Goal: Entertainment & Leisure: Browse casually

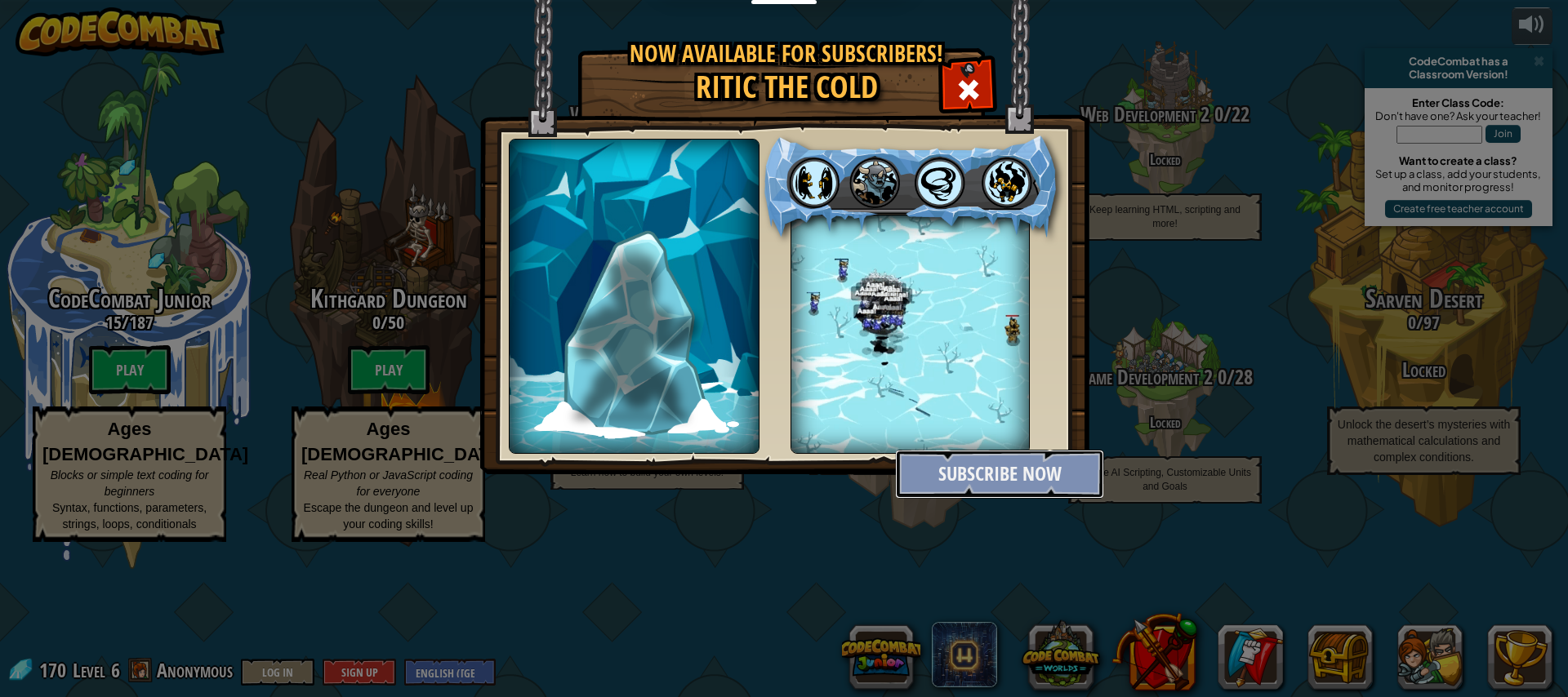
click at [958, 462] on button "Subscribe Now" at bounding box center [1000, 474] width 209 height 49
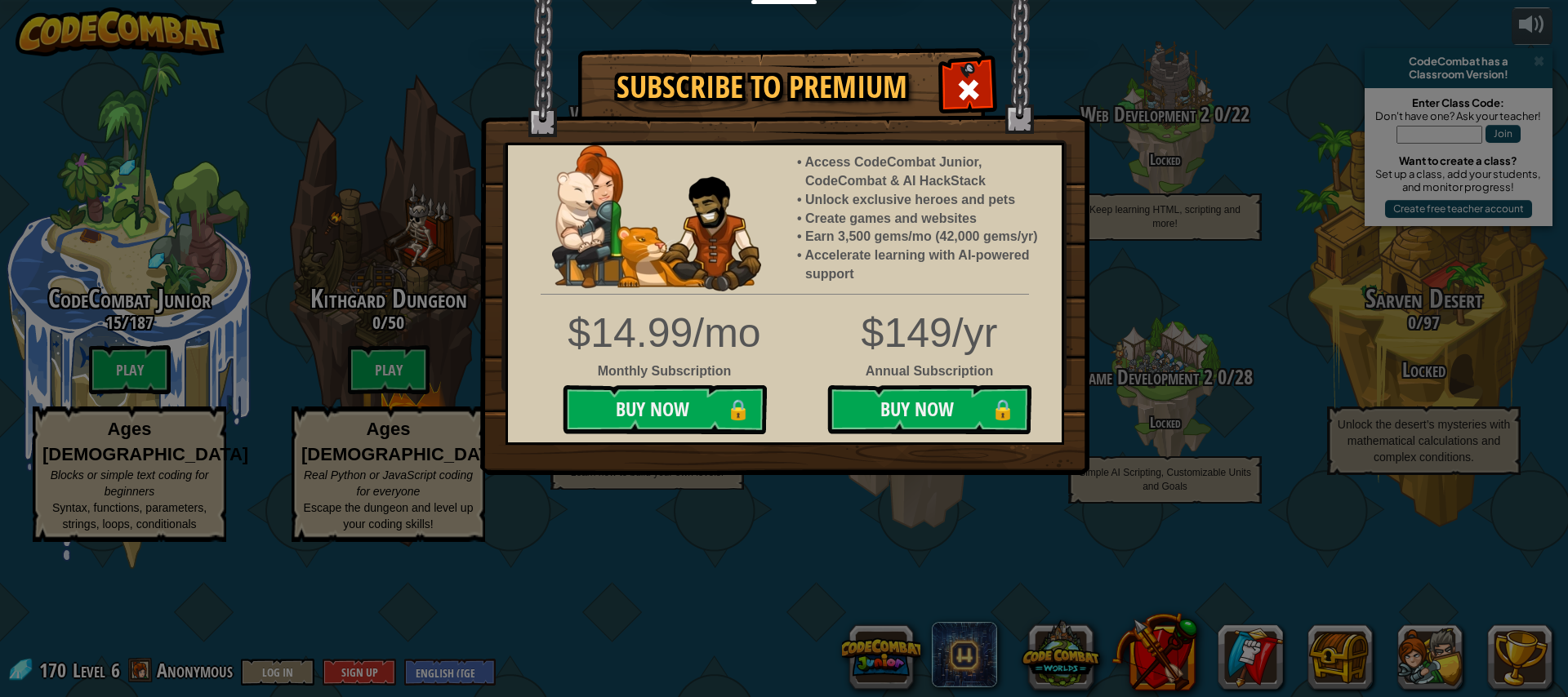
click at [956, 101] on div at bounding box center [968, 87] width 51 height 51
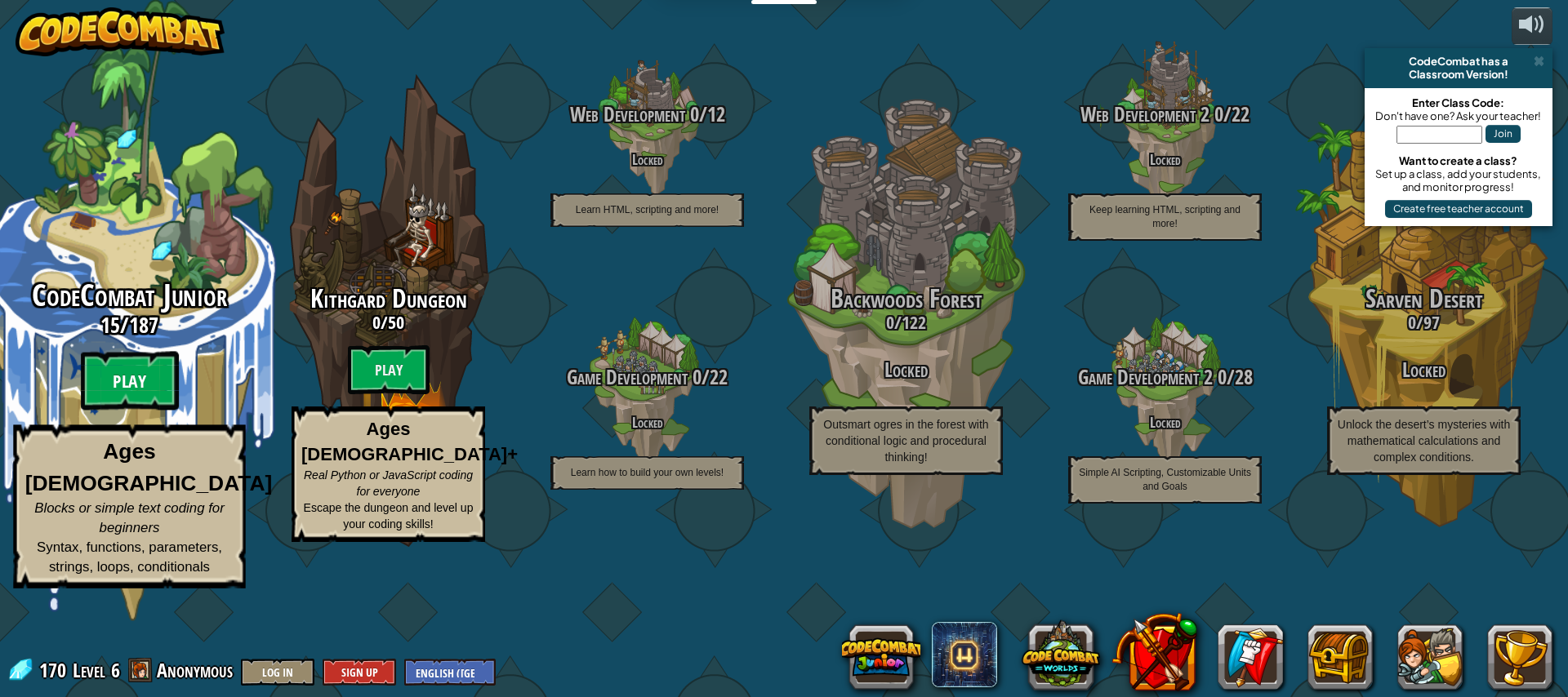
click at [146, 411] on btn "Play" at bounding box center [130, 381] width 98 height 59
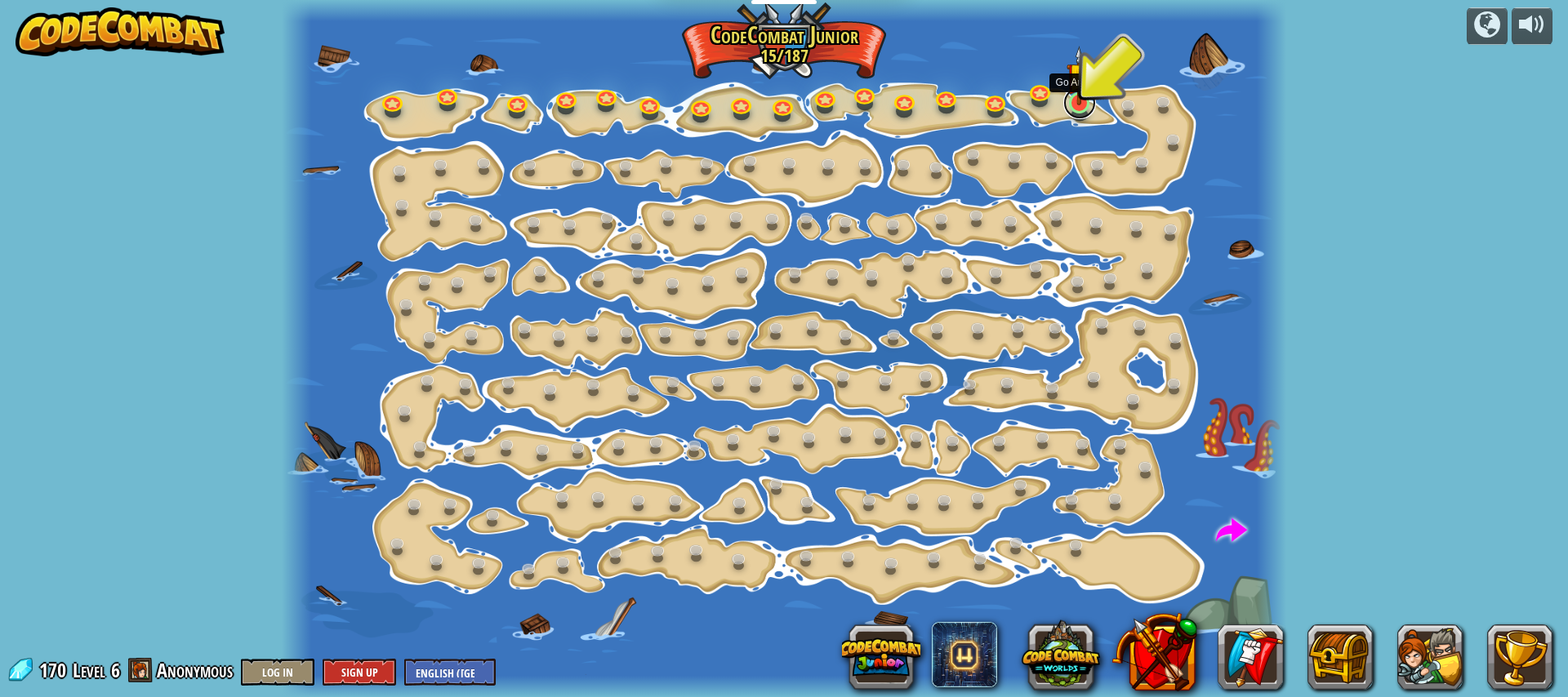
click at [1075, 108] on link at bounding box center [1080, 103] width 33 height 33
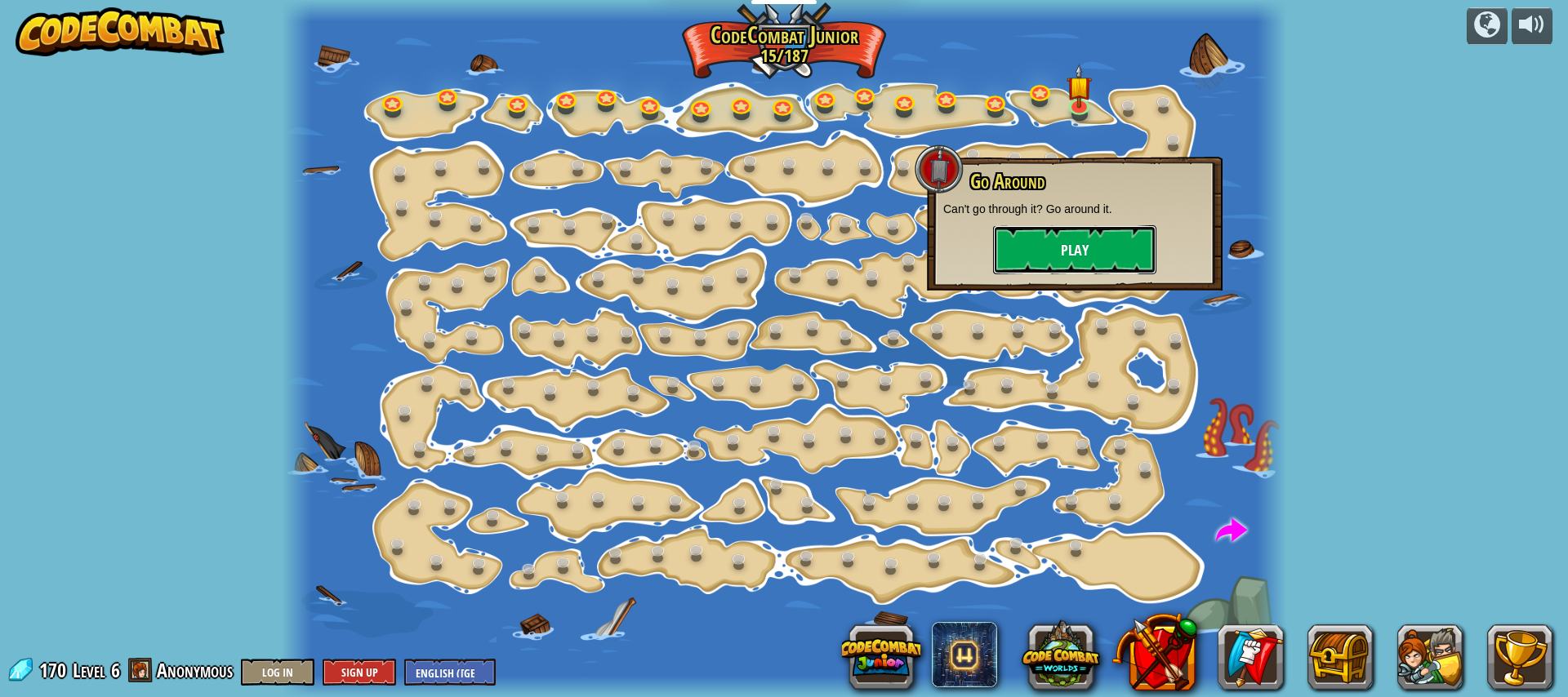
click at [1093, 233] on button "Play" at bounding box center [1075, 249] width 163 height 49
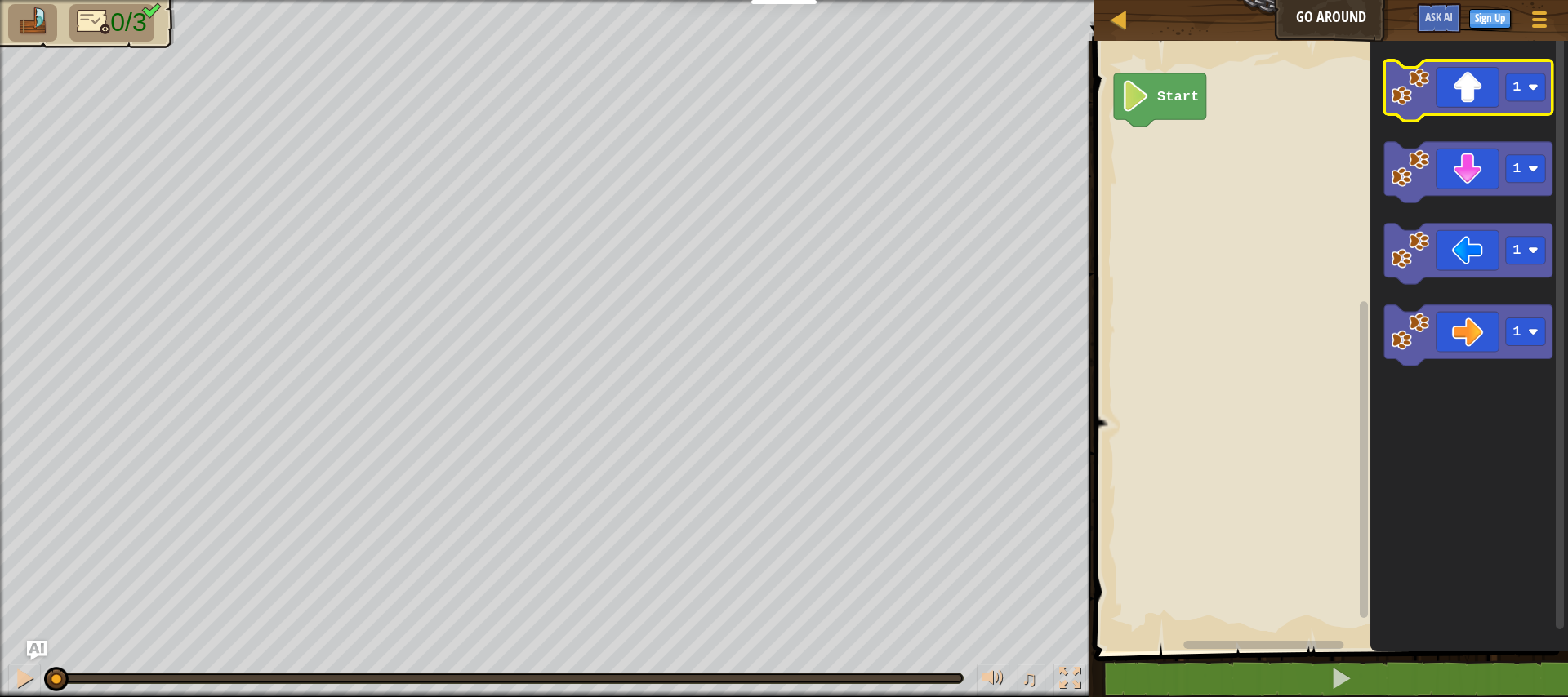
click at [1481, 107] on icon "Blockly Workspace" at bounding box center [1468, 90] width 168 height 60
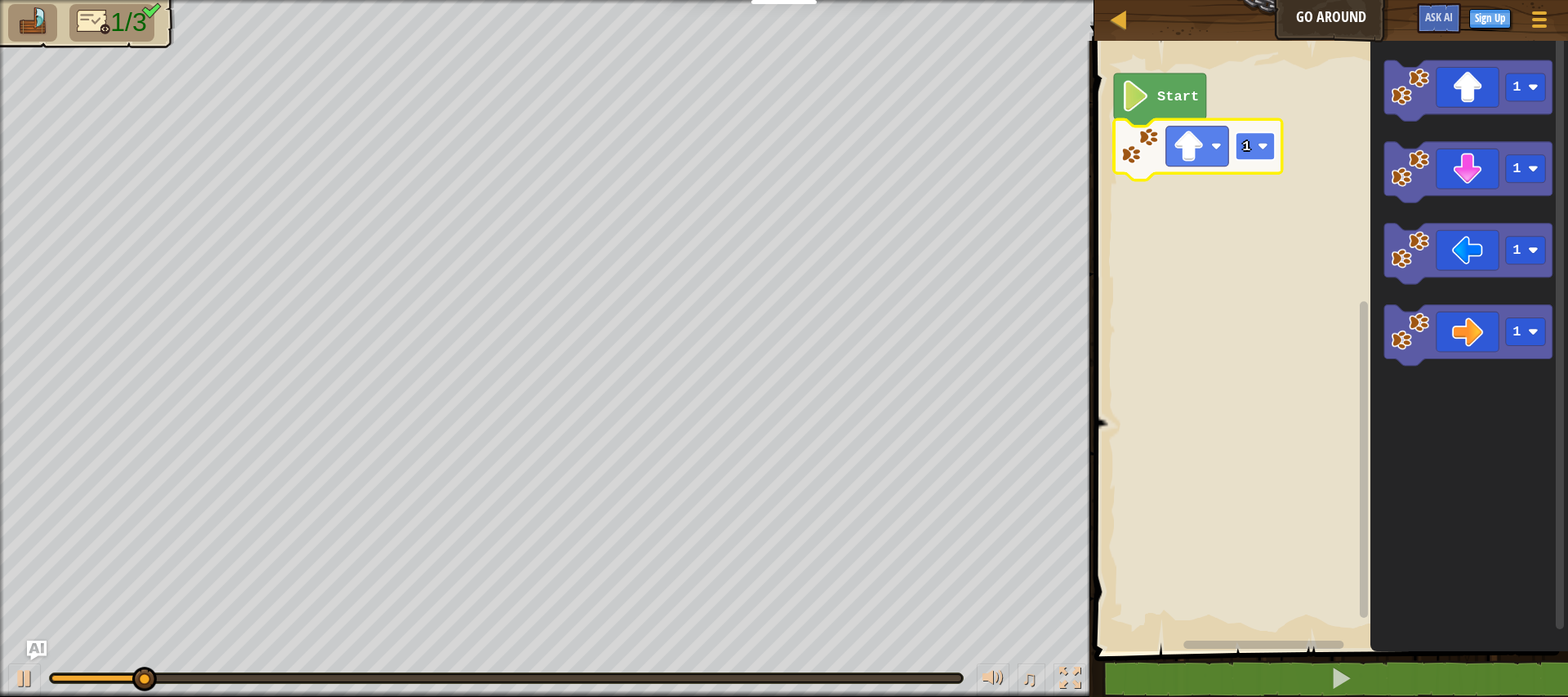
click at [1267, 142] on image "Blockly Workspace" at bounding box center [1263, 147] width 10 height 10
click at [1167, 101] on text "Start" at bounding box center [1178, 97] width 42 height 15
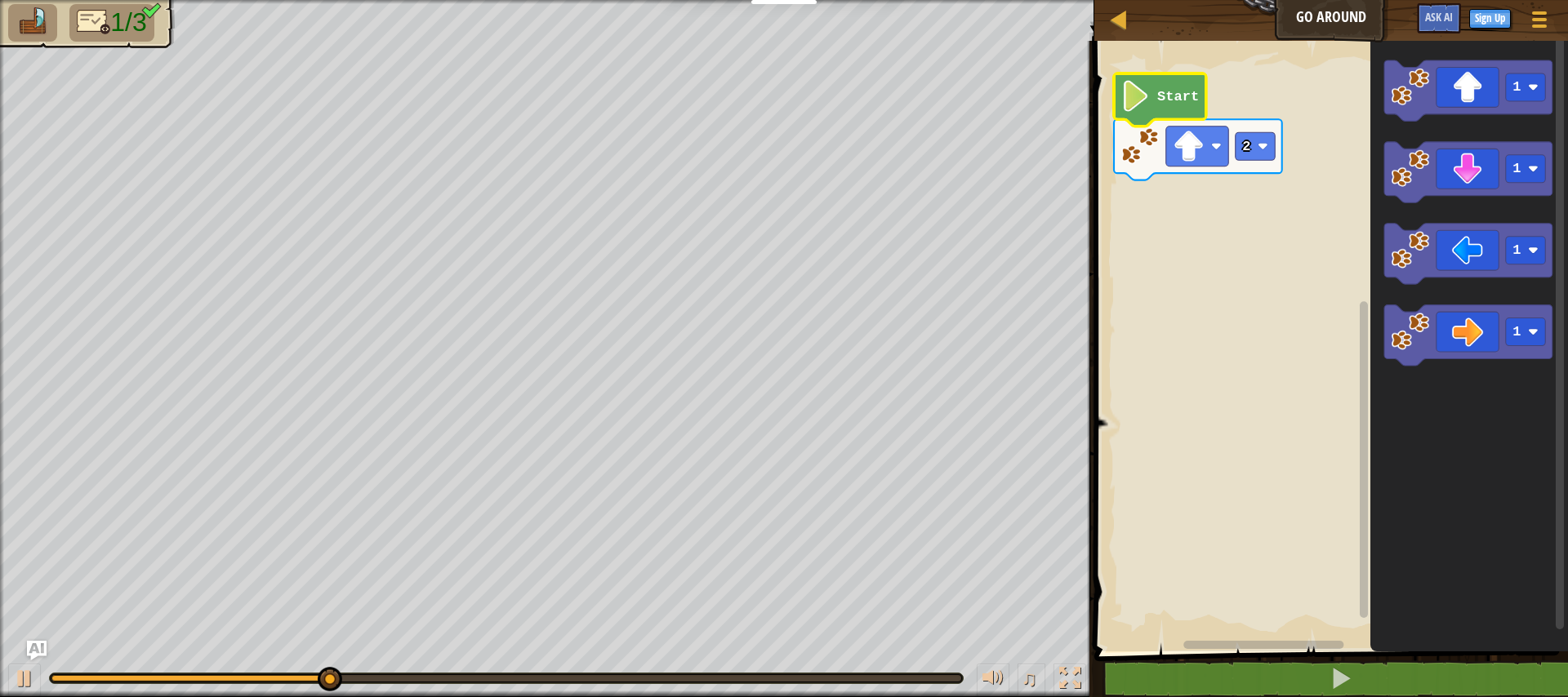
click at [1168, 105] on icon "Blockly Workspace" at bounding box center [1161, 100] width 93 height 53
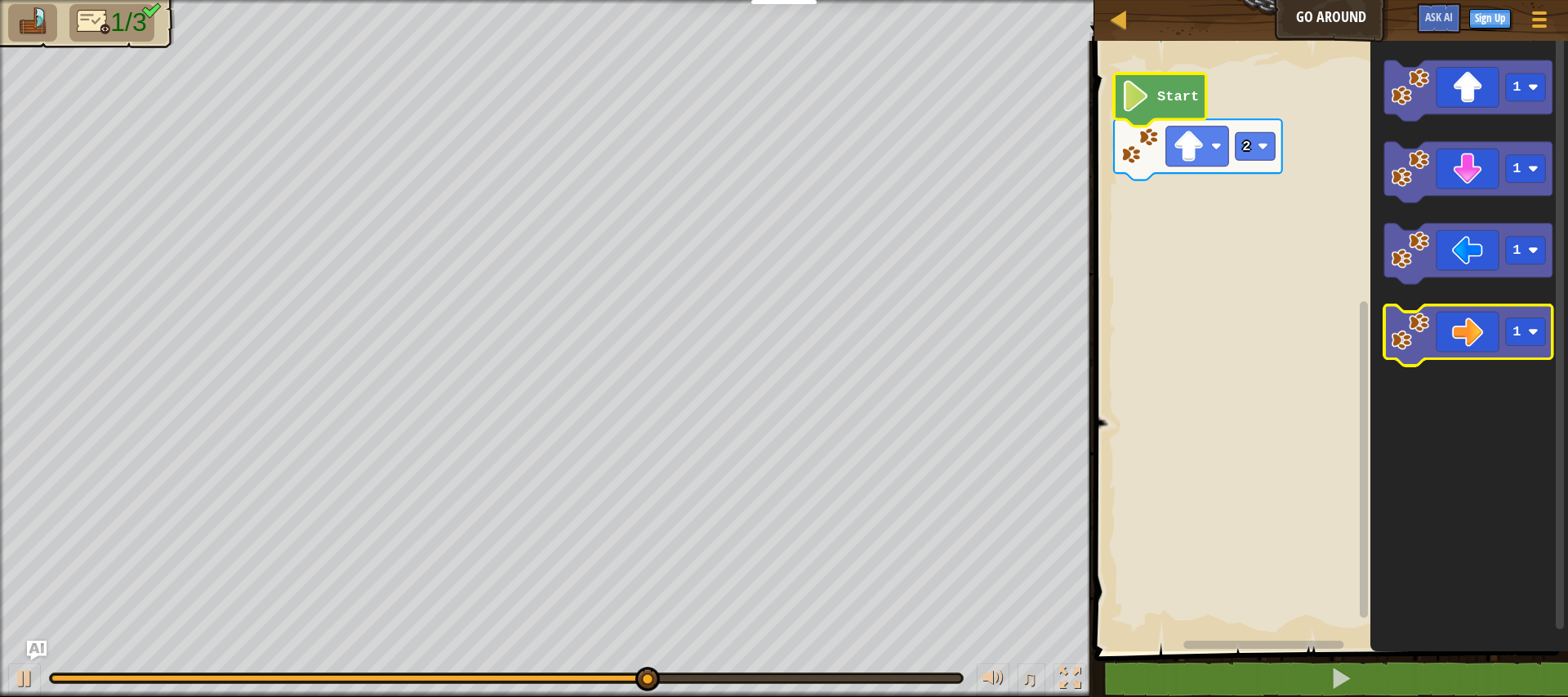
click at [1451, 333] on icon "Blockly Workspace" at bounding box center [1468, 335] width 168 height 60
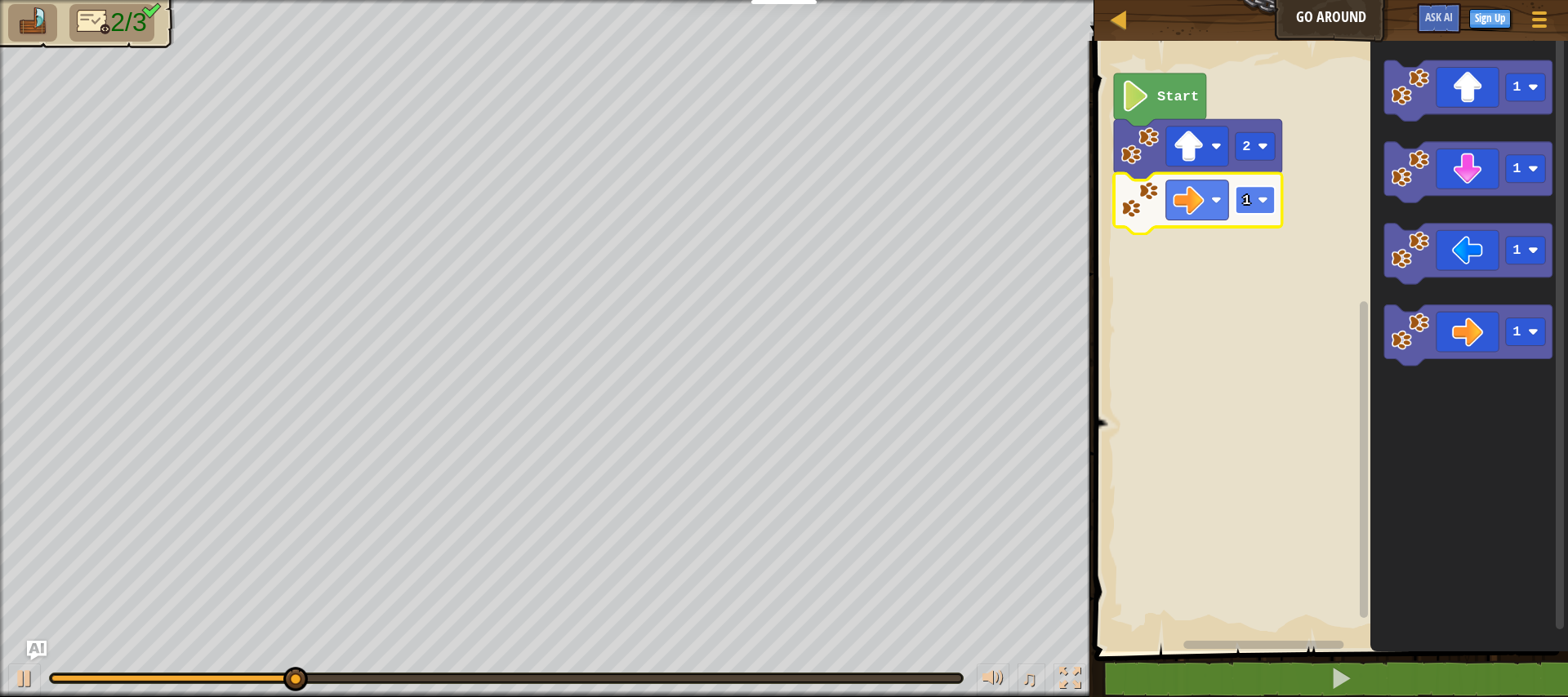
click at [1263, 196] on image "Blockly Workspace" at bounding box center [1263, 201] width 10 height 10
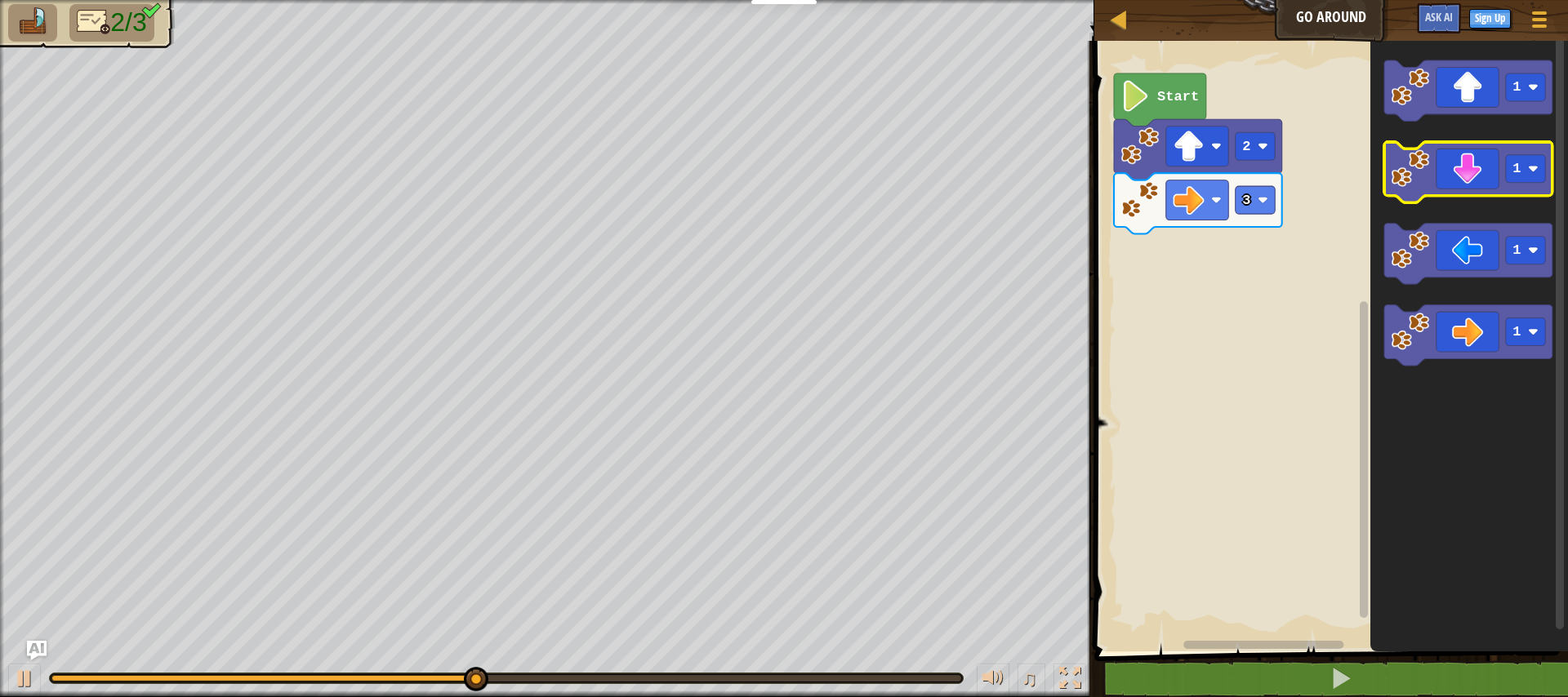
click at [1468, 193] on icon "Blockly Workspace" at bounding box center [1468, 172] width 168 height 60
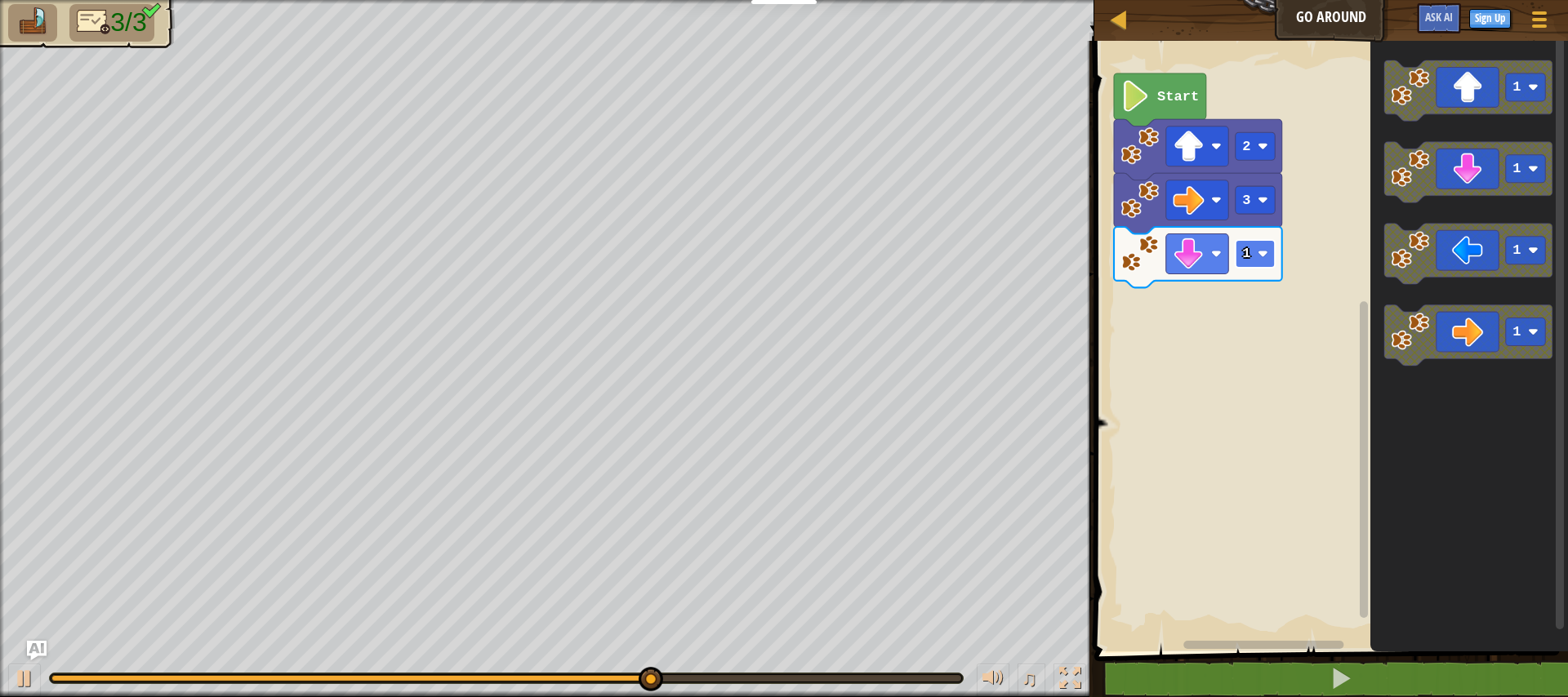
click at [1251, 253] on g "1" at bounding box center [1255, 254] width 39 height 27
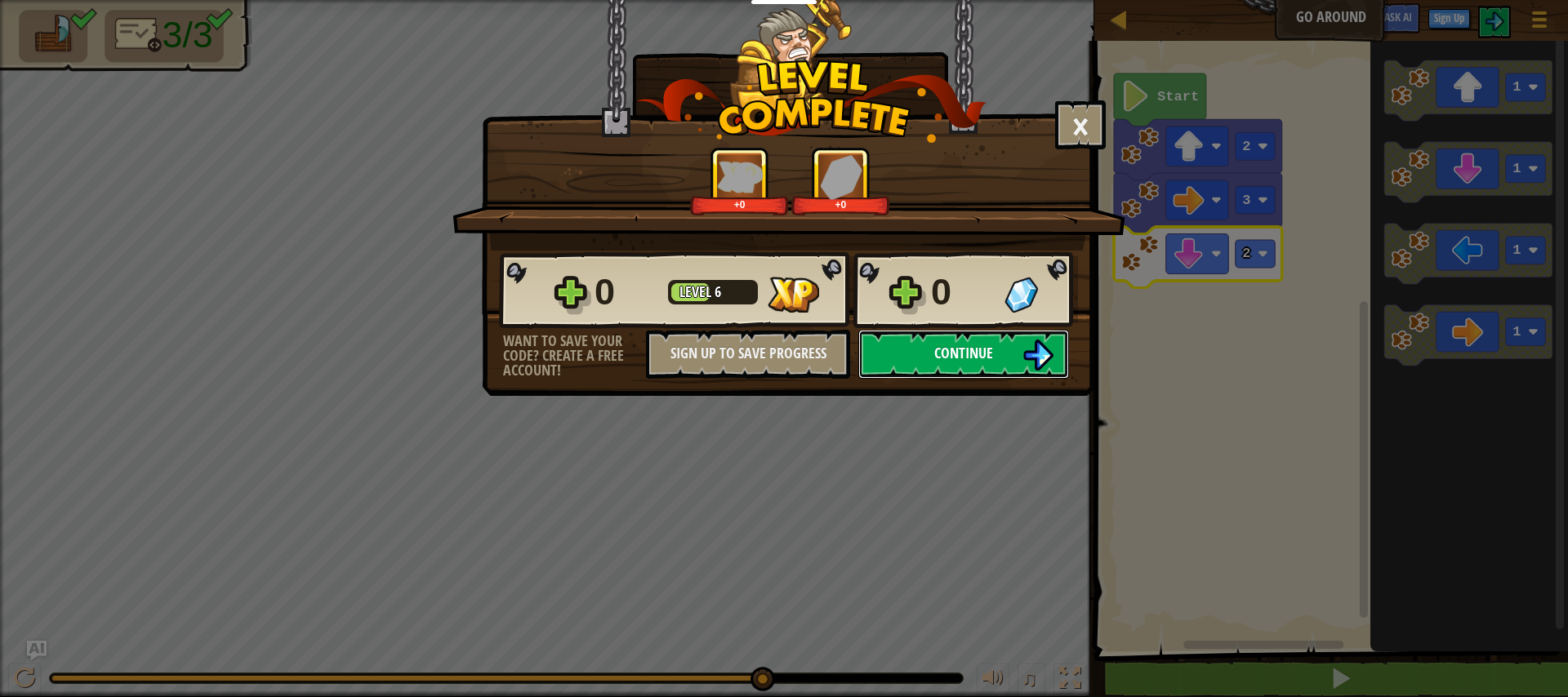
click at [927, 342] on button "Continue" at bounding box center [964, 354] width 211 height 49
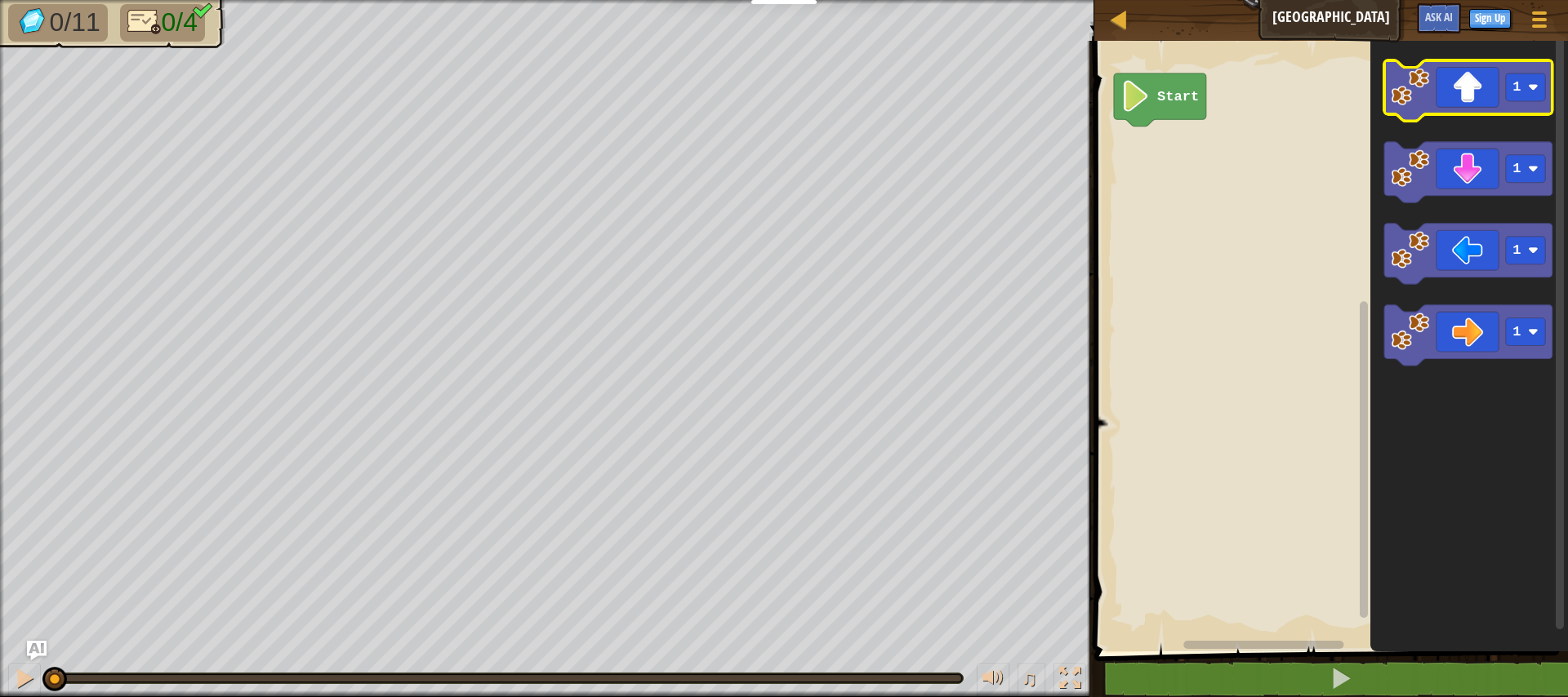
click at [1430, 108] on icon "Blockly Workspace" at bounding box center [1468, 90] width 168 height 60
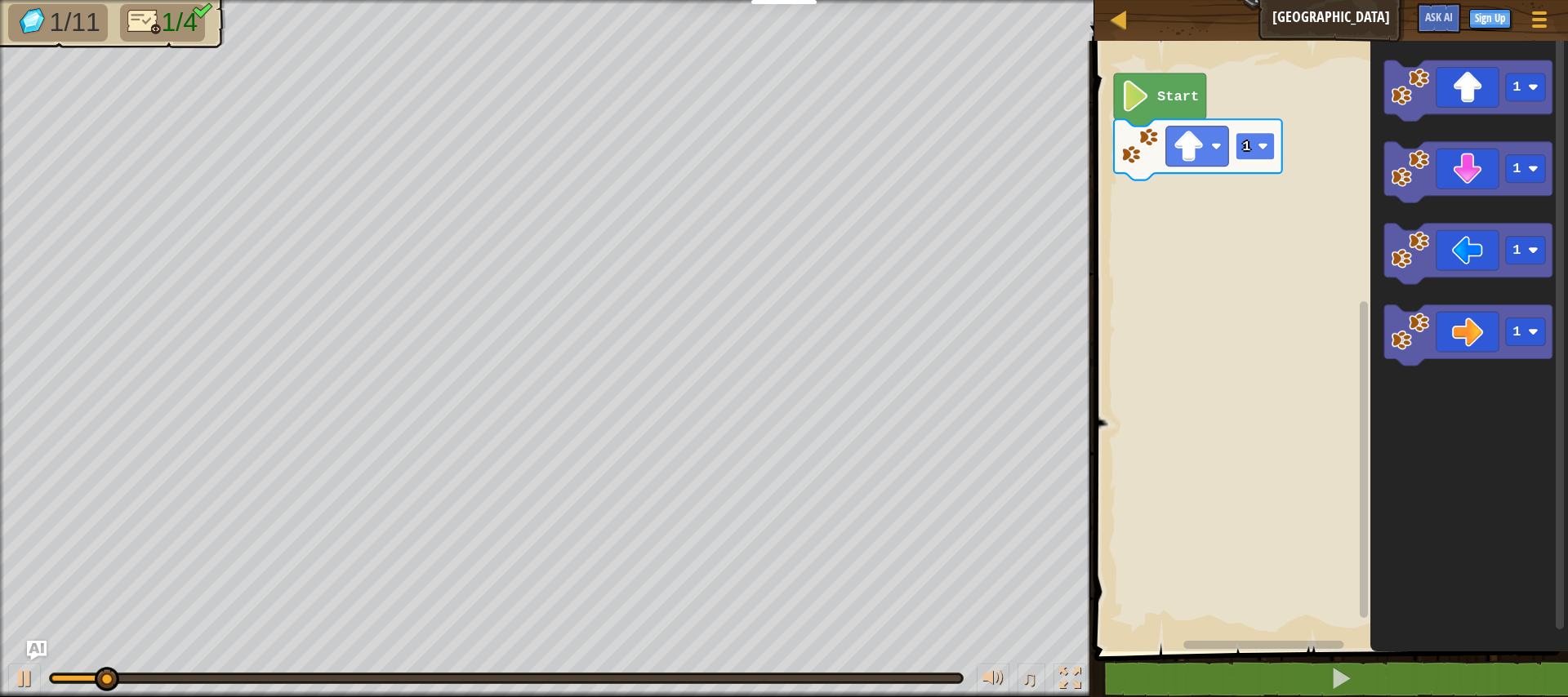
click at [1242, 148] on text "1" at bounding box center [1246, 147] width 9 height 15
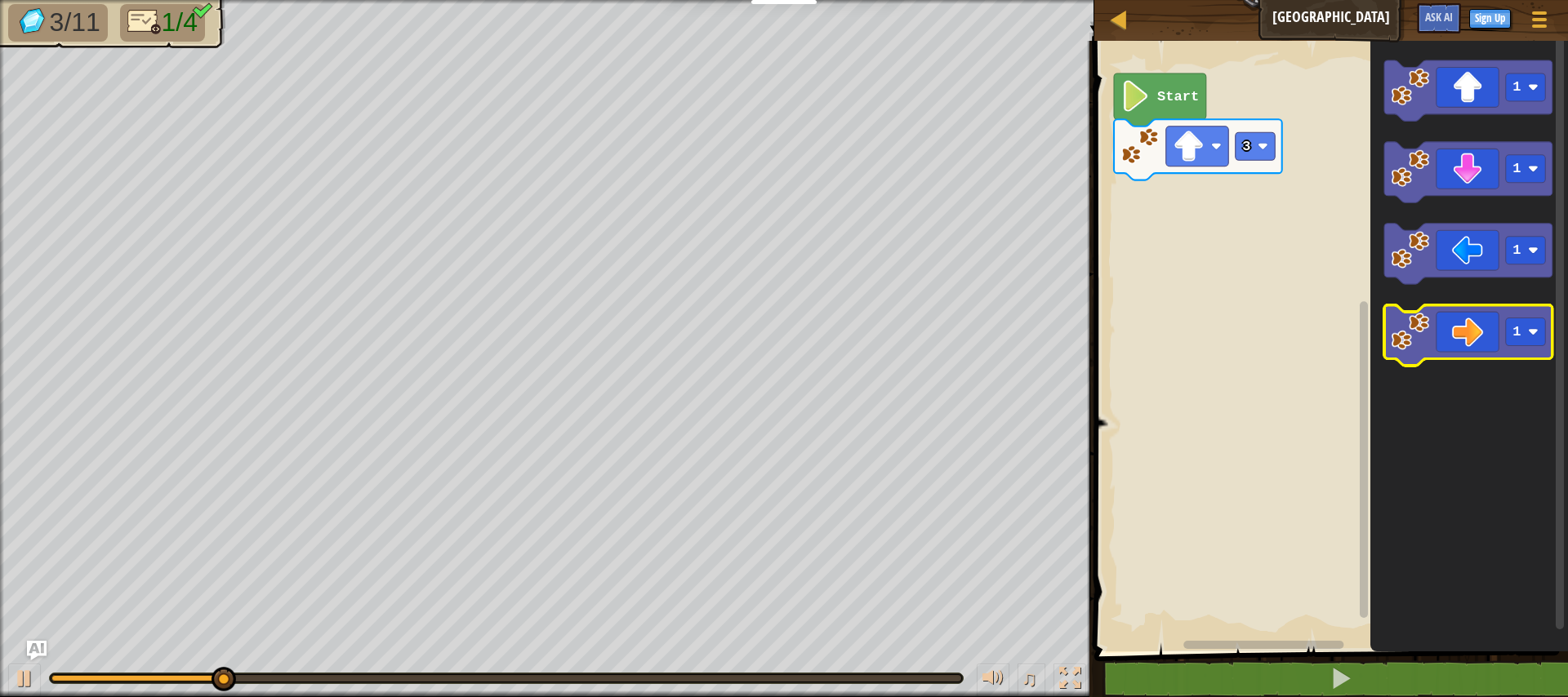
click at [1439, 317] on icon "Blockly Workspace" at bounding box center [1468, 335] width 168 height 60
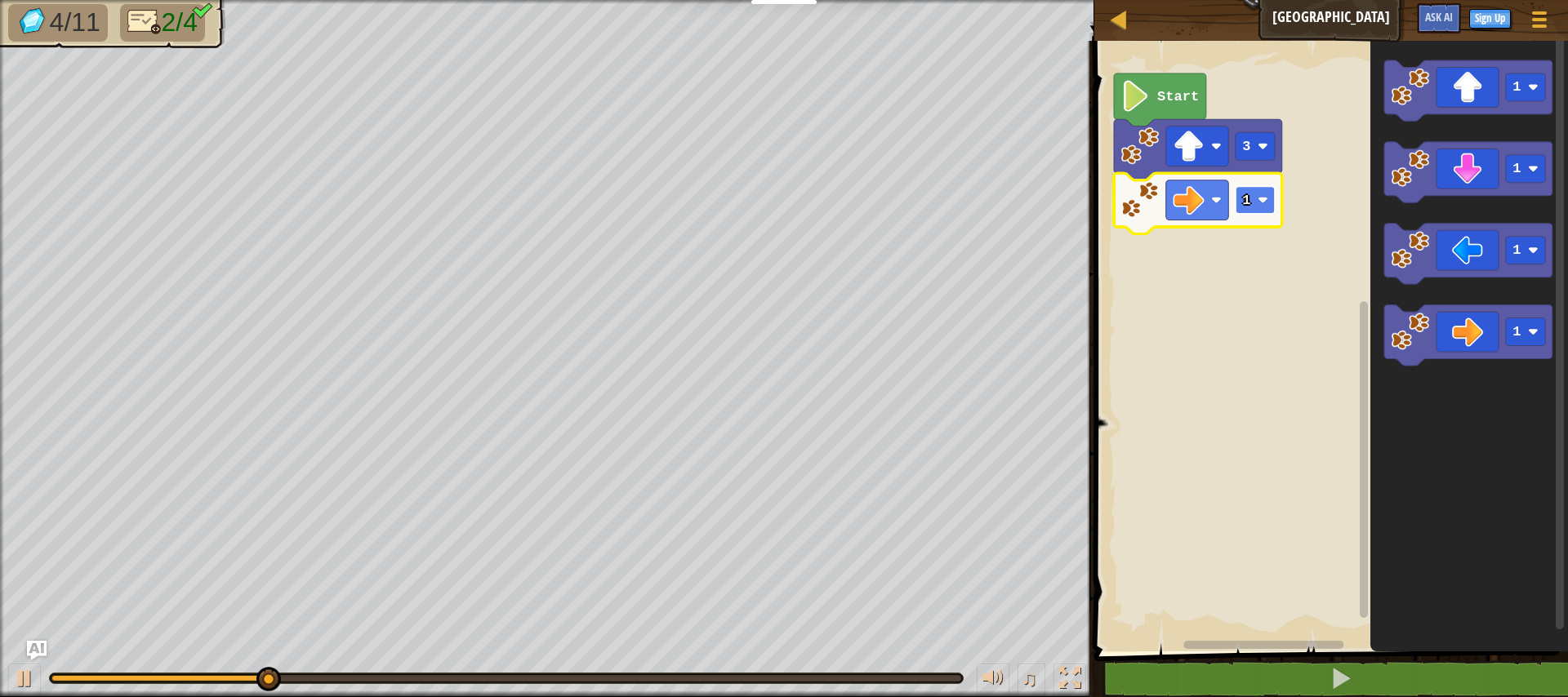
click at [1258, 204] on image "Blockly Workspace" at bounding box center [1263, 201] width 10 height 10
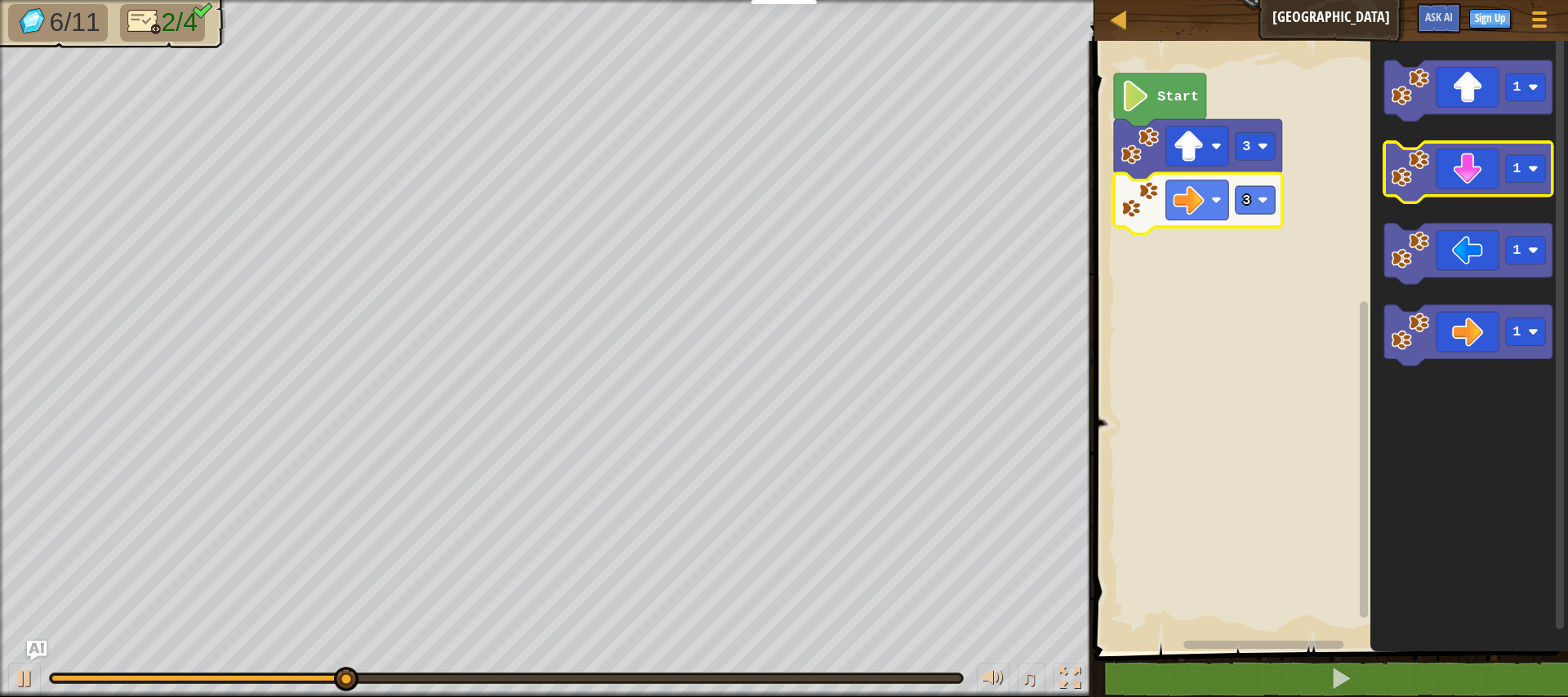
click at [1425, 190] on icon "Blockly Workspace" at bounding box center [1468, 172] width 168 height 60
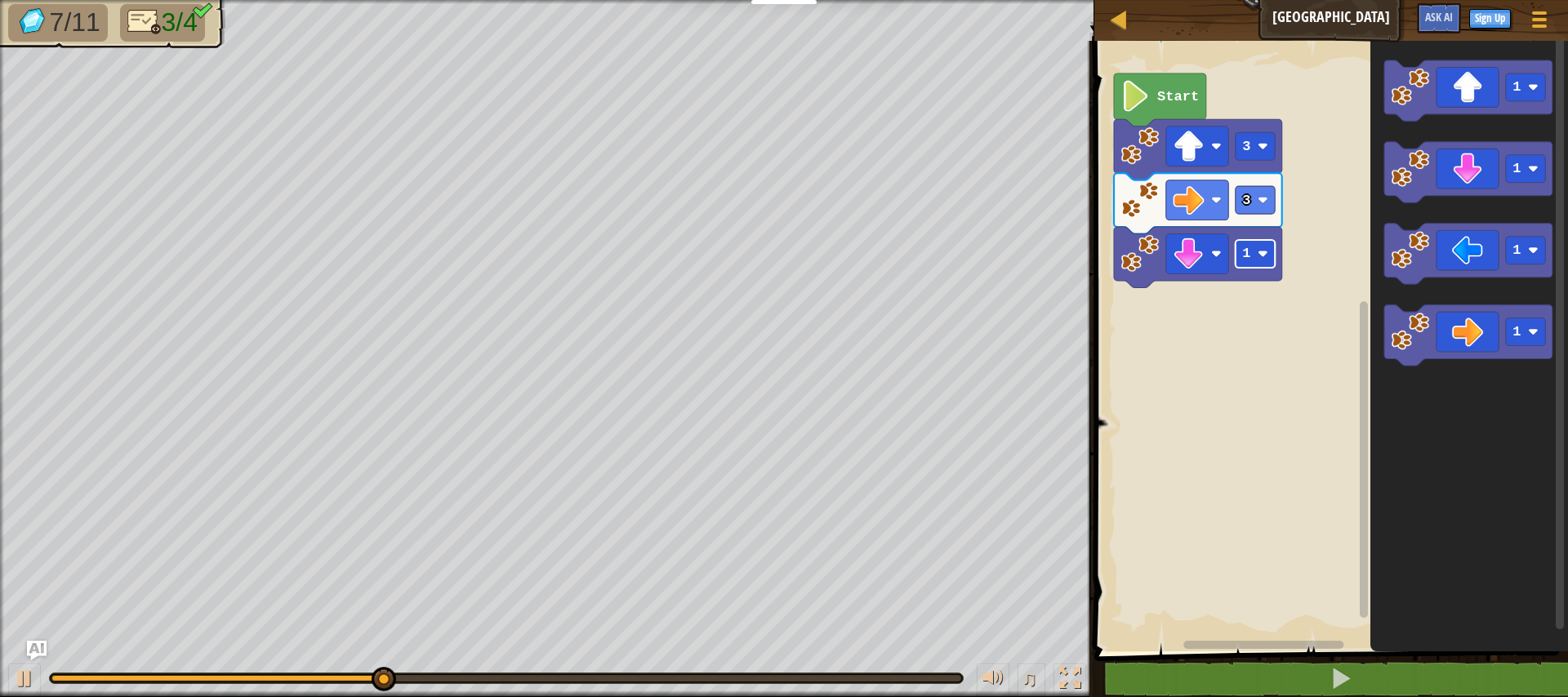
click at [1246, 259] on text "1" at bounding box center [1246, 254] width 9 height 15
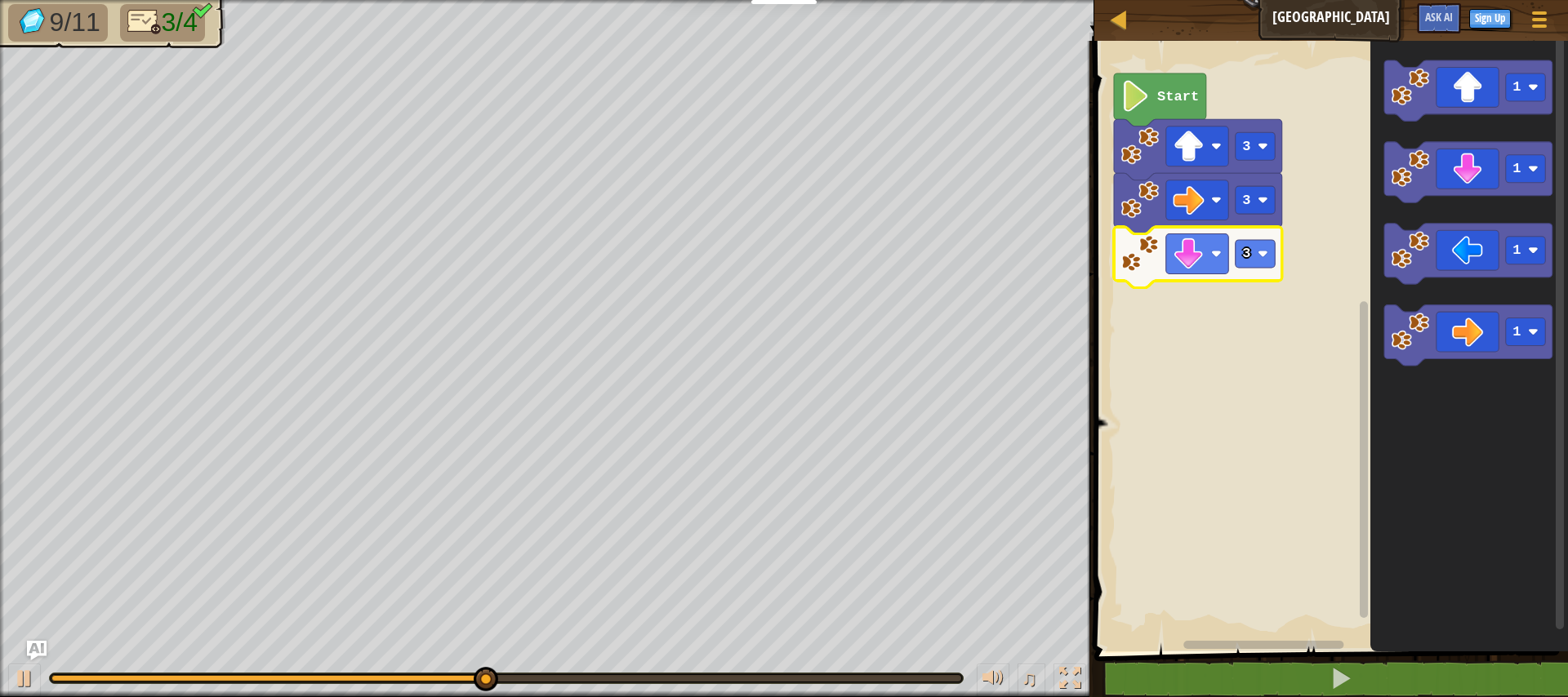
click at [1382, 261] on icon "Blockly Workspace" at bounding box center [1469, 342] width 197 height 619
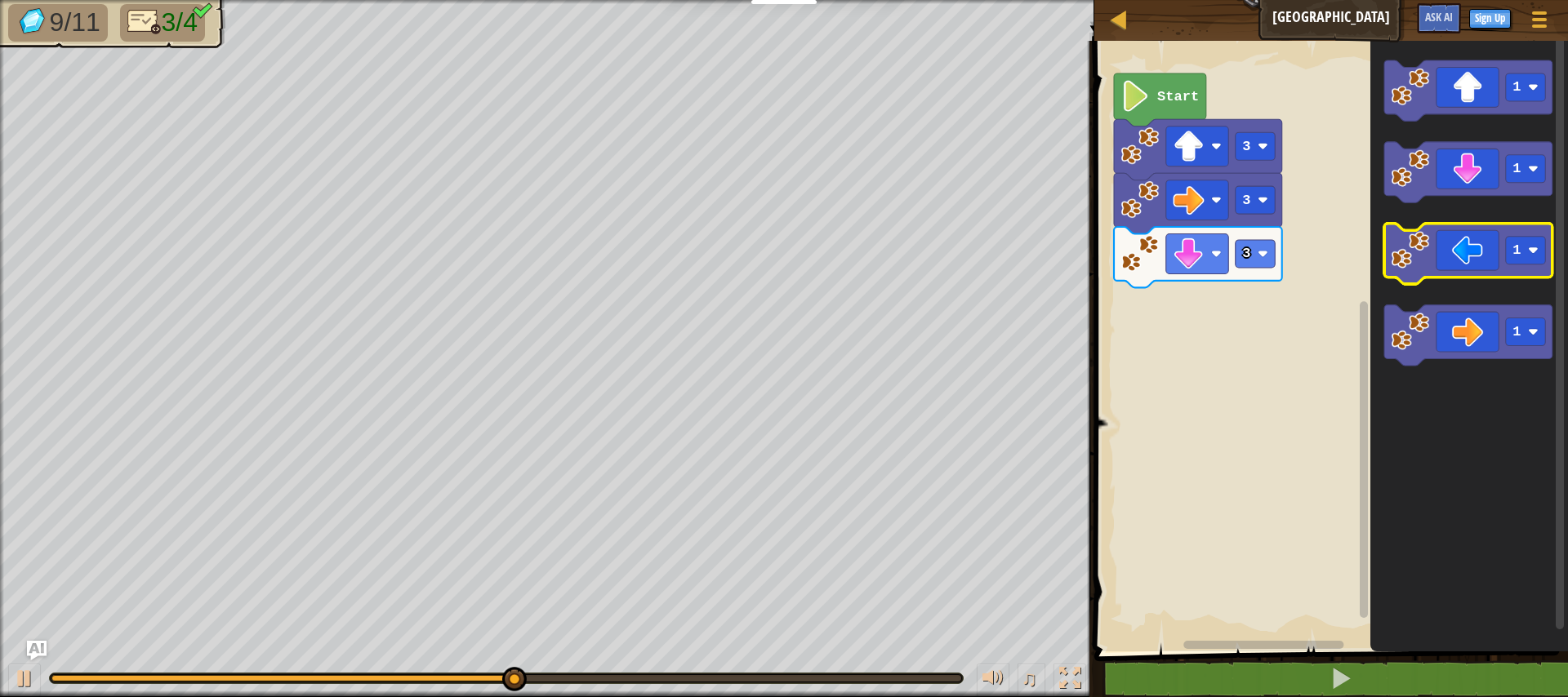
click at [1400, 263] on image "Blockly Workspace" at bounding box center [1410, 249] width 39 height 39
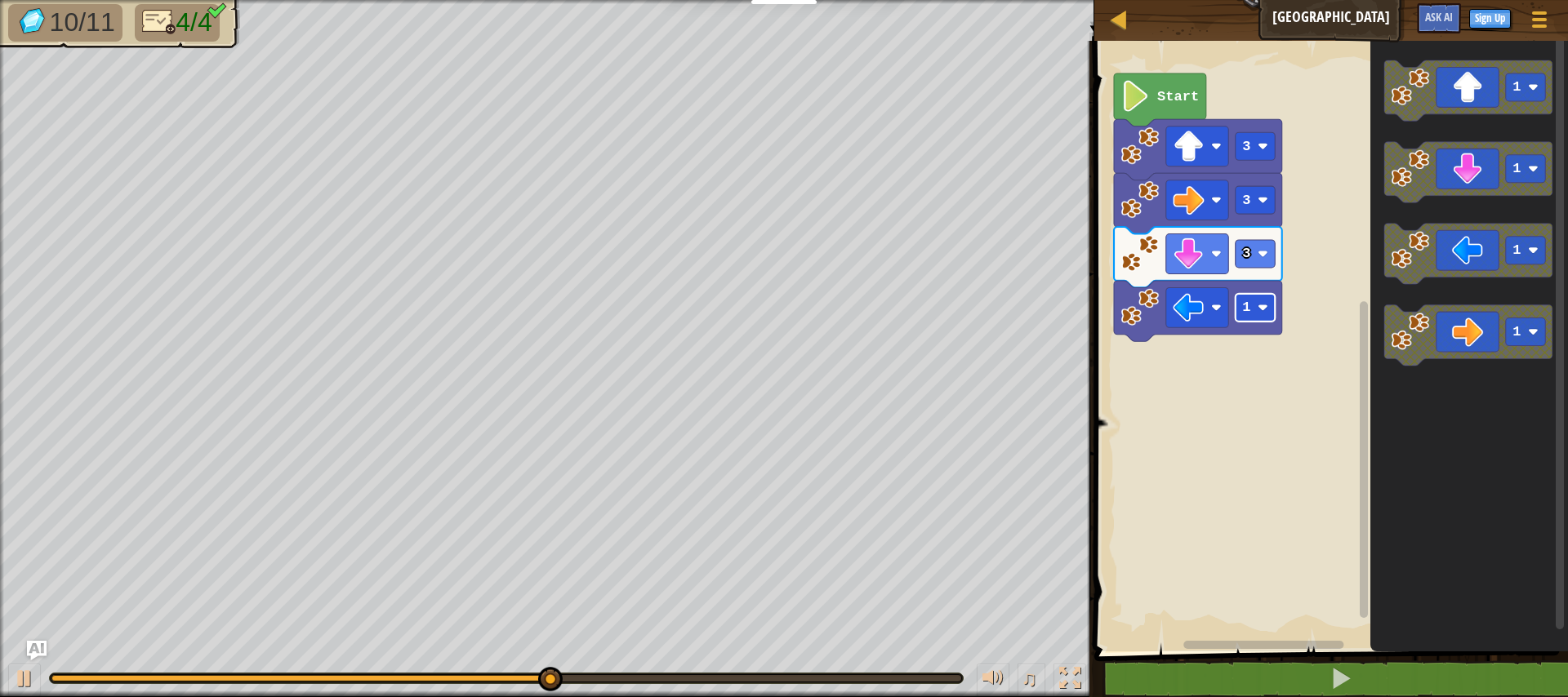
click at [1257, 308] on rect "Blockly Workspace" at bounding box center [1255, 308] width 39 height 27
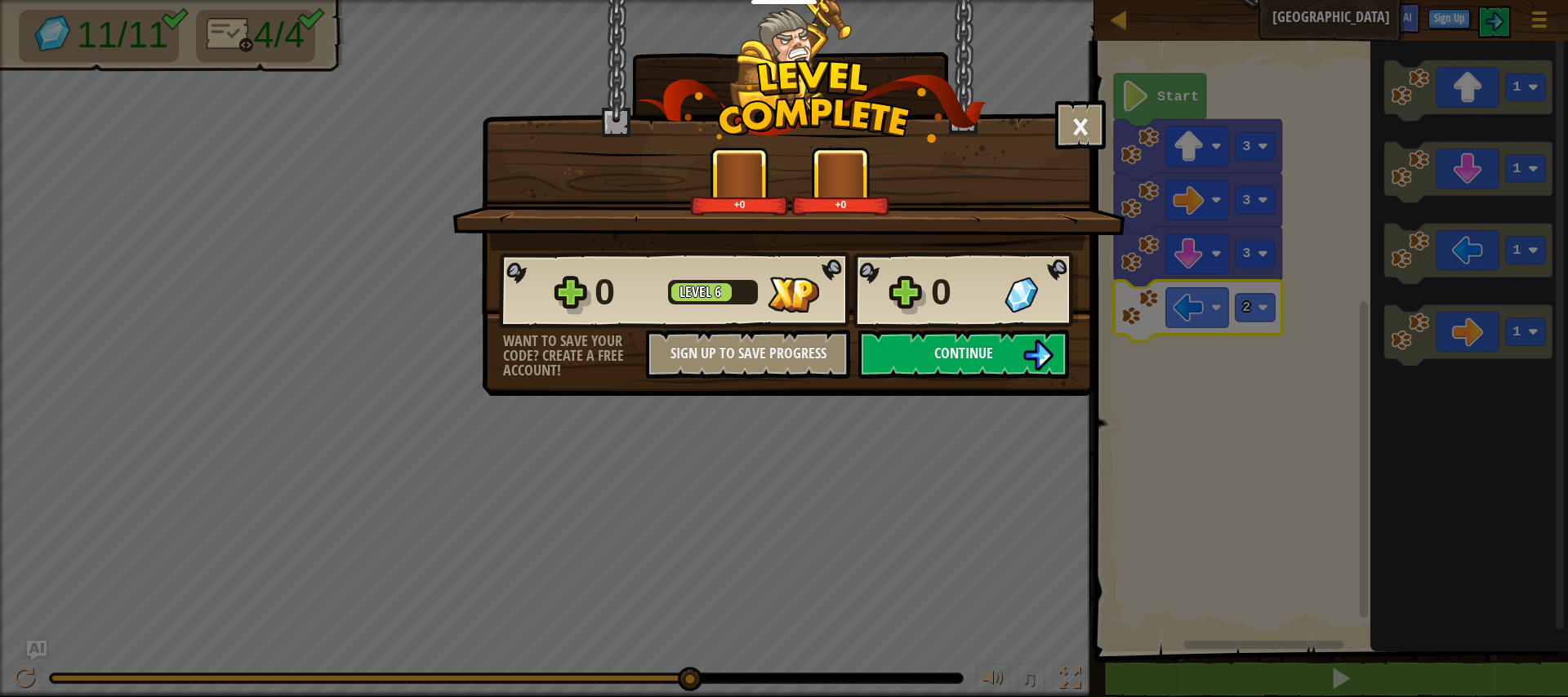
click at [988, 358] on span "Continue" at bounding box center [963, 353] width 59 height 21
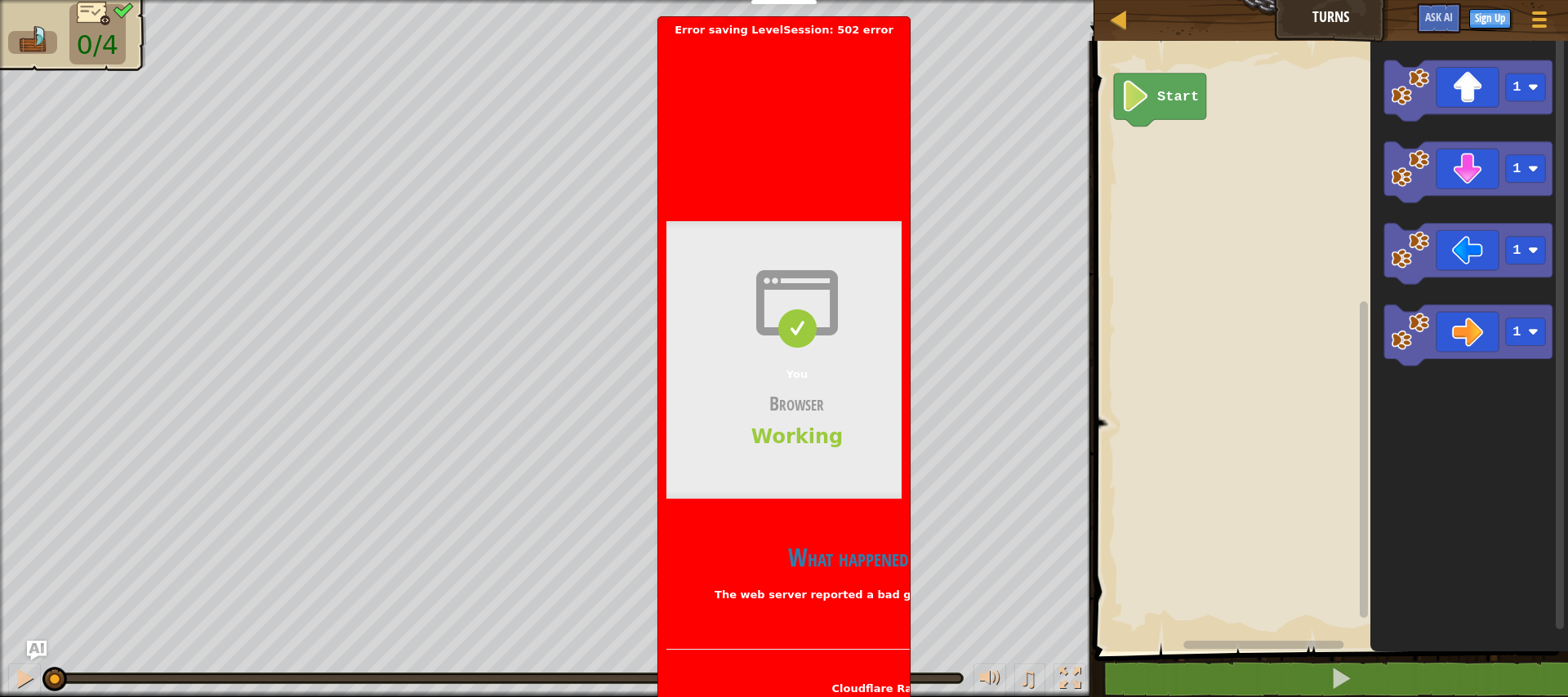
click at [845, 631] on div "Bad gateway Error code 502 Visit [DOMAIN_NAME] for more information. [DATE] 16:…" at bounding box center [784, 387] width 235 height 700
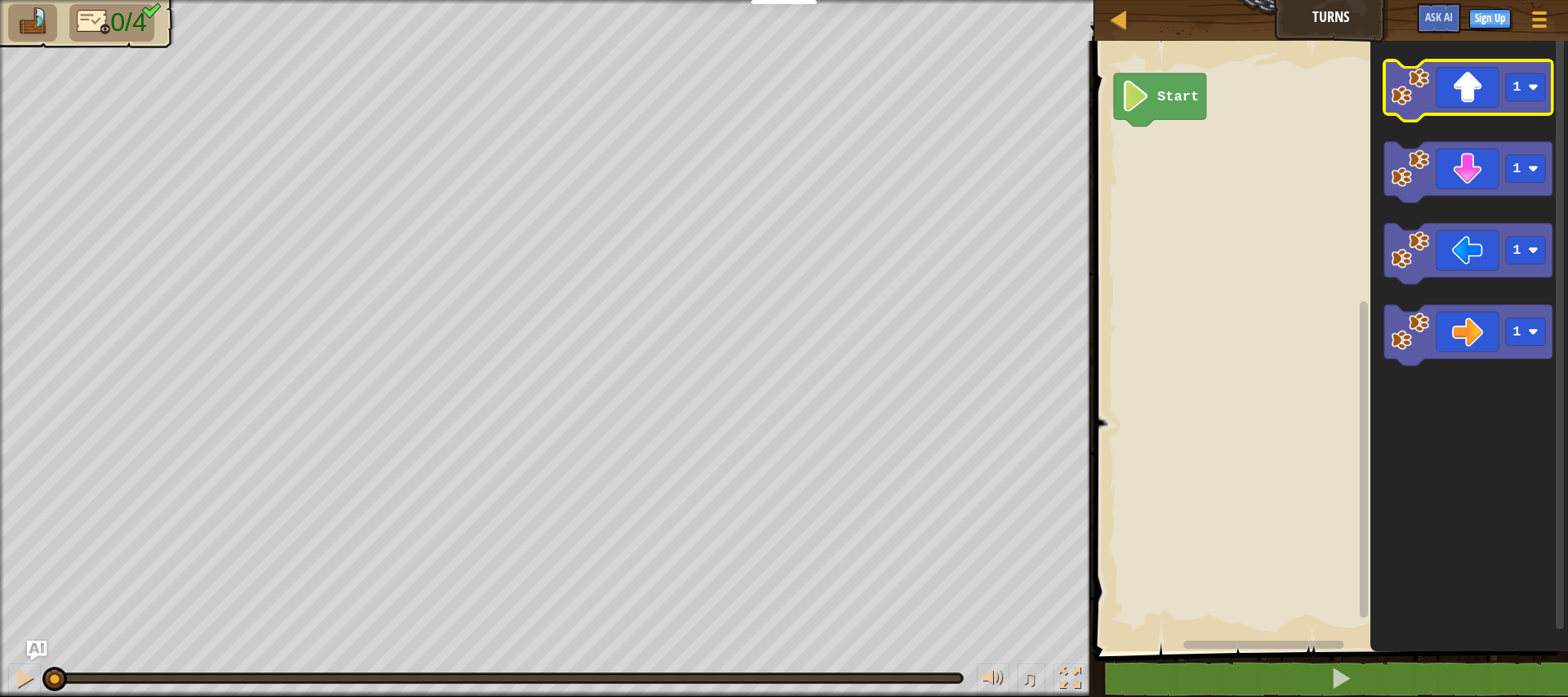
click at [1456, 107] on icon "Blockly Workspace" at bounding box center [1468, 90] width 168 height 60
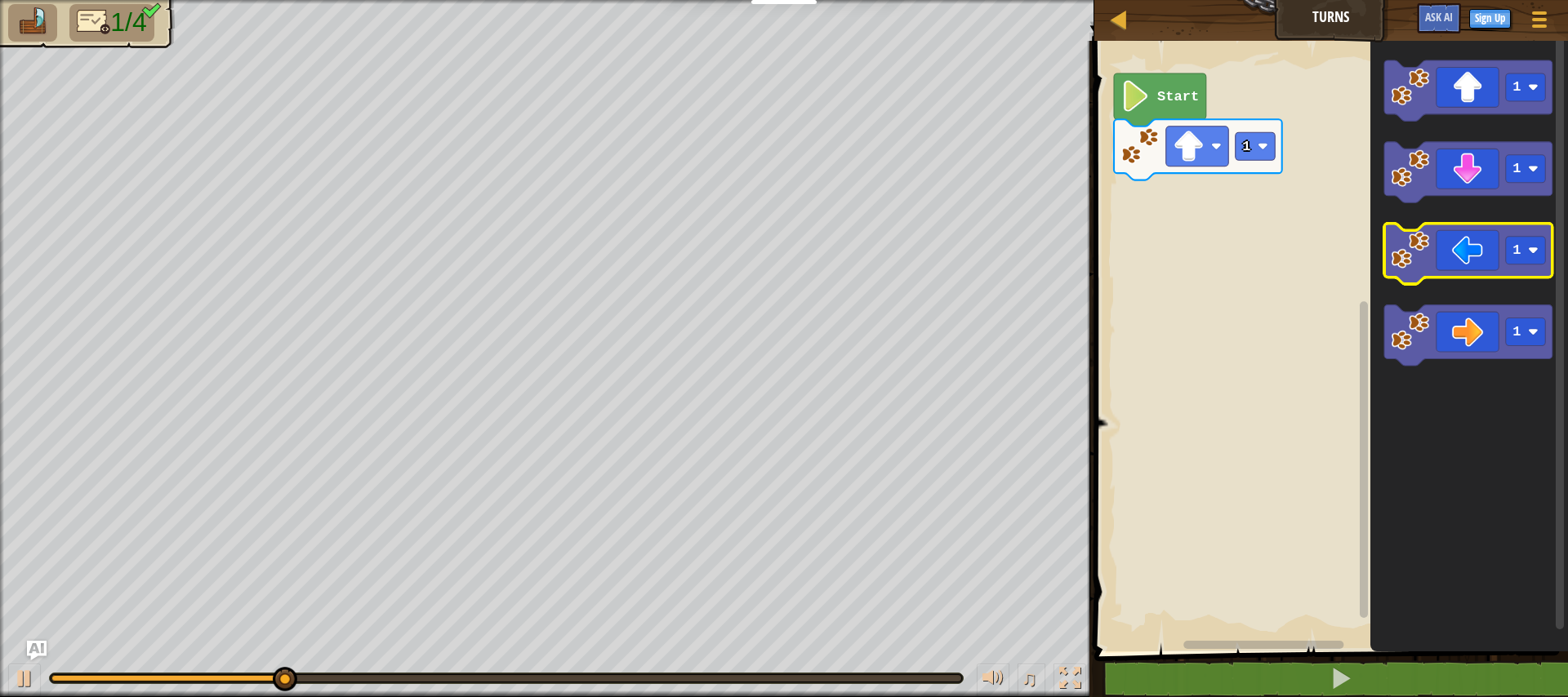
click at [1424, 259] on image "Blockly Workspace" at bounding box center [1410, 249] width 39 height 39
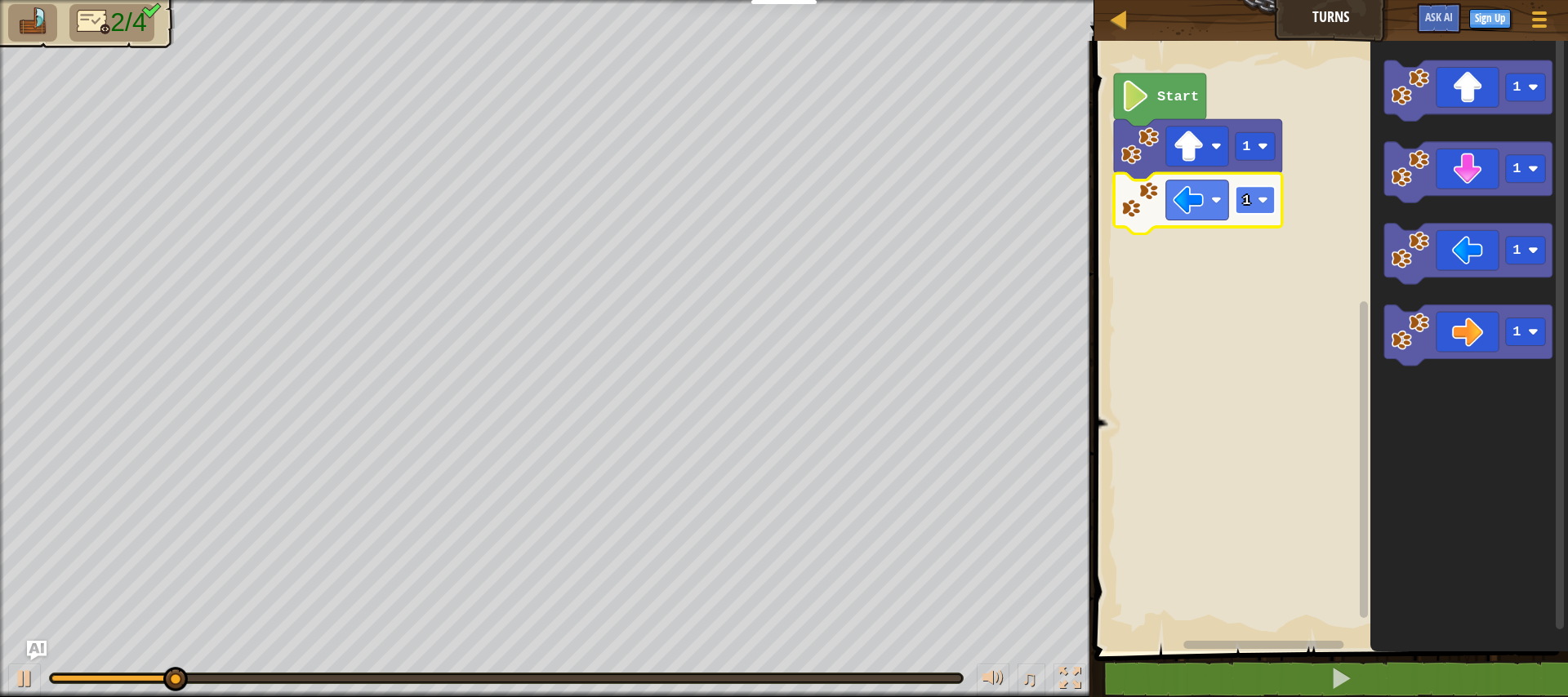
click at [1243, 202] on text "1" at bounding box center [1246, 201] width 9 height 15
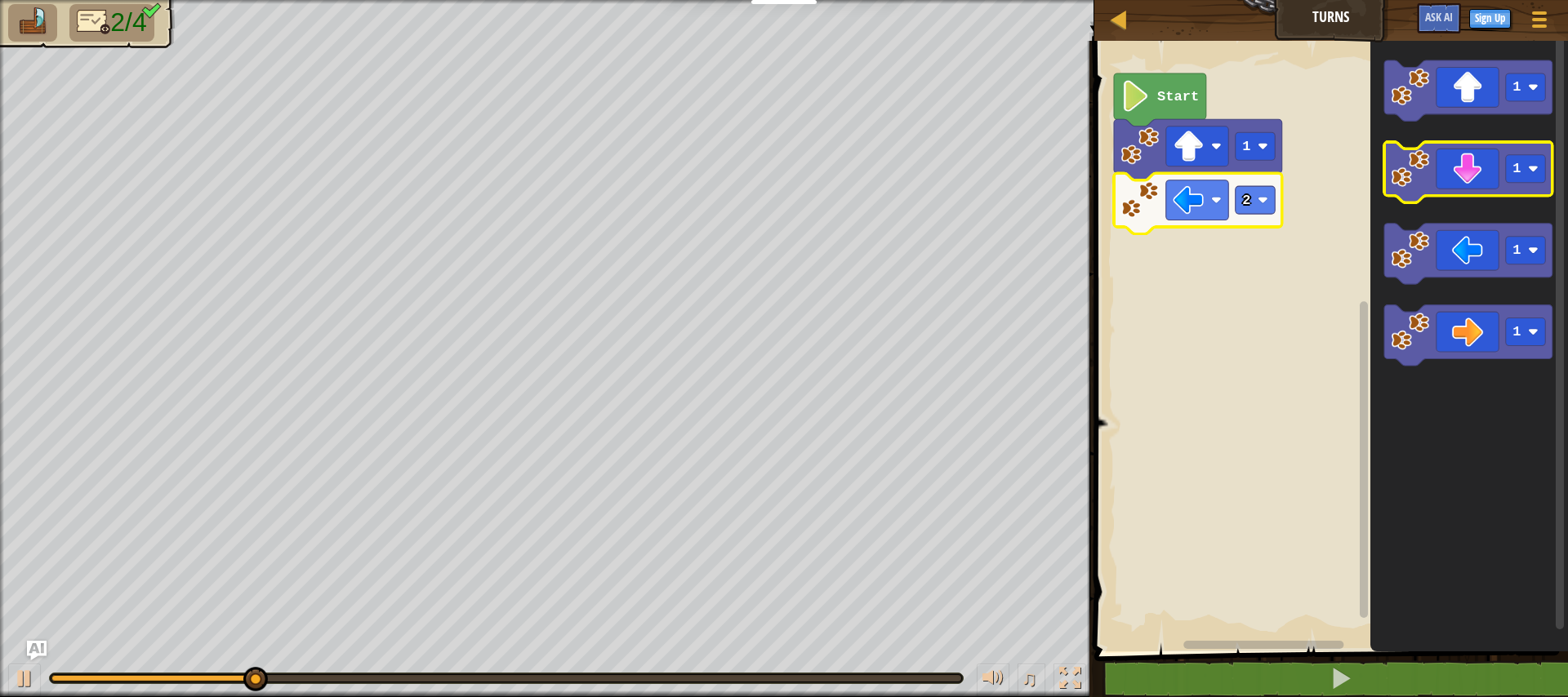
click at [1425, 183] on image "Blockly Workspace" at bounding box center [1410, 168] width 39 height 39
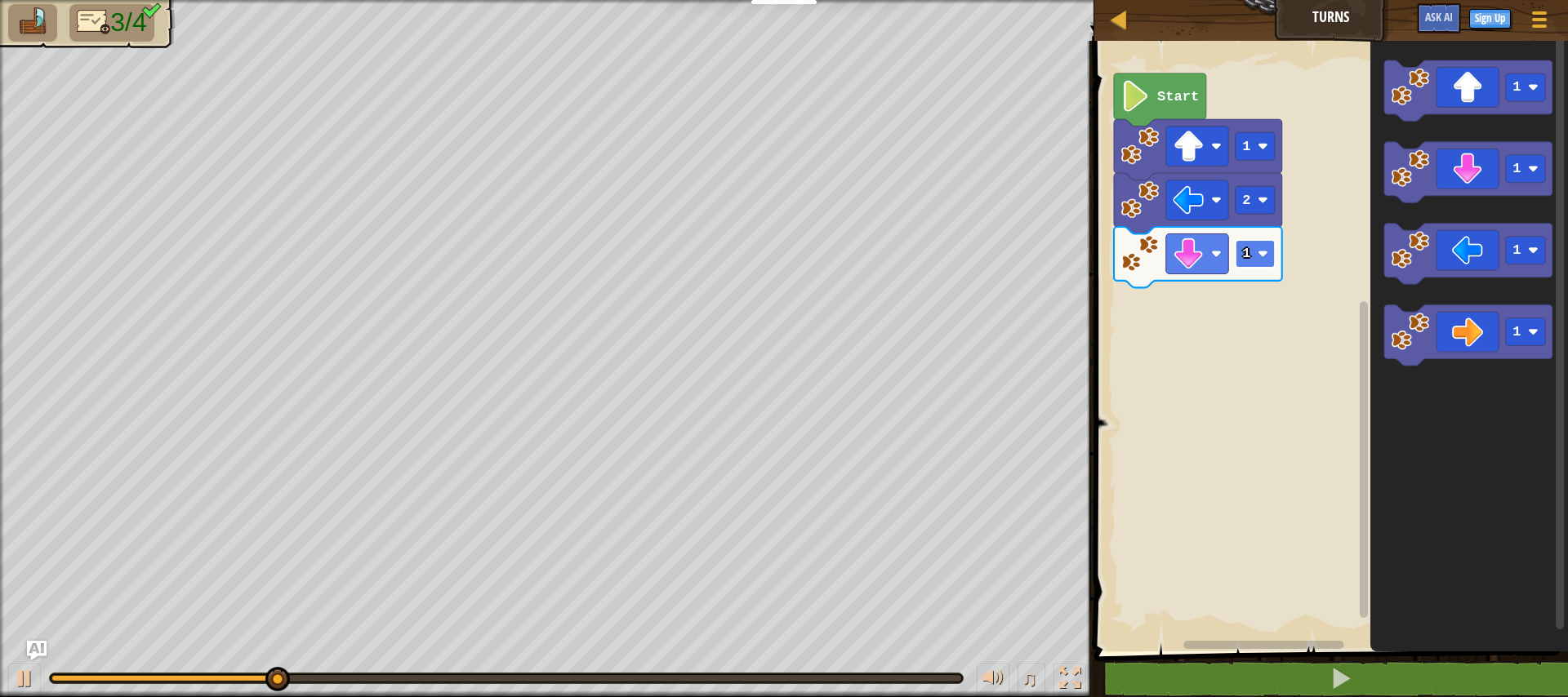
click at [1247, 259] on text "1" at bounding box center [1246, 254] width 9 height 15
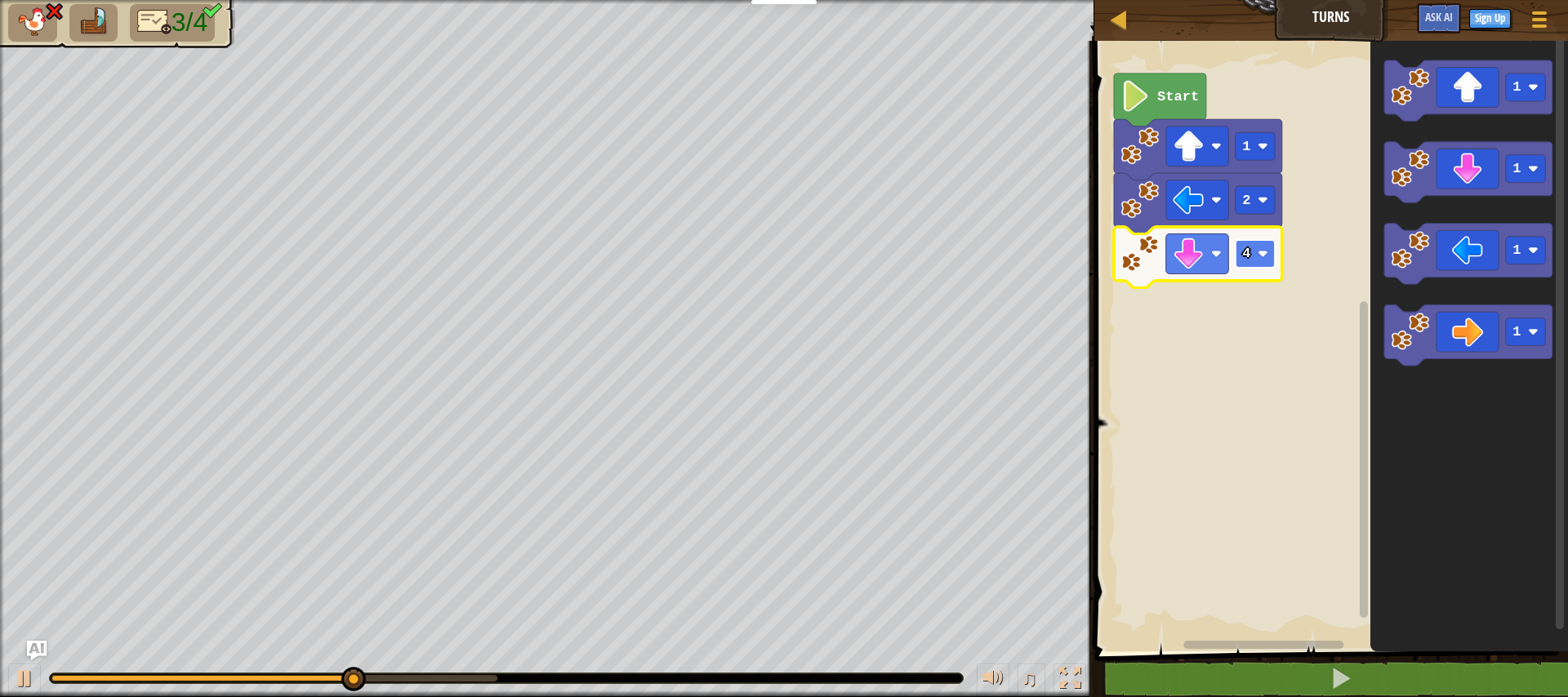
click at [1260, 263] on rect "Blockly Workspace" at bounding box center [1255, 254] width 39 height 27
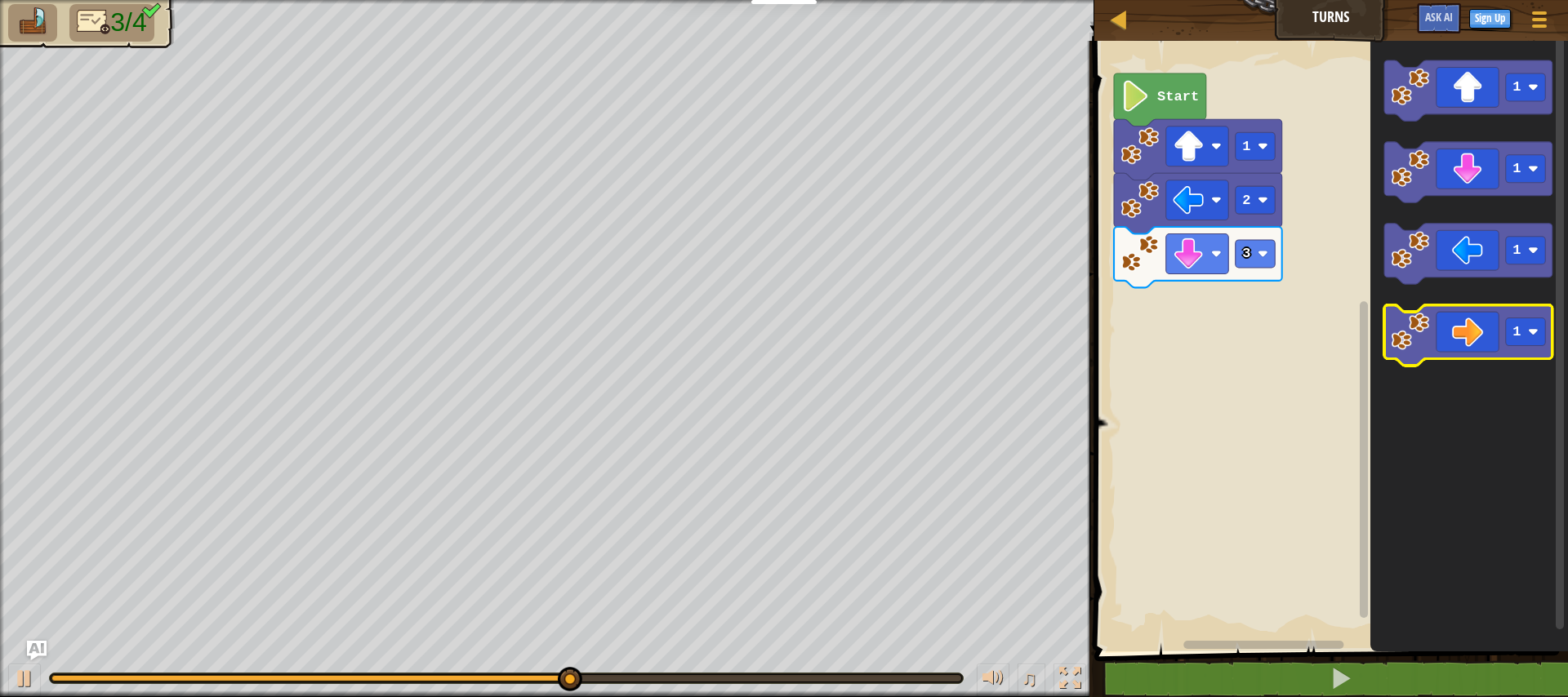
click at [1430, 320] on icon "Blockly Workspace" at bounding box center [1468, 335] width 168 height 60
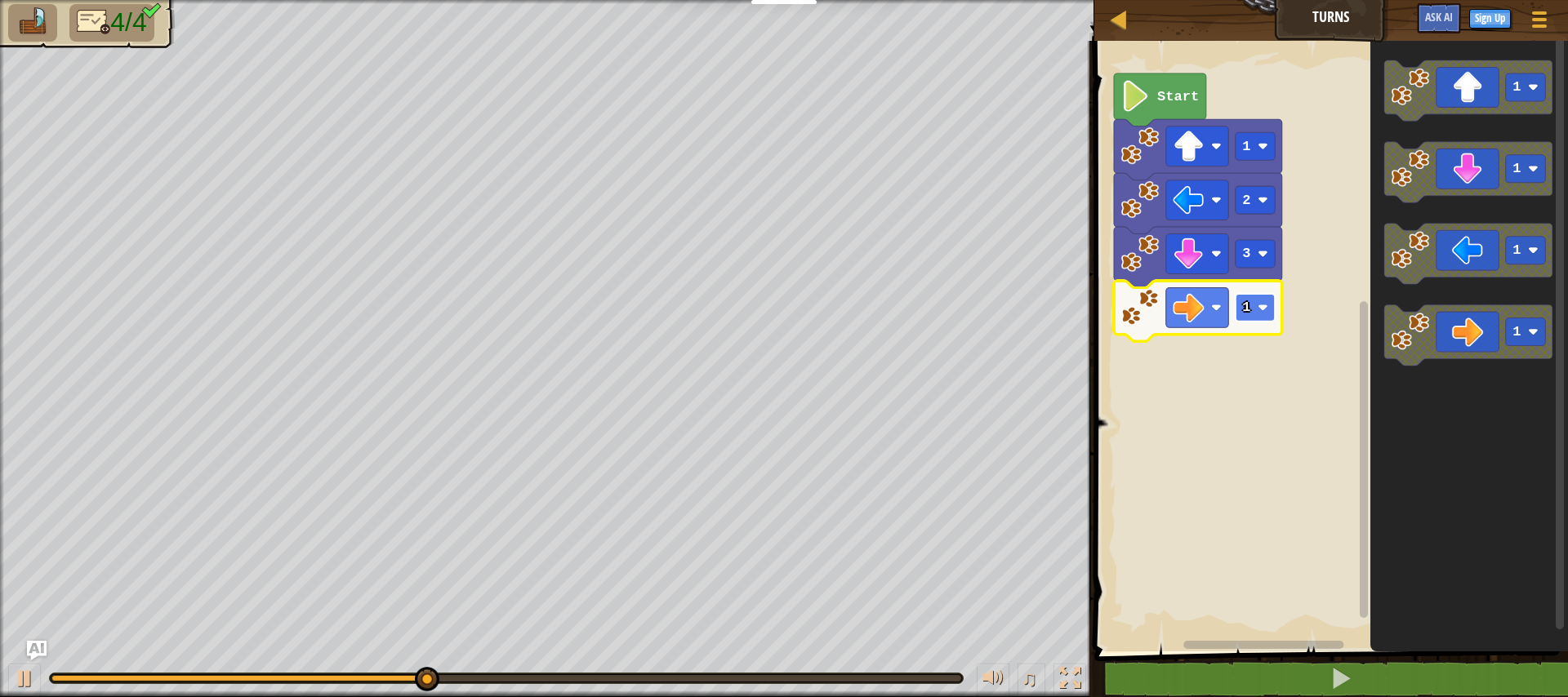
click at [1249, 308] on text "1" at bounding box center [1246, 307] width 9 height 15
click at [1247, 316] on rect "Blockly Workspace" at bounding box center [1255, 308] width 39 height 27
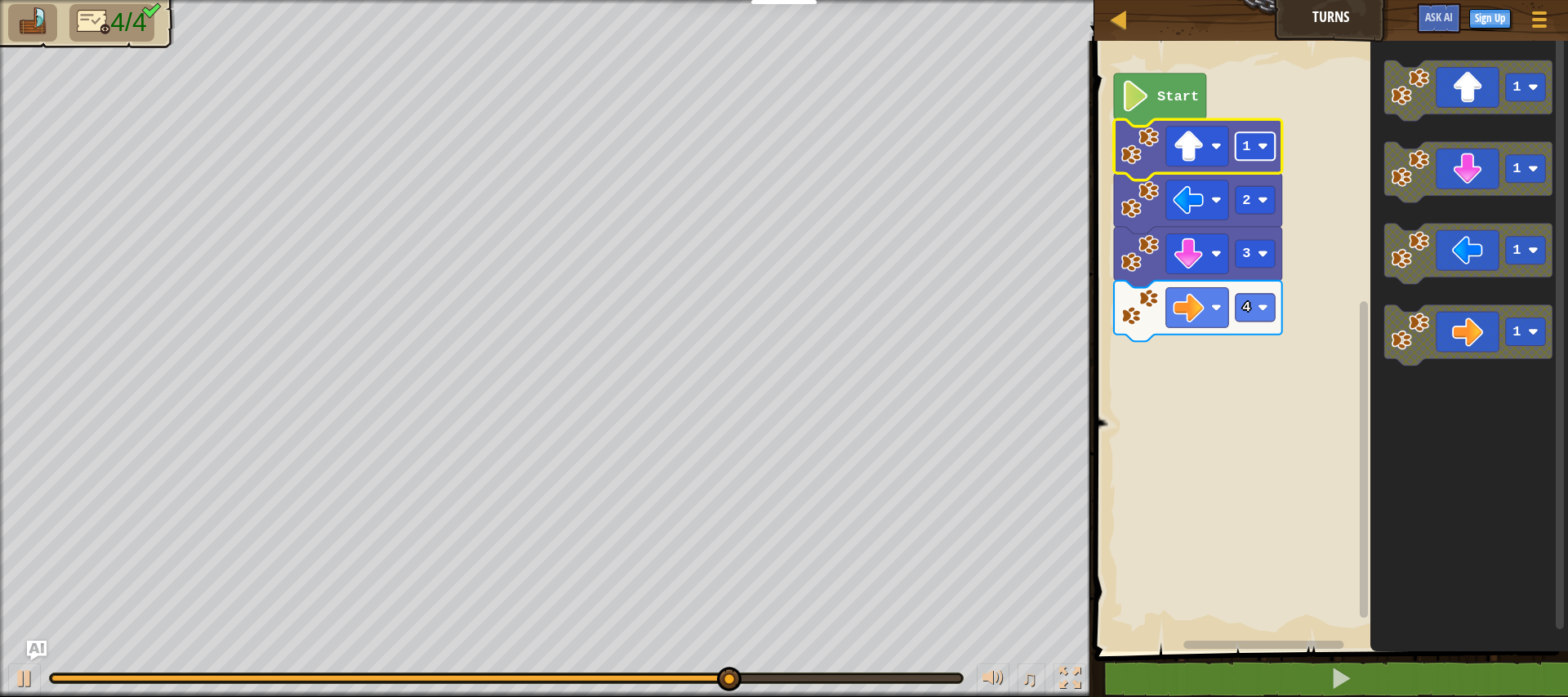
click at [1263, 151] on image "Blockly Workspace" at bounding box center [1263, 147] width 10 height 10
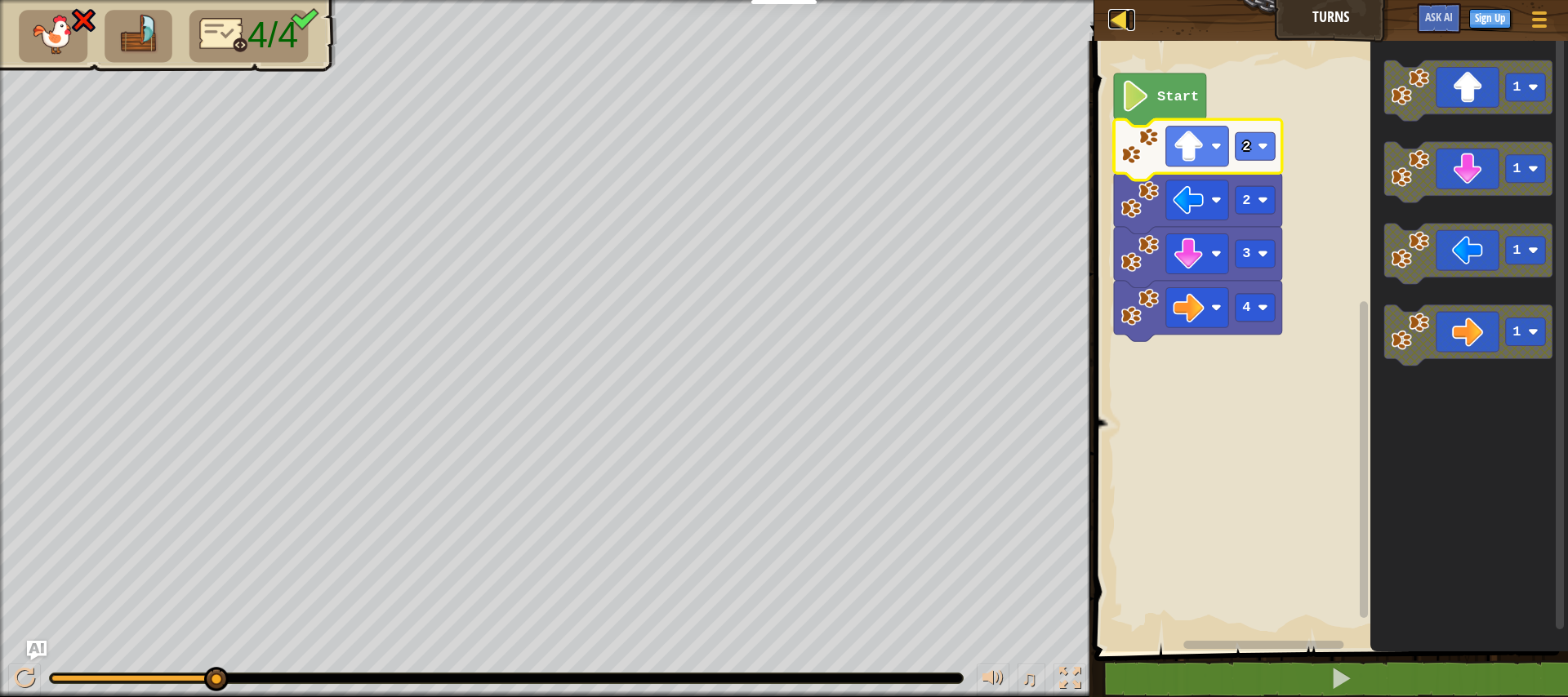
click at [1121, 28] on div at bounding box center [1119, 19] width 21 height 21
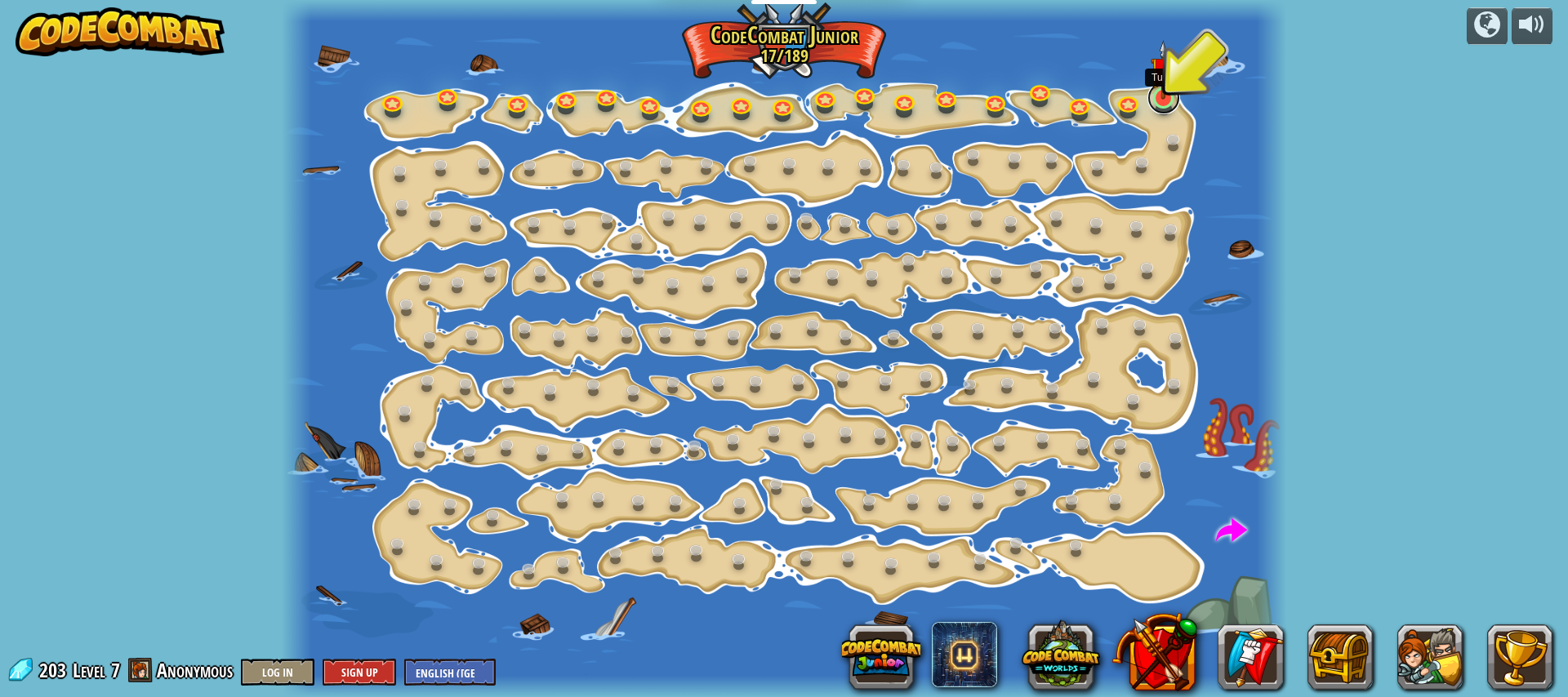
click at [1168, 100] on link at bounding box center [1164, 98] width 33 height 33
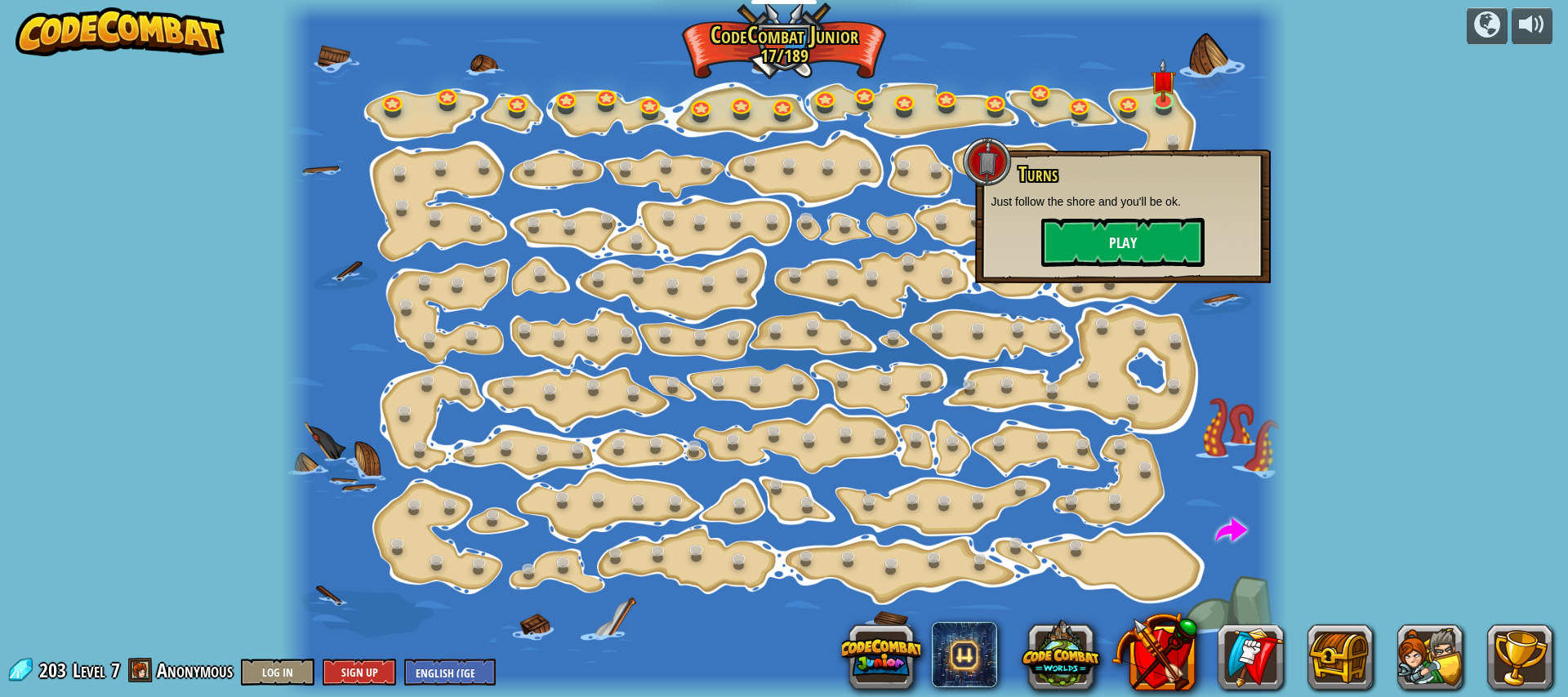
drag, startPoint x: 1087, startPoint y: 267, endPoint x: 1091, endPoint y: 257, distance: 10.8
click at [1089, 264] on div "Turns Just follow the shore and you'll be ok. Play" at bounding box center [1123, 216] width 296 height 134
click at [1091, 257] on button "Play" at bounding box center [1123, 242] width 163 height 49
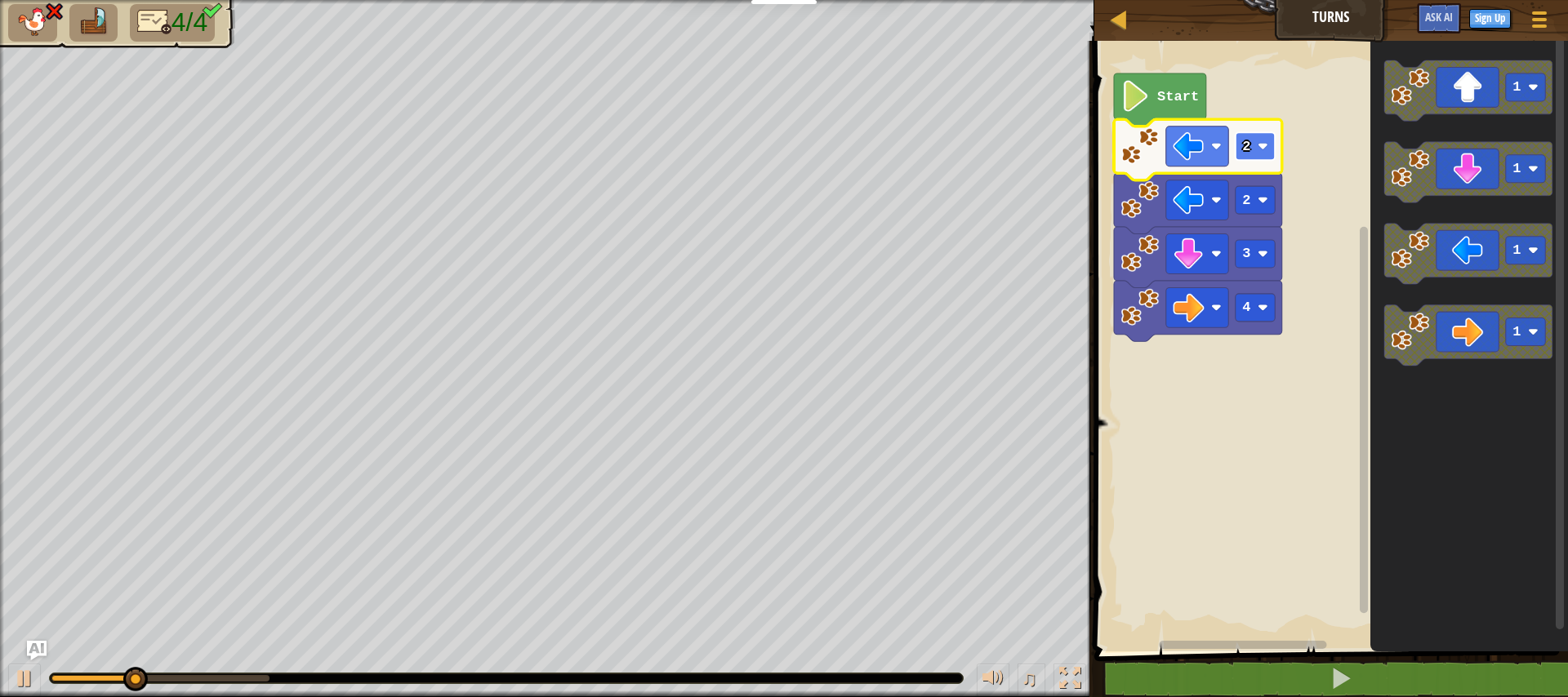
click at [1259, 155] on rect "Blockly Workspace" at bounding box center [1255, 146] width 39 height 27
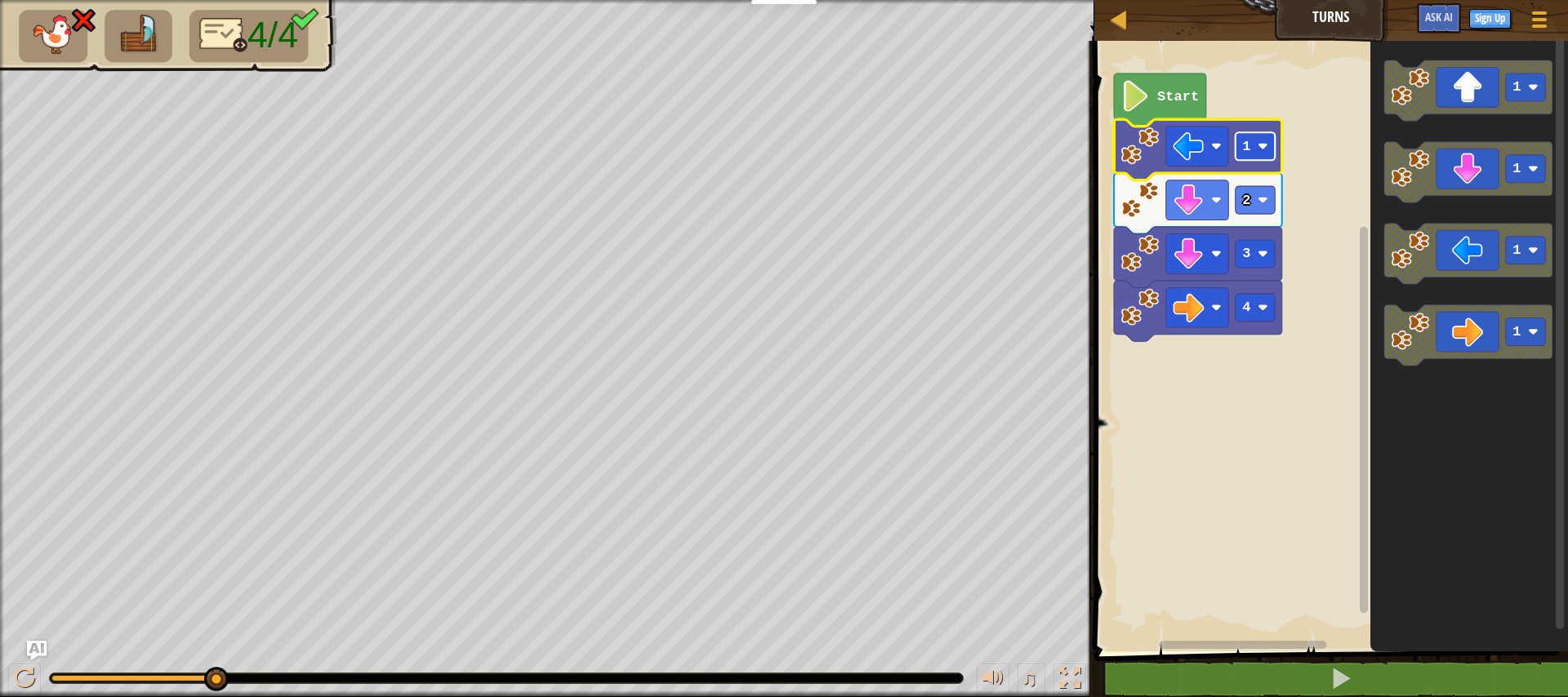
click at [1245, 146] on text "1" at bounding box center [1246, 147] width 9 height 15
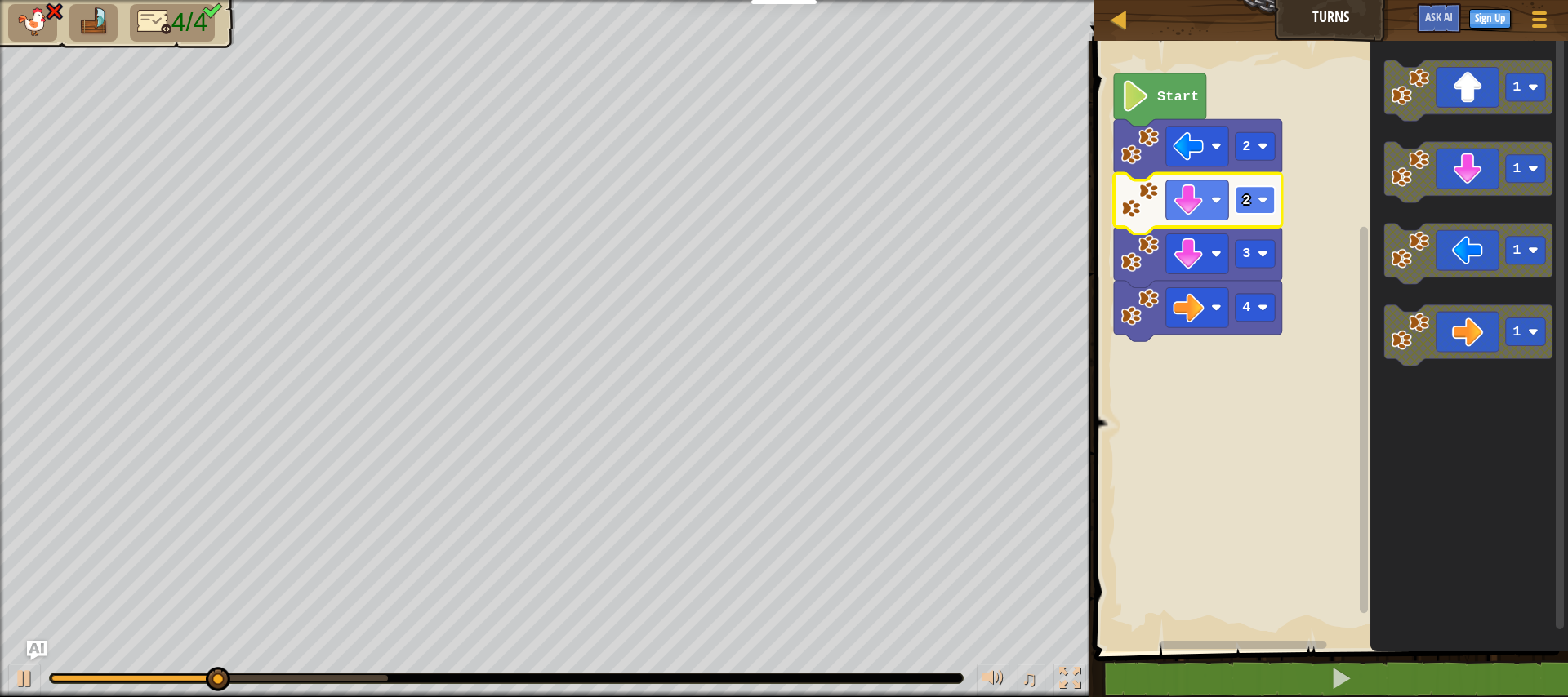
click at [1252, 211] on rect "Blockly Workspace" at bounding box center [1255, 200] width 39 height 27
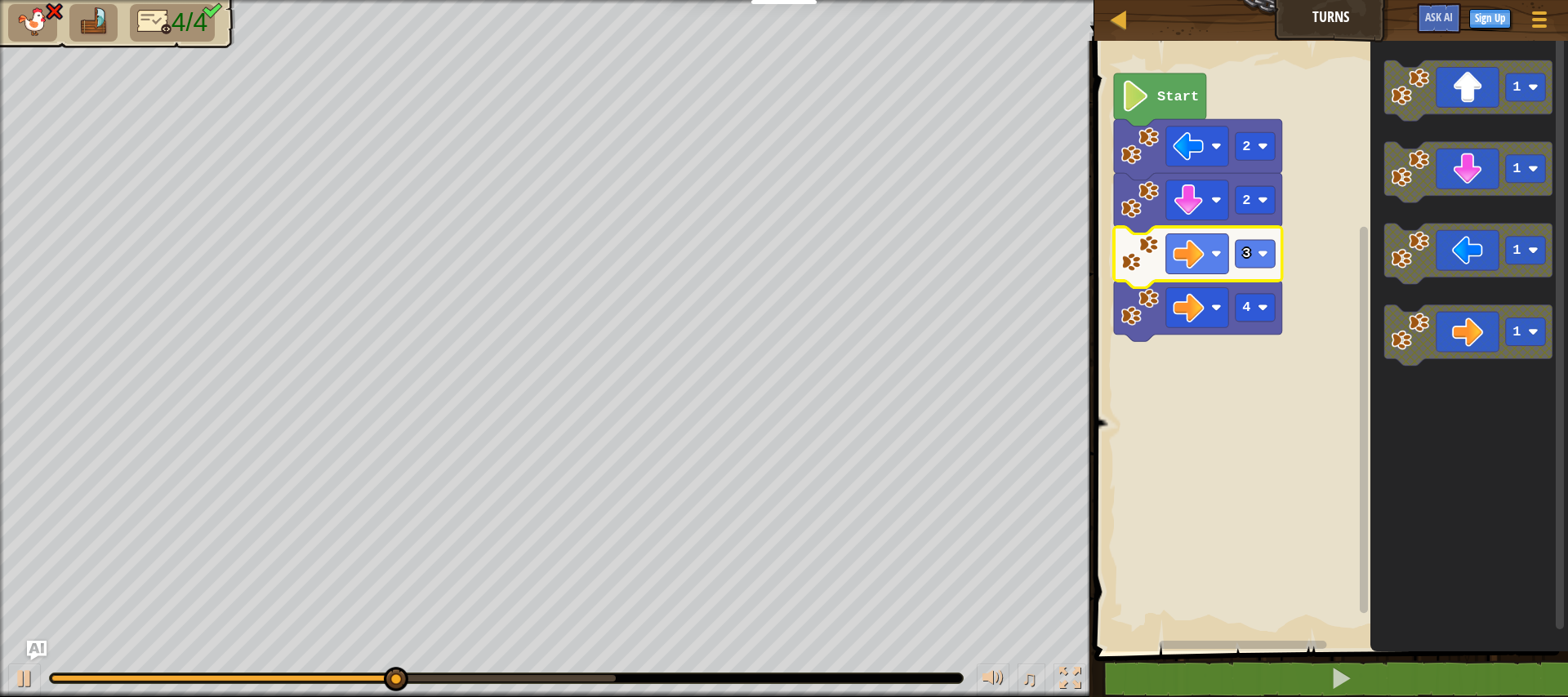
click at [1249, 273] on icon "Blockly Workspace" at bounding box center [1198, 257] width 168 height 60
click at [1251, 265] on rect "Blockly Workspace" at bounding box center [1255, 254] width 39 height 27
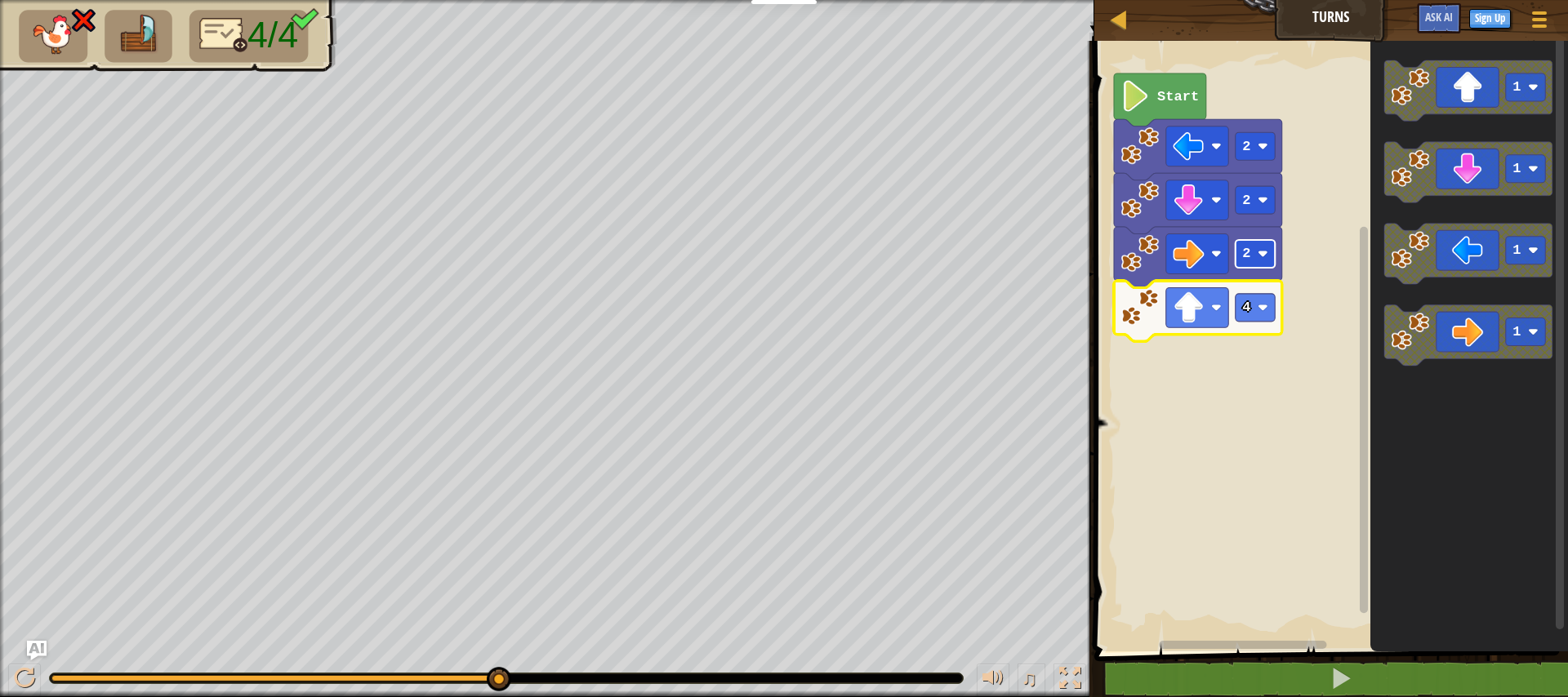
click at [1258, 262] on rect "Blockly Workspace" at bounding box center [1255, 254] width 39 height 27
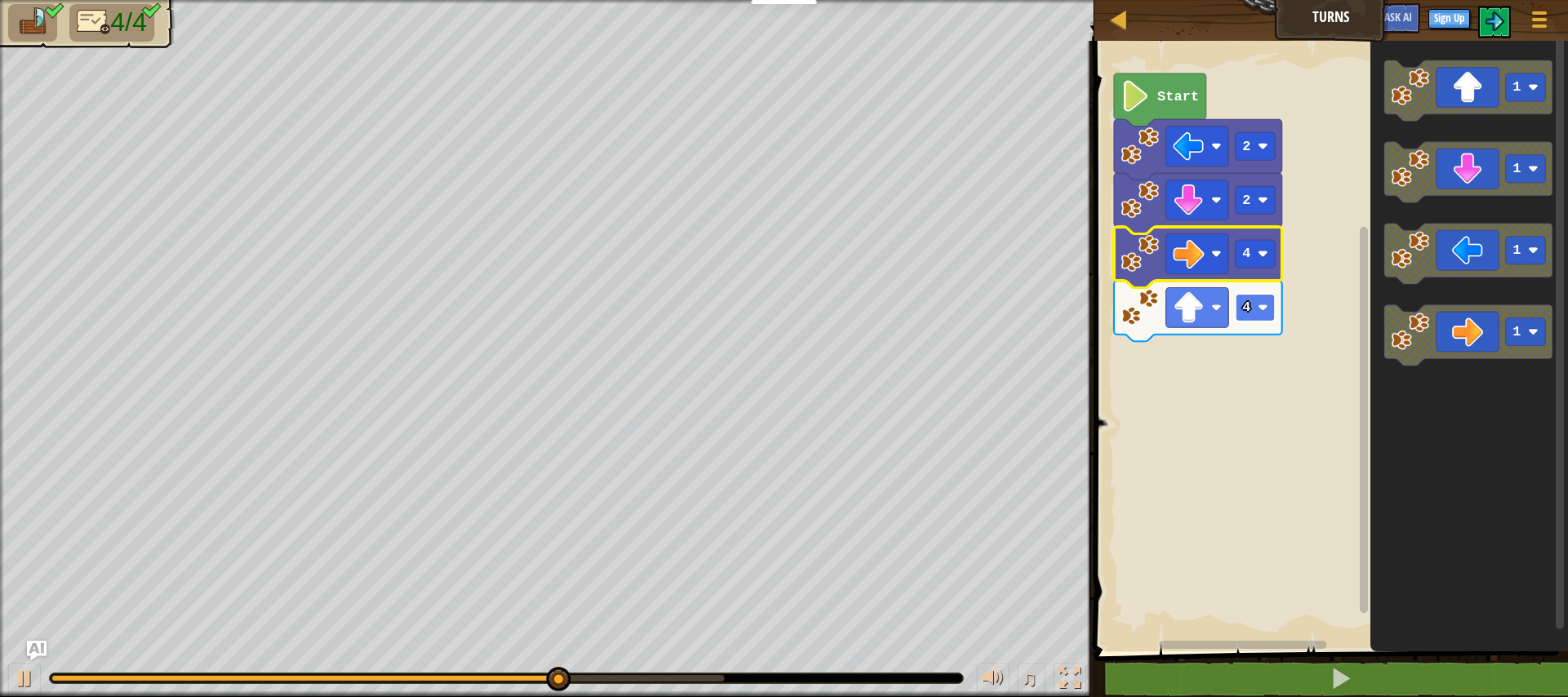
click at [1256, 318] on rect "Blockly Workspace" at bounding box center [1255, 308] width 39 height 27
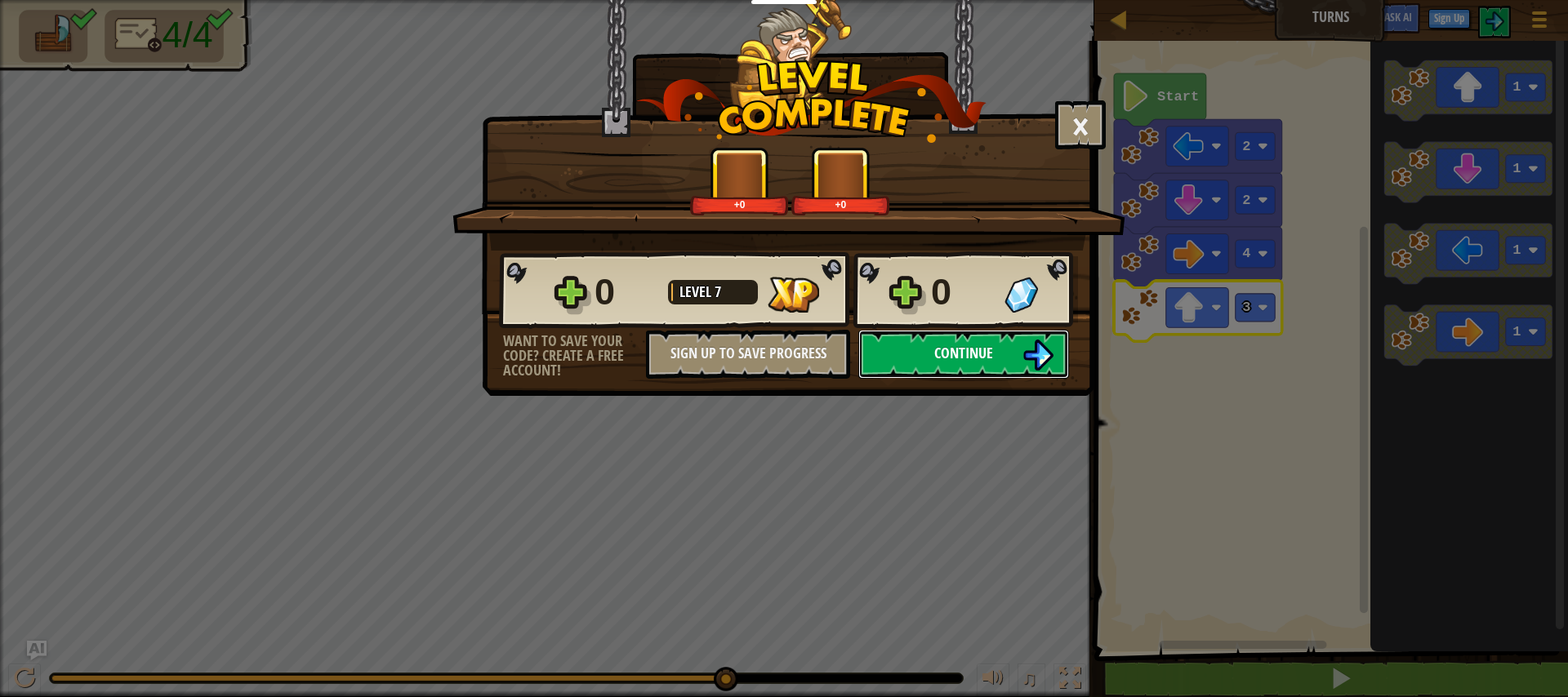
click at [1046, 351] on img at bounding box center [1038, 355] width 31 height 31
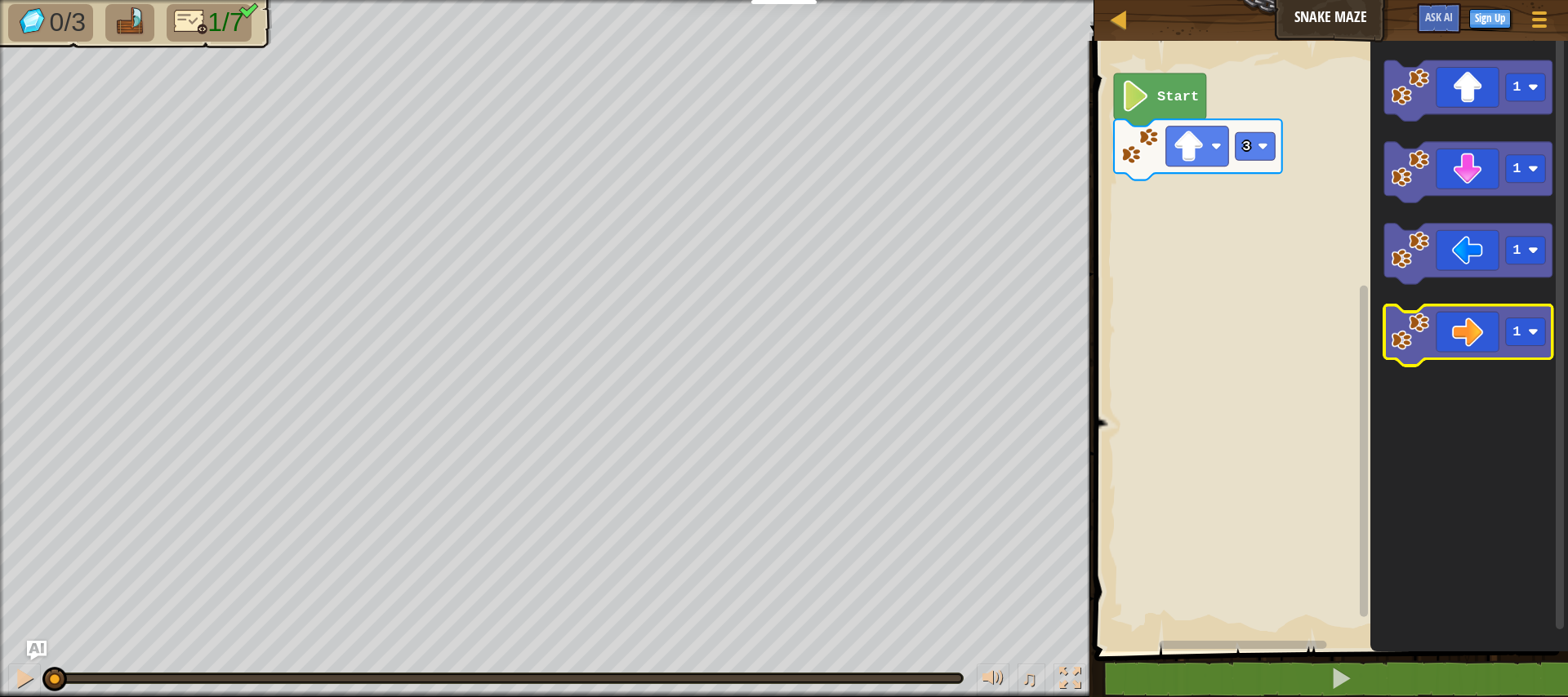
click at [1495, 329] on icon "Blockly Workspace" at bounding box center [1468, 335] width 168 height 60
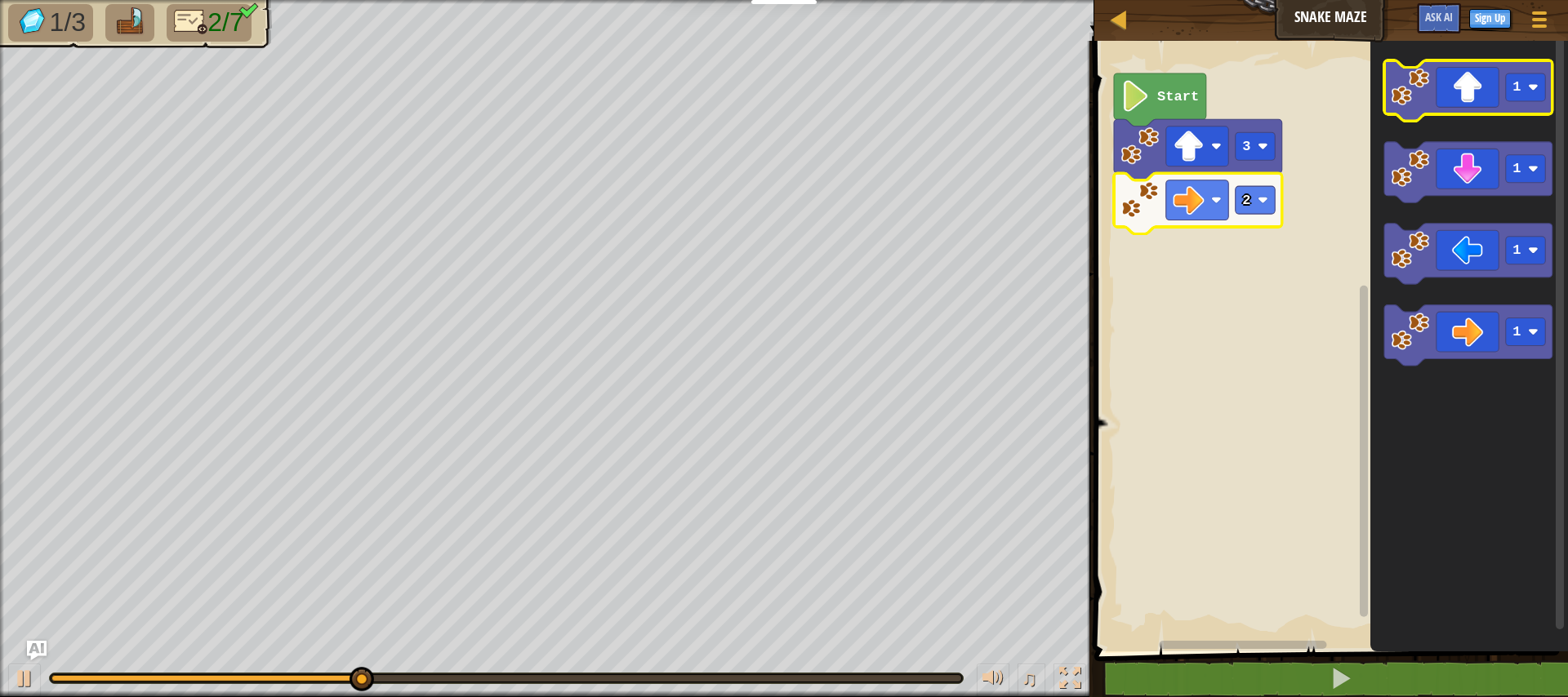
click at [1418, 113] on icon "Blockly Workspace" at bounding box center [1468, 90] width 168 height 60
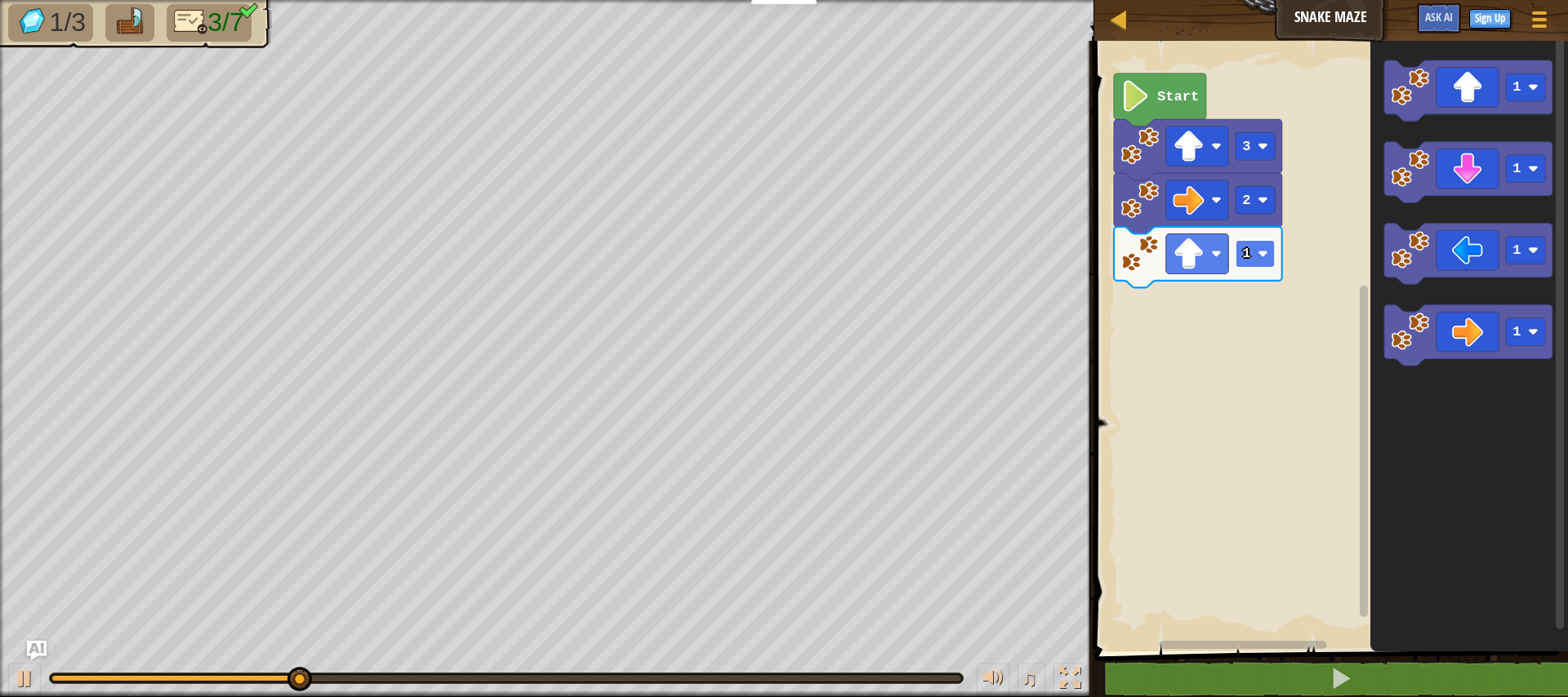
click at [1242, 257] on text "1" at bounding box center [1246, 254] width 9 height 15
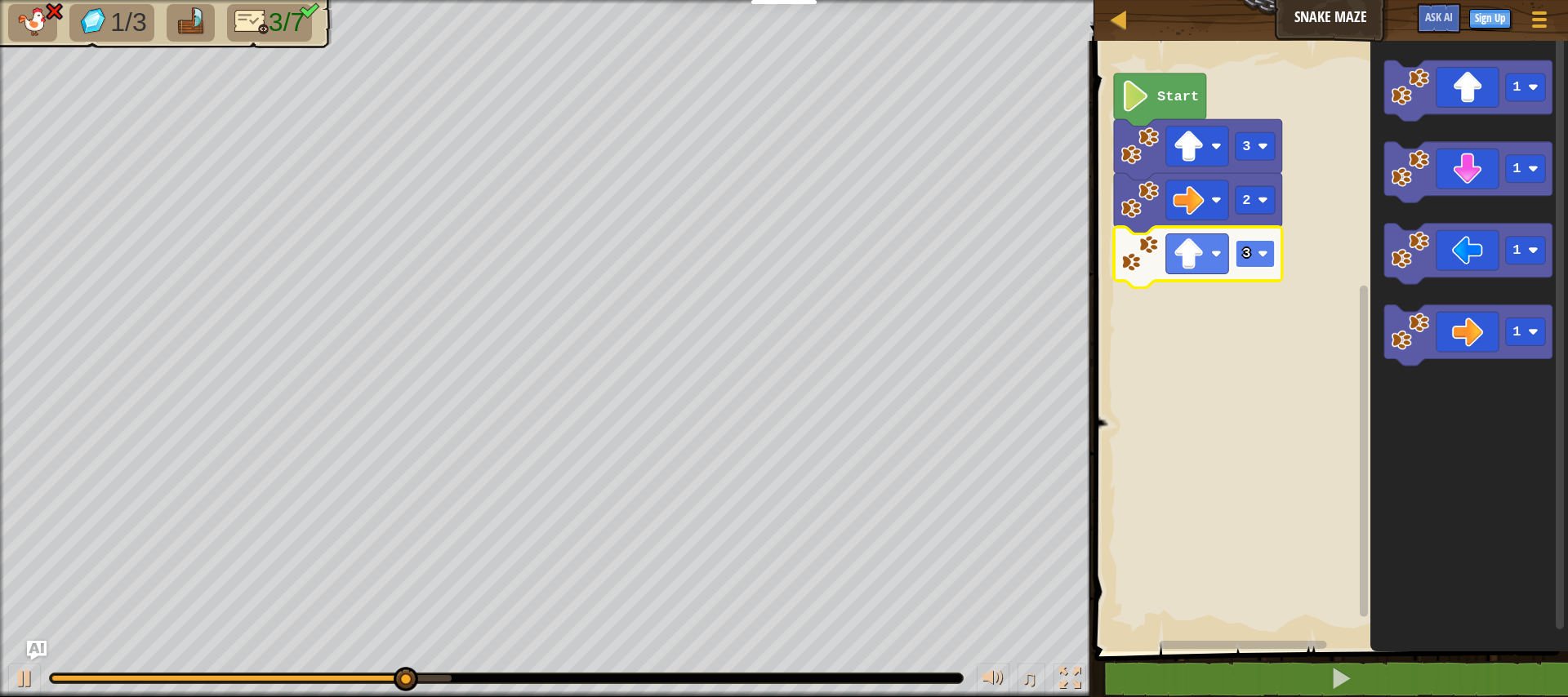
click at [1248, 252] on text "3" at bounding box center [1246, 254] width 9 height 15
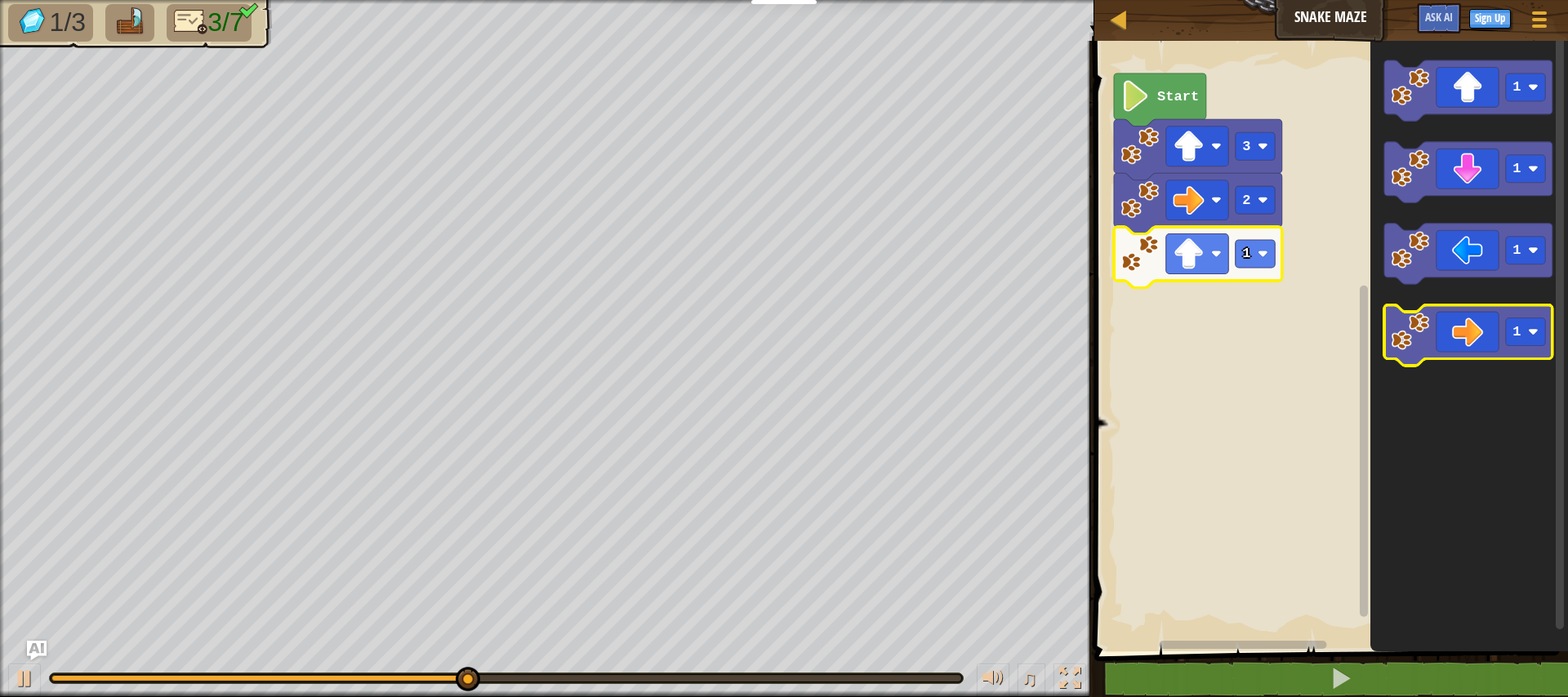
click at [1414, 340] on image "Blockly Workspace" at bounding box center [1410, 332] width 39 height 39
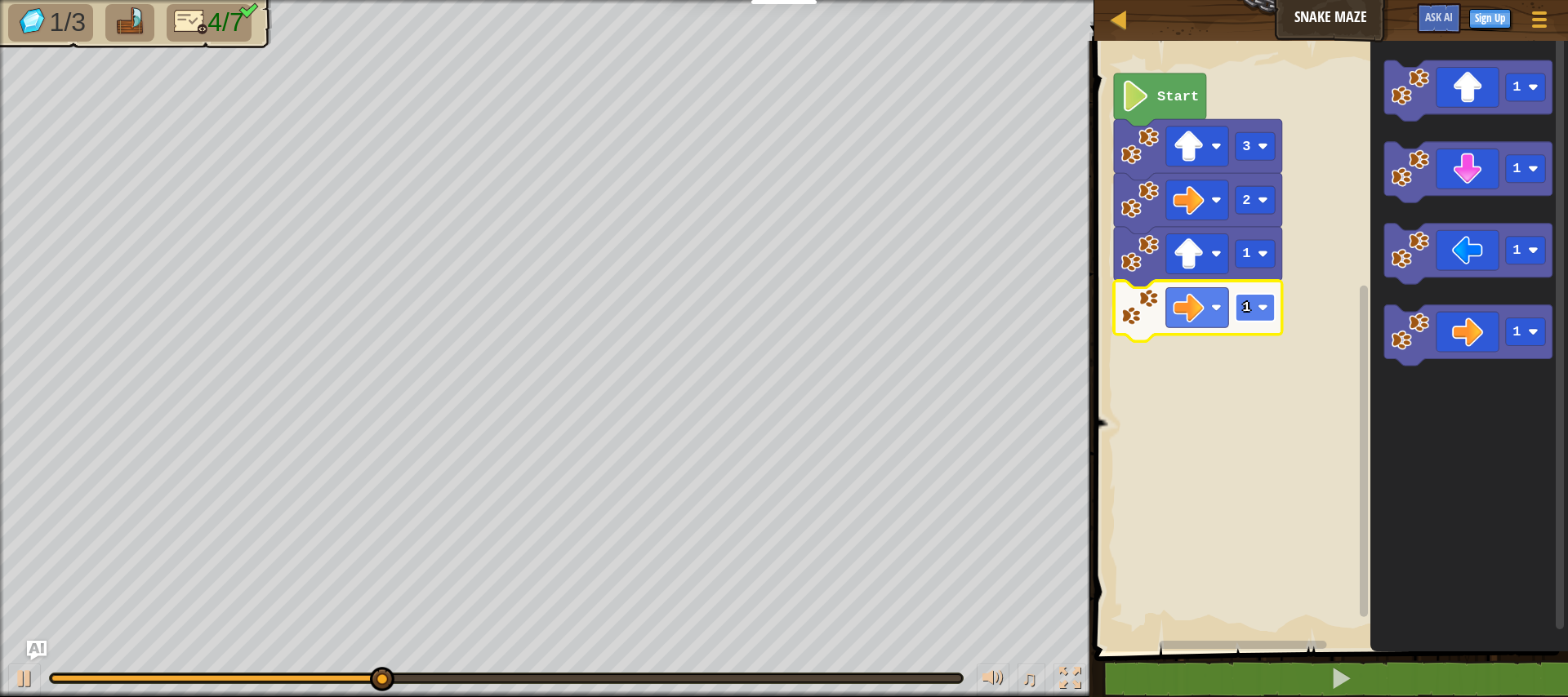
click at [1257, 309] on rect "Blockly Workspace" at bounding box center [1255, 308] width 39 height 27
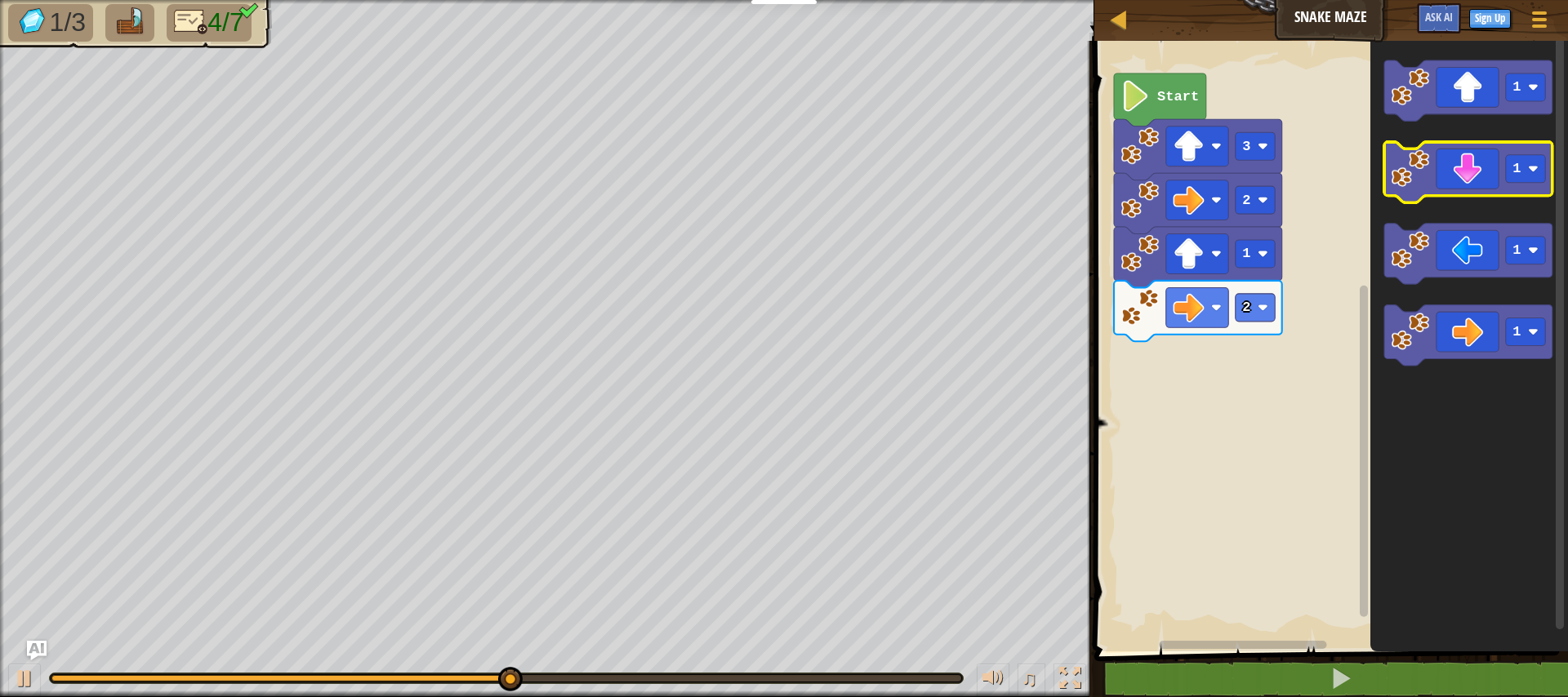
click at [1423, 183] on image "Blockly Workspace" at bounding box center [1410, 168] width 39 height 39
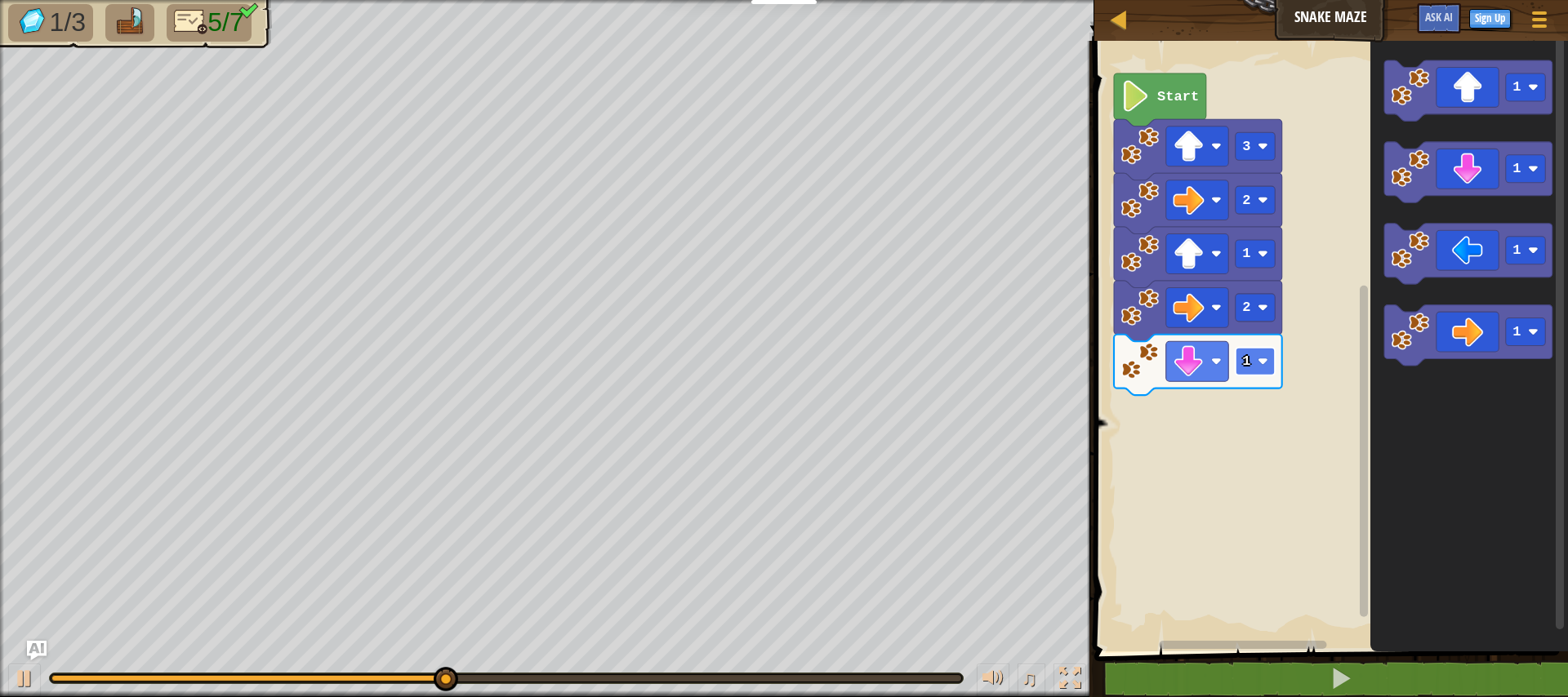
click at [1236, 370] on rect "Blockly Workspace" at bounding box center [1255, 362] width 39 height 27
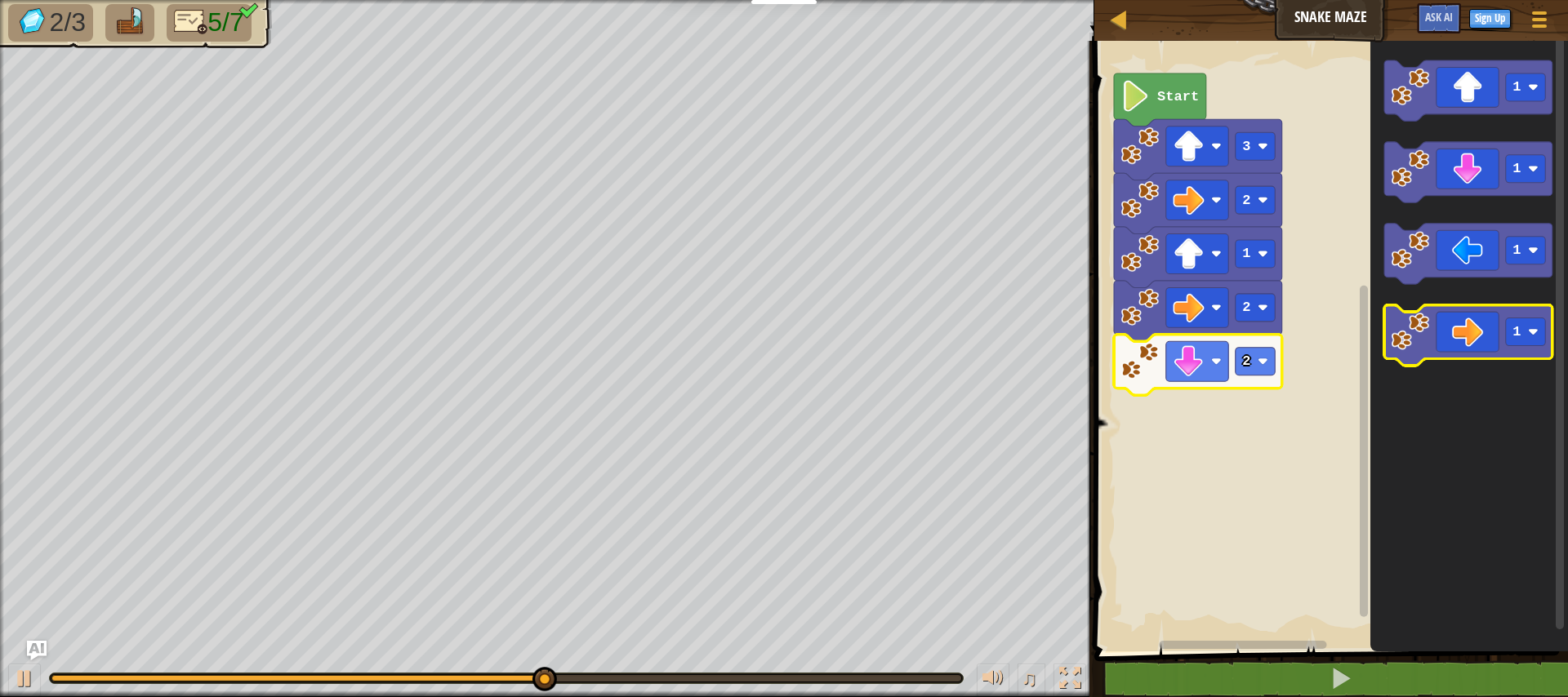
click at [1403, 330] on image "Blockly Workspace" at bounding box center [1410, 332] width 39 height 39
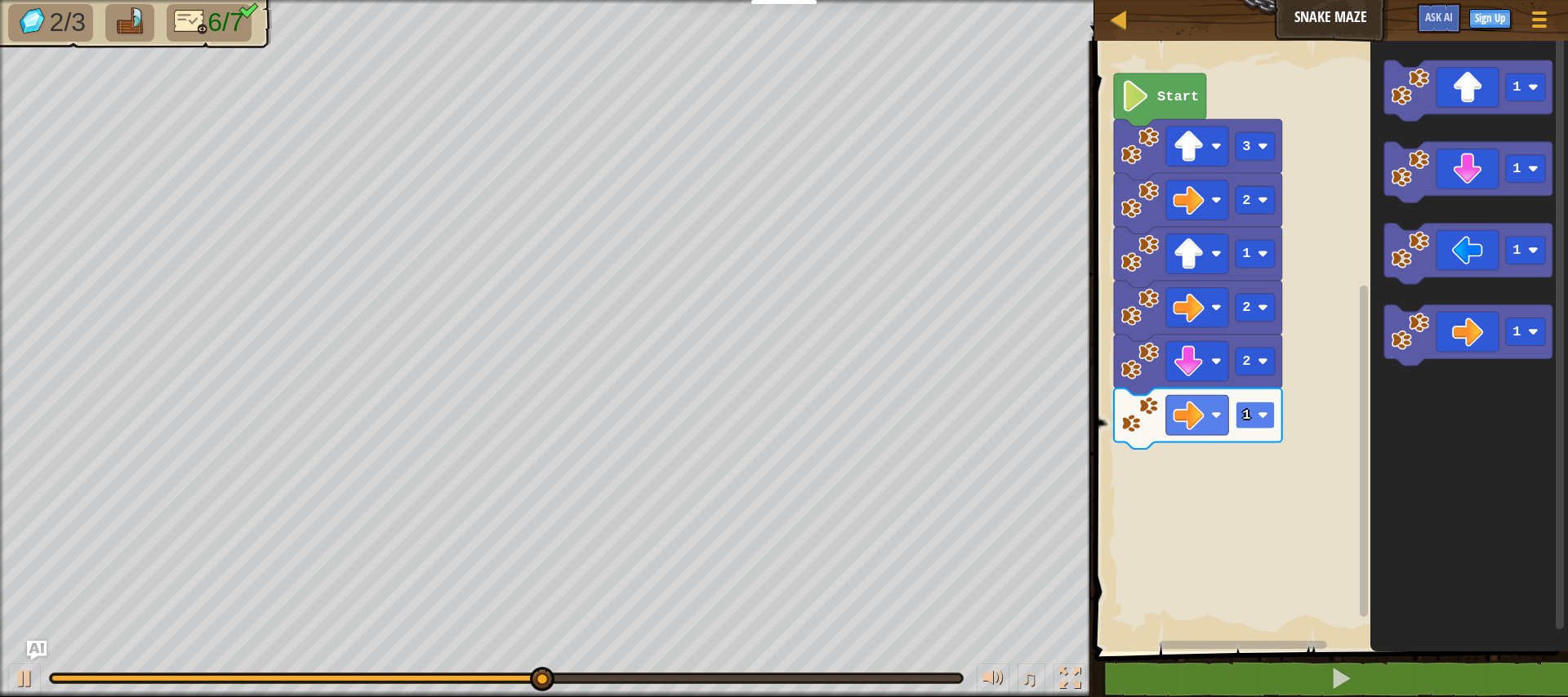
click at [1260, 410] on image "Blockly Workspace" at bounding box center [1263, 415] width 10 height 10
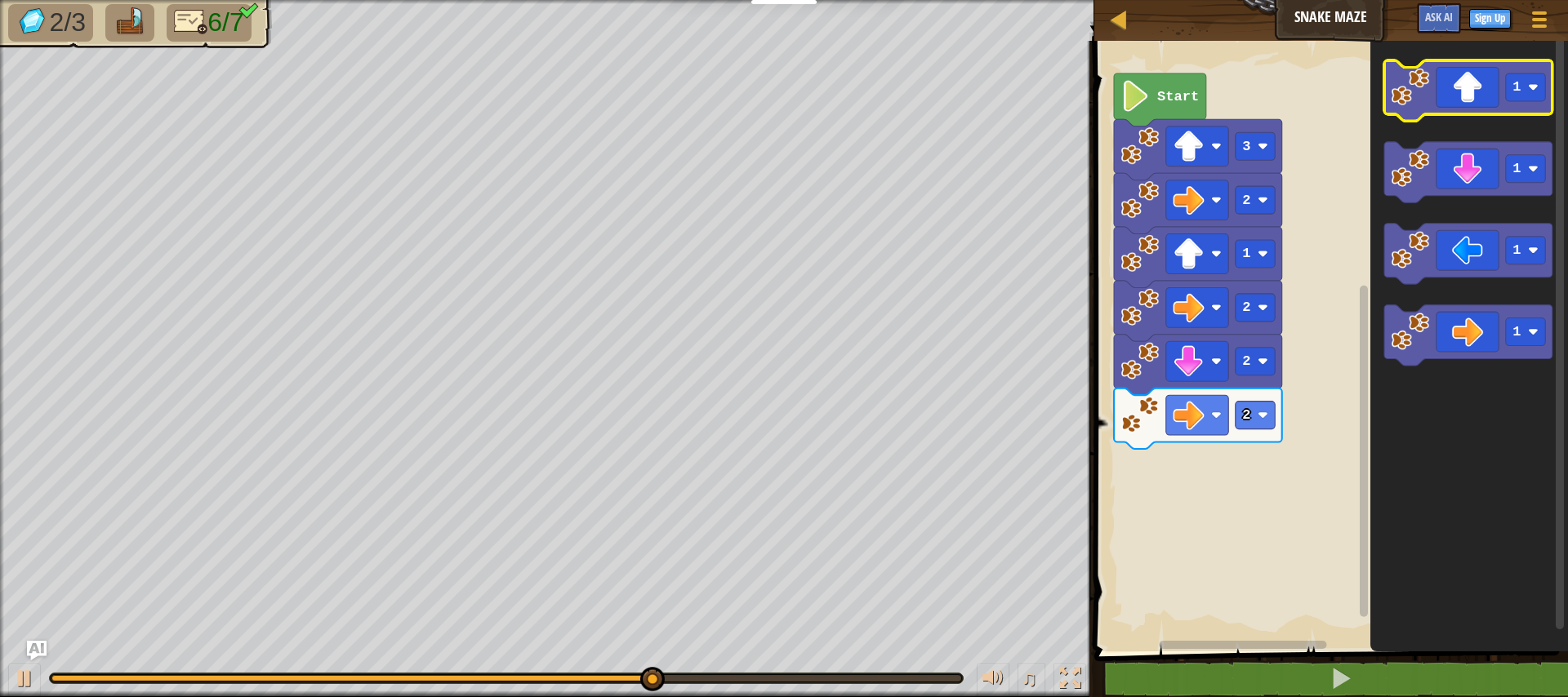
click at [1414, 107] on icon "Blockly Workspace" at bounding box center [1468, 90] width 168 height 60
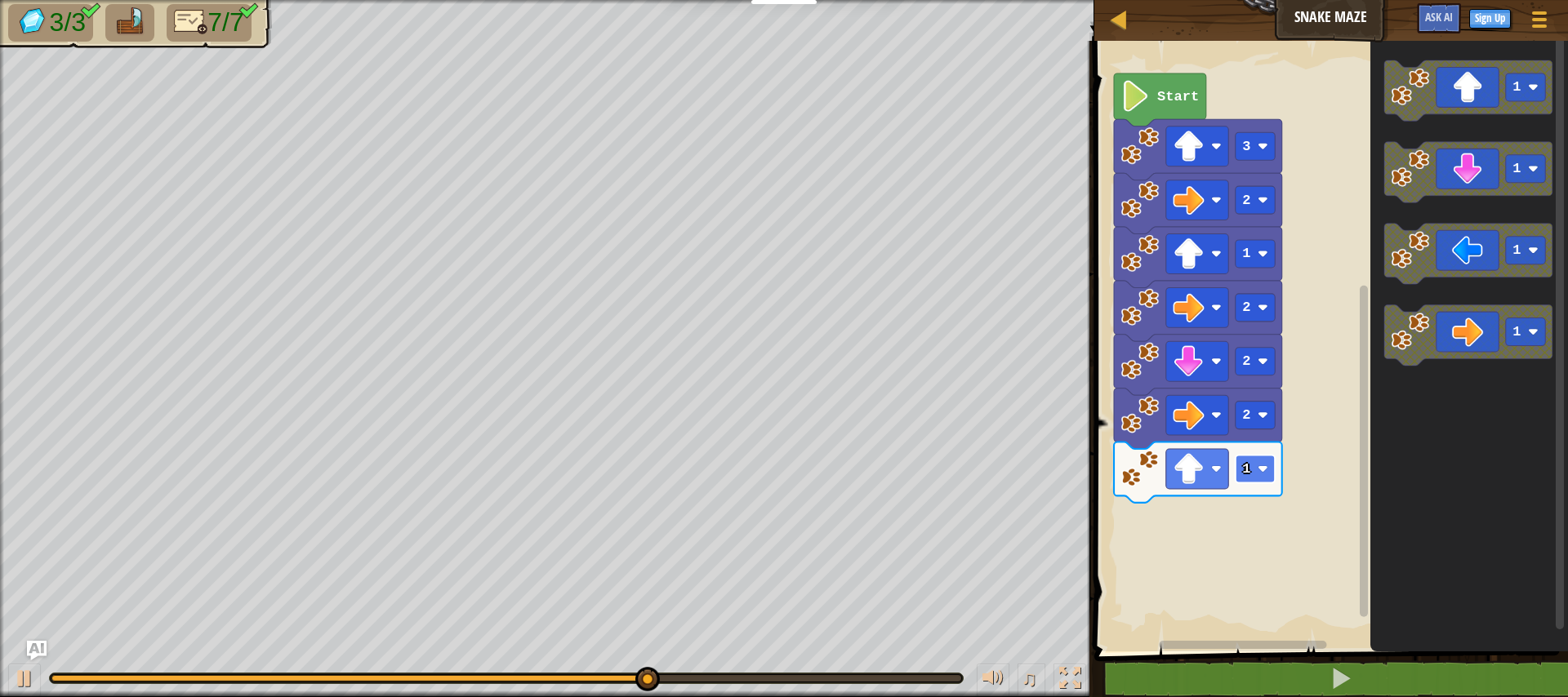
click at [1249, 479] on rect "Blockly Workspace" at bounding box center [1255, 468] width 39 height 27
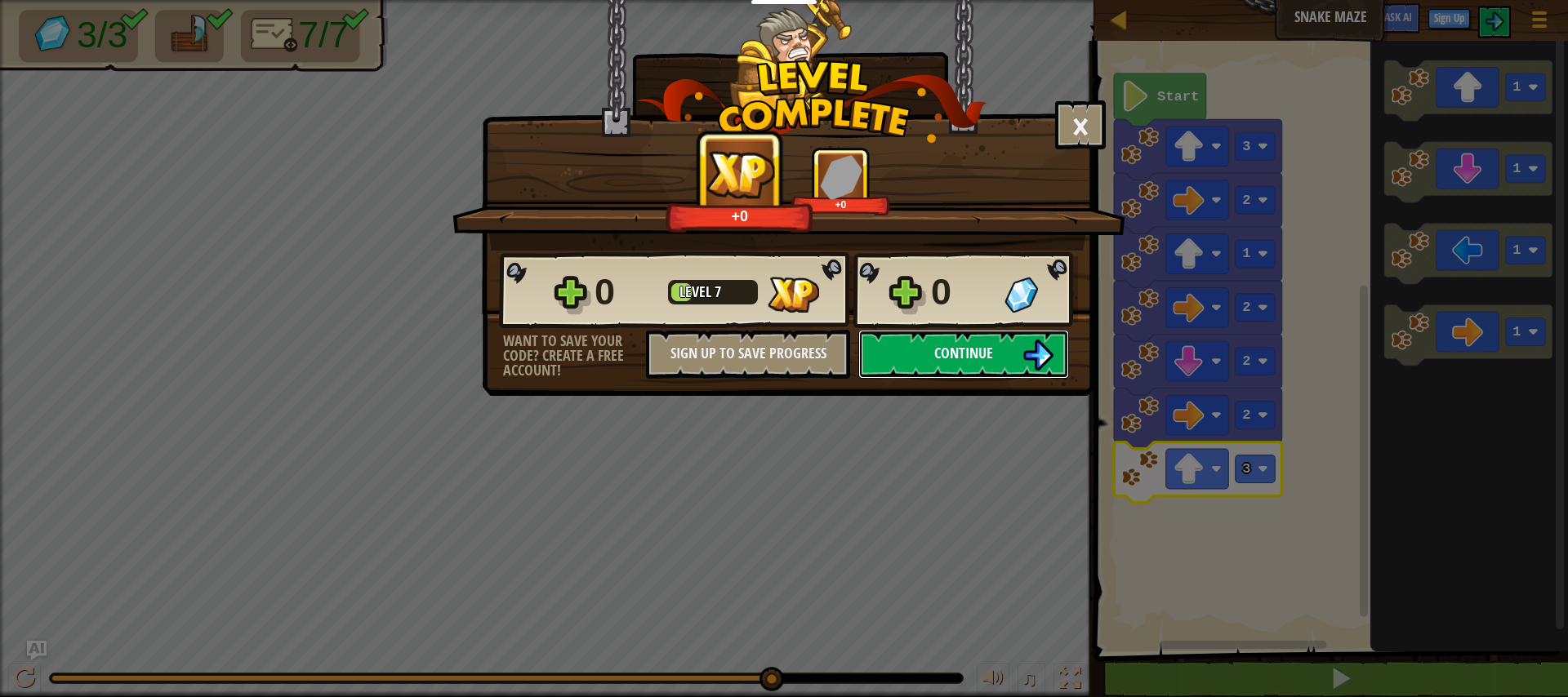
click at [980, 370] on button "Continue" at bounding box center [964, 354] width 211 height 49
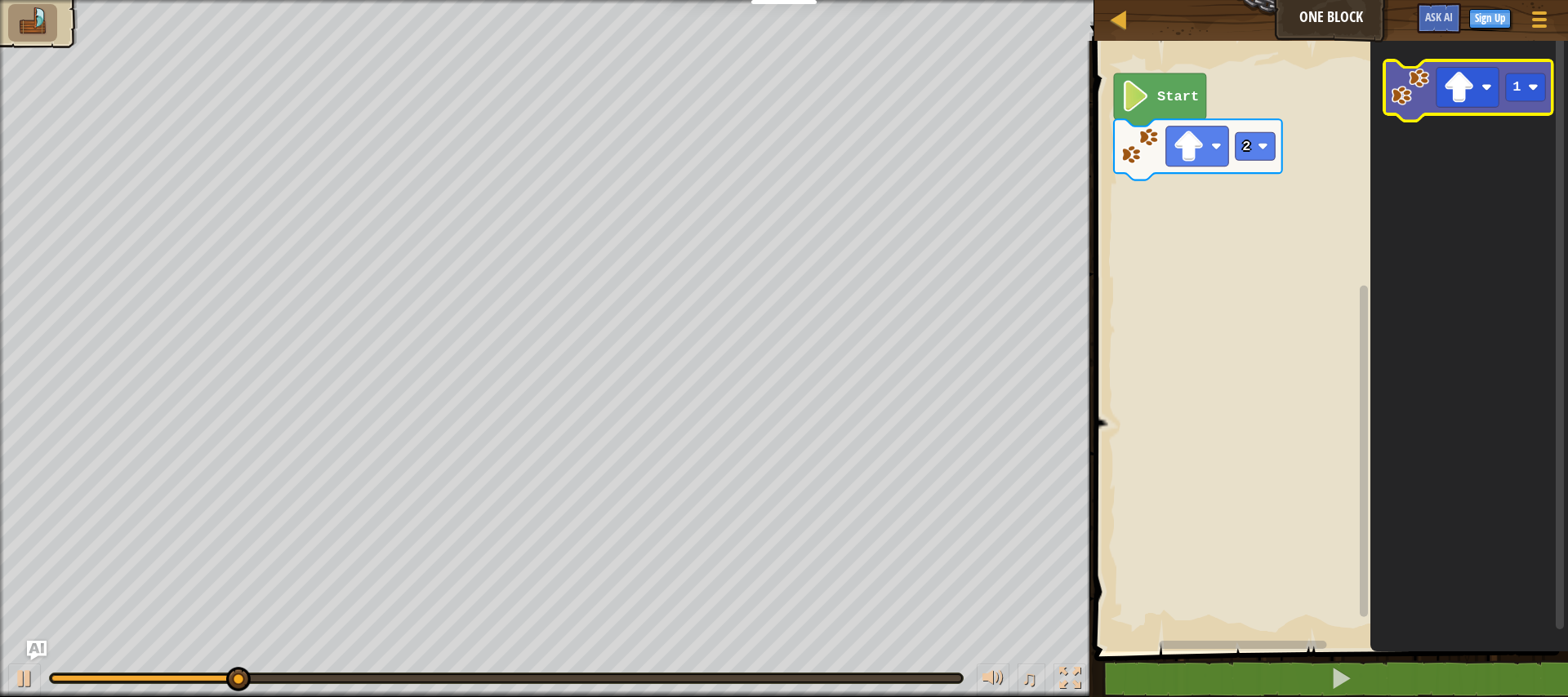
click at [1408, 109] on icon "Blockly Workspace" at bounding box center [1468, 90] width 168 height 60
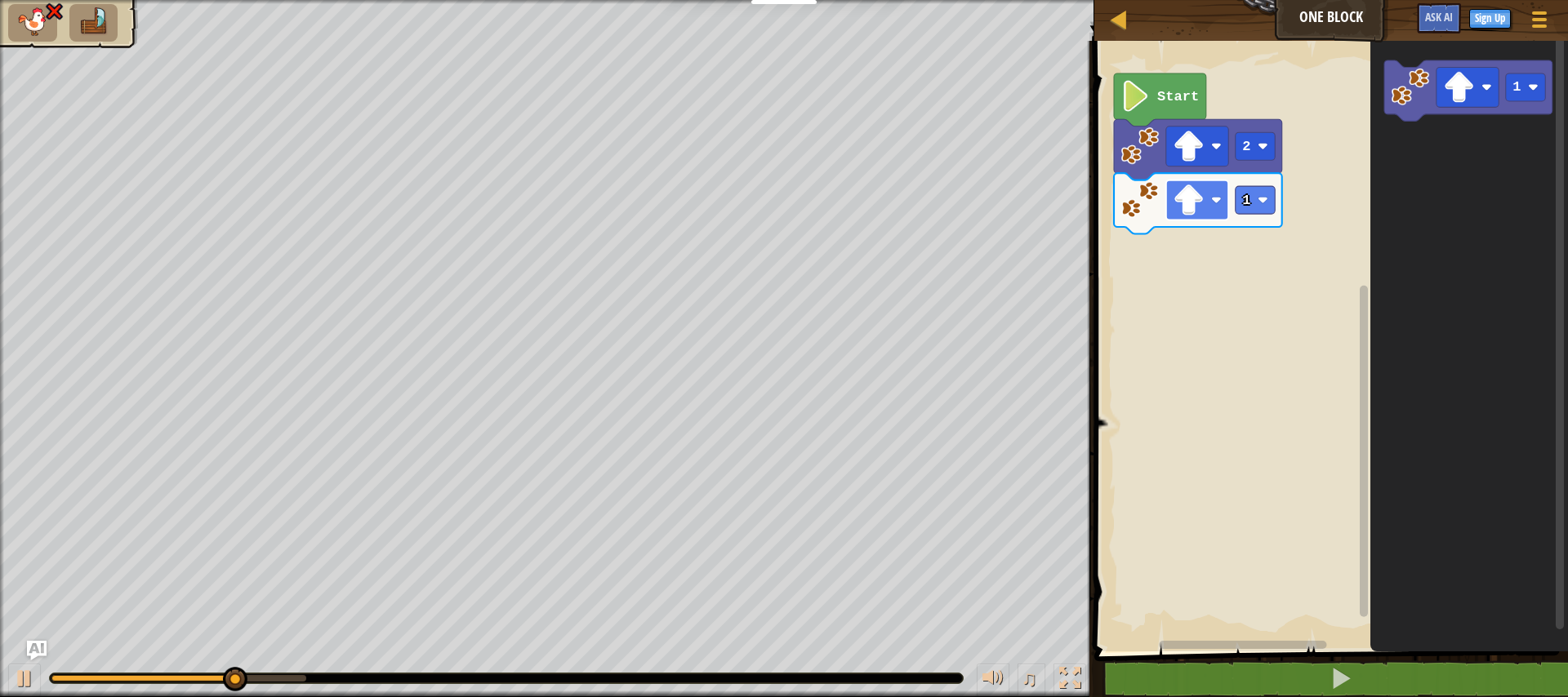
click at [1205, 203] on rect "Blockly Workspace" at bounding box center [1197, 200] width 62 height 40
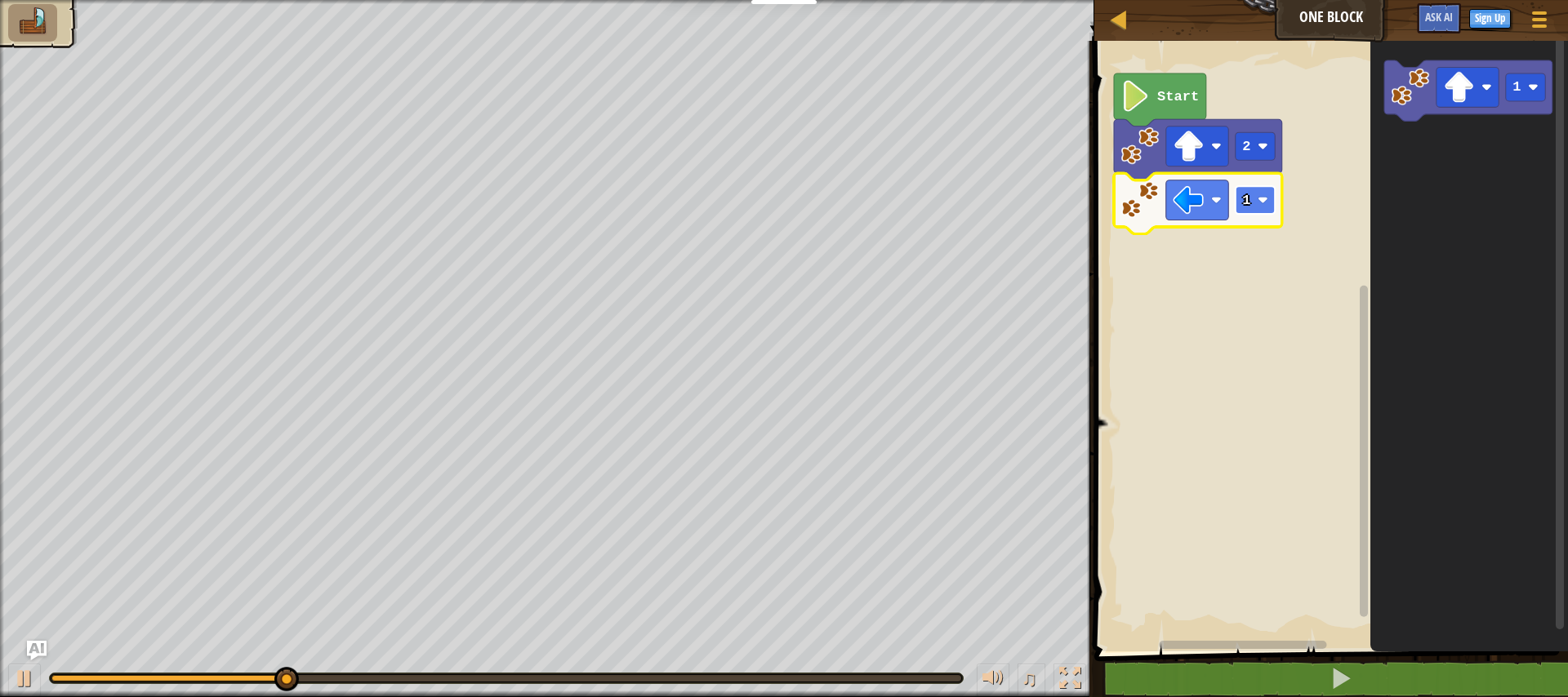
click at [1247, 203] on text "1" at bounding box center [1246, 201] width 9 height 15
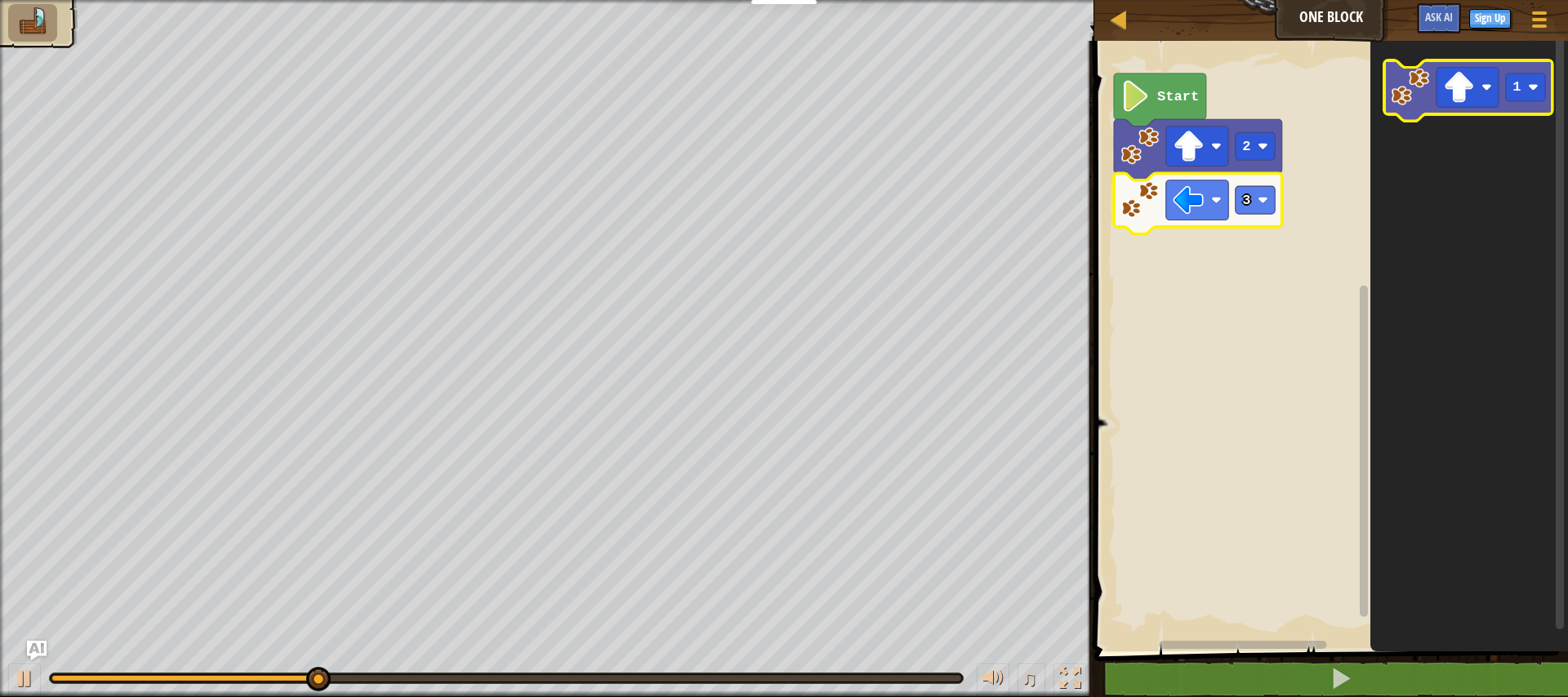
click at [1414, 115] on icon "Blockly Workspace" at bounding box center [1468, 90] width 168 height 60
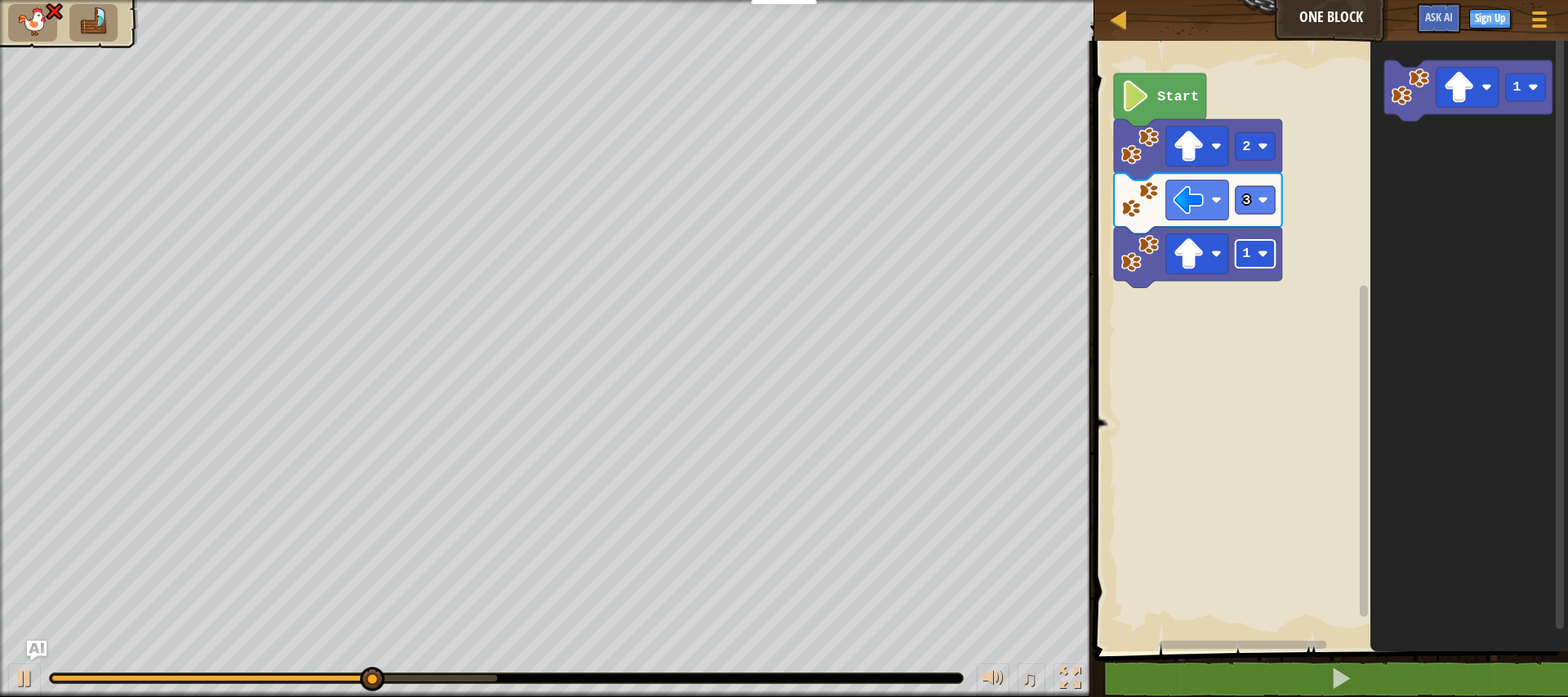
click at [1256, 256] on rect "Blockly Workspace" at bounding box center [1255, 254] width 39 height 27
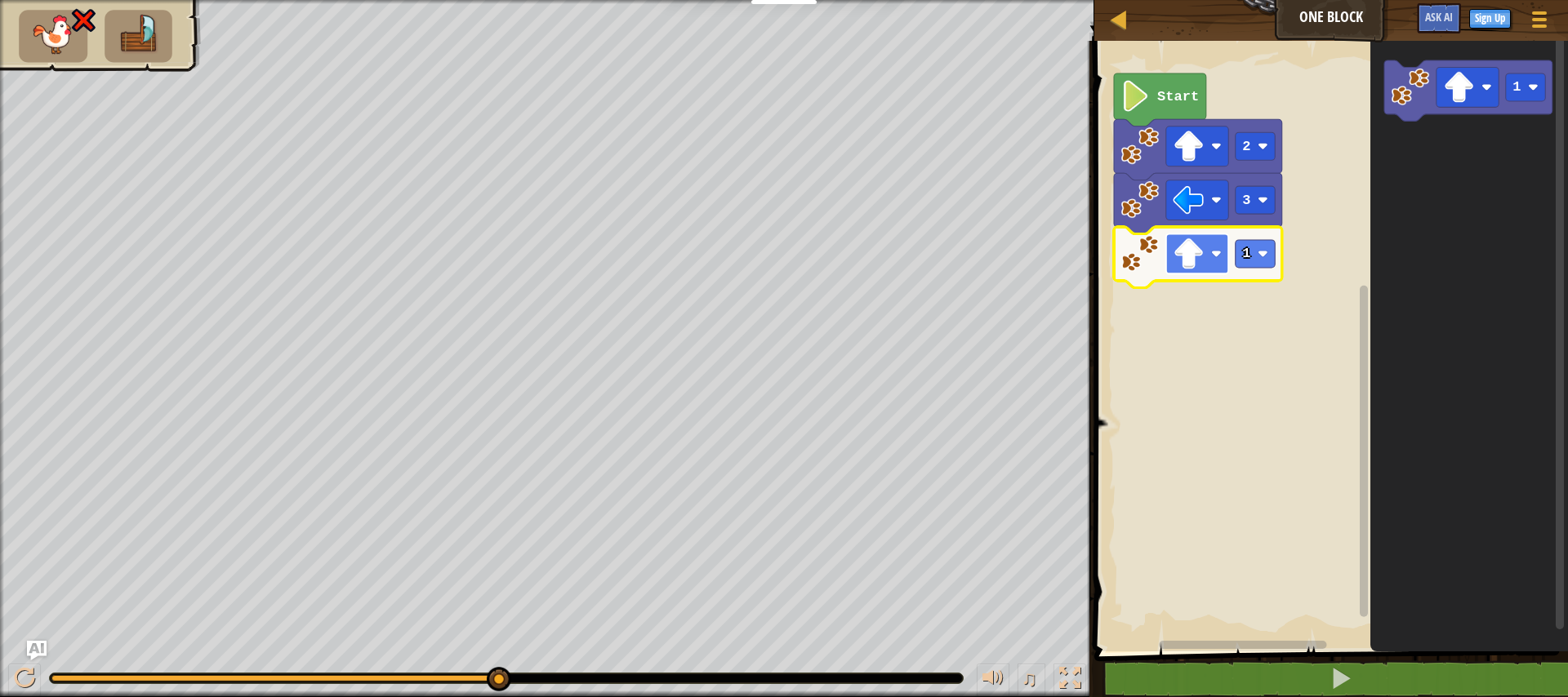
click at [1212, 248] on rect "Blockly Workspace" at bounding box center [1197, 254] width 62 height 40
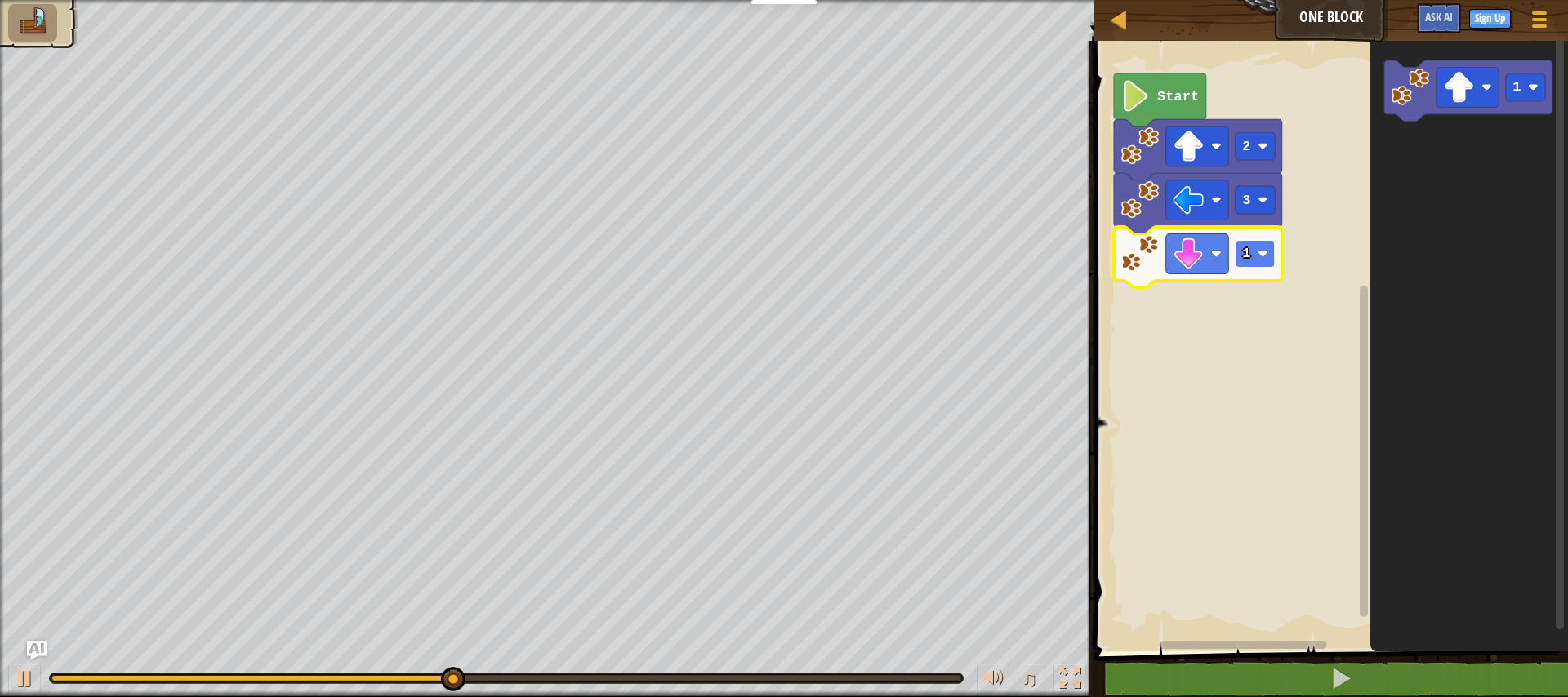
click at [1252, 256] on rect "Blockly Workspace" at bounding box center [1255, 254] width 39 height 27
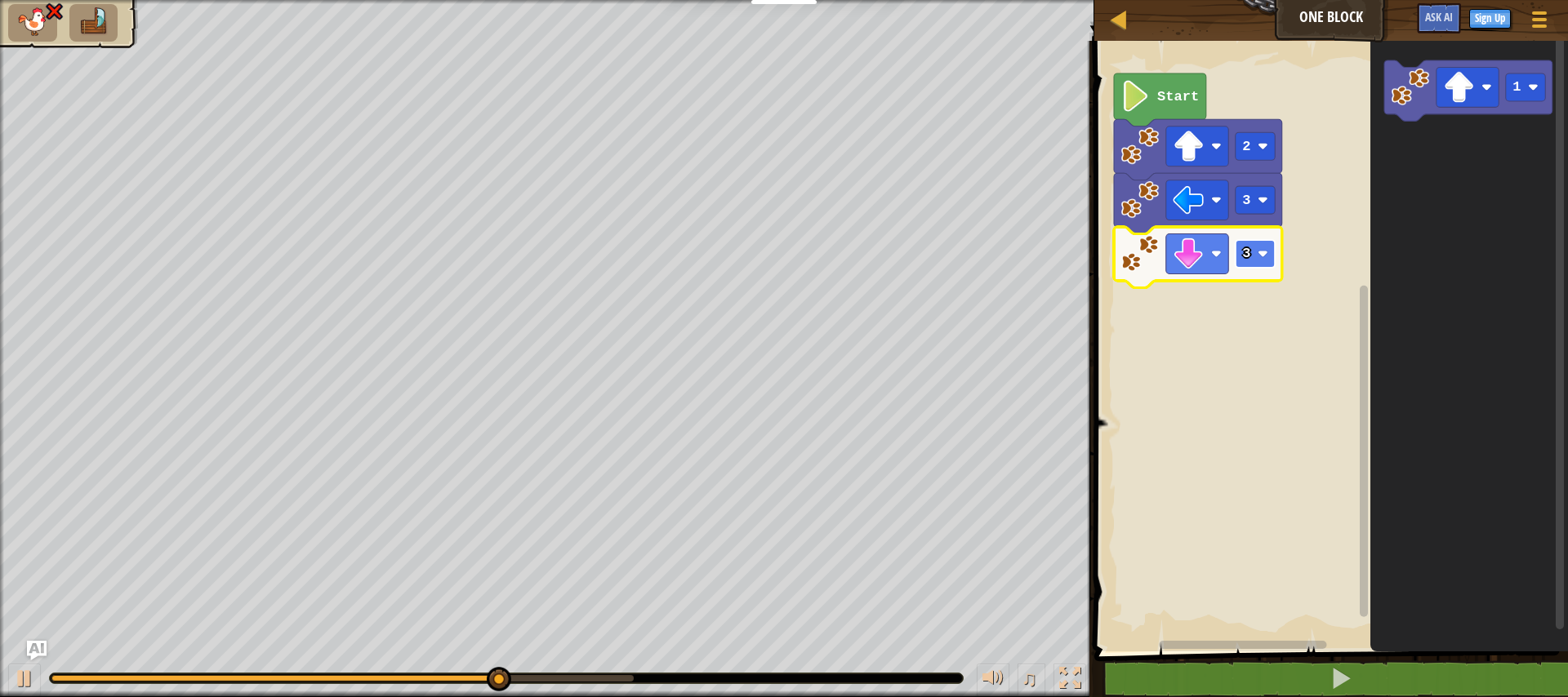
click at [1248, 263] on rect "Blockly Workspace" at bounding box center [1255, 254] width 39 height 27
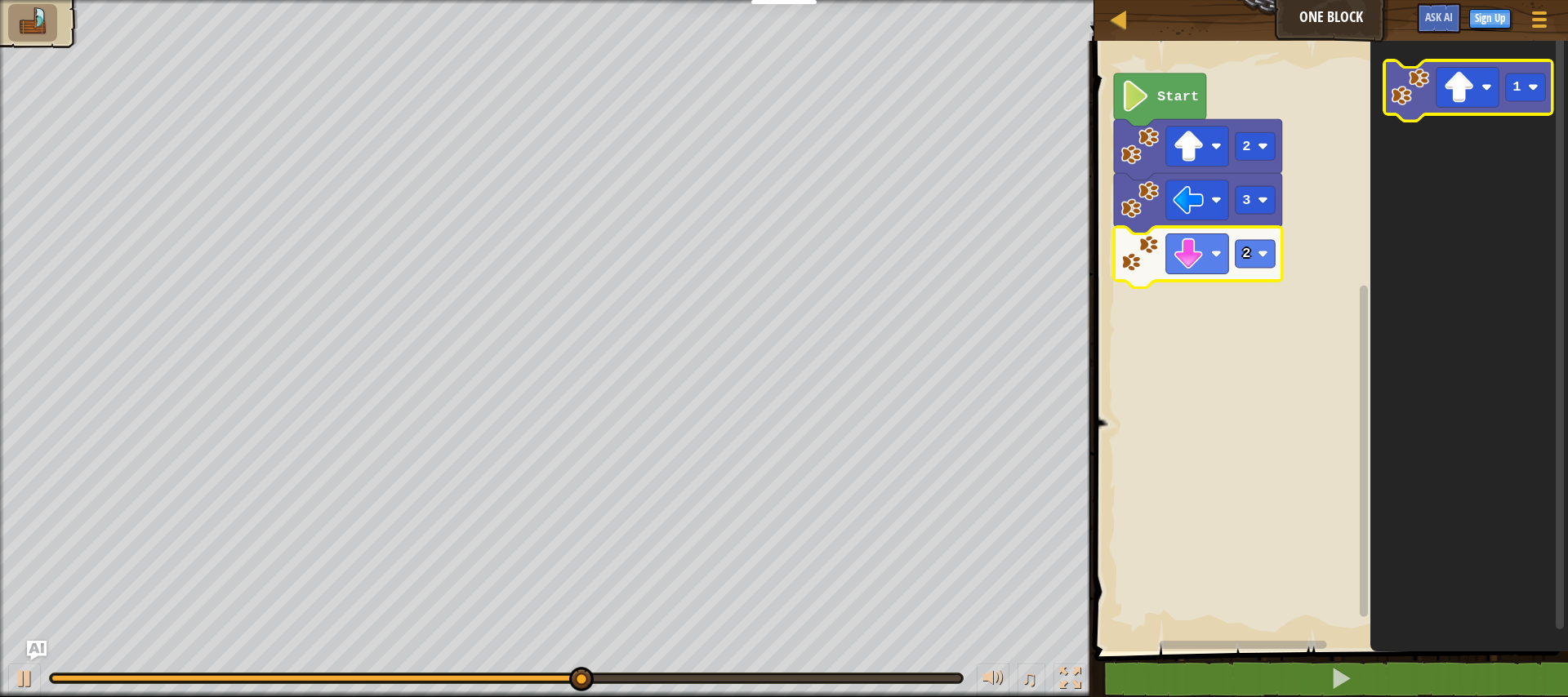
click at [1426, 106] on icon "Blockly Workspace" at bounding box center [1468, 90] width 168 height 60
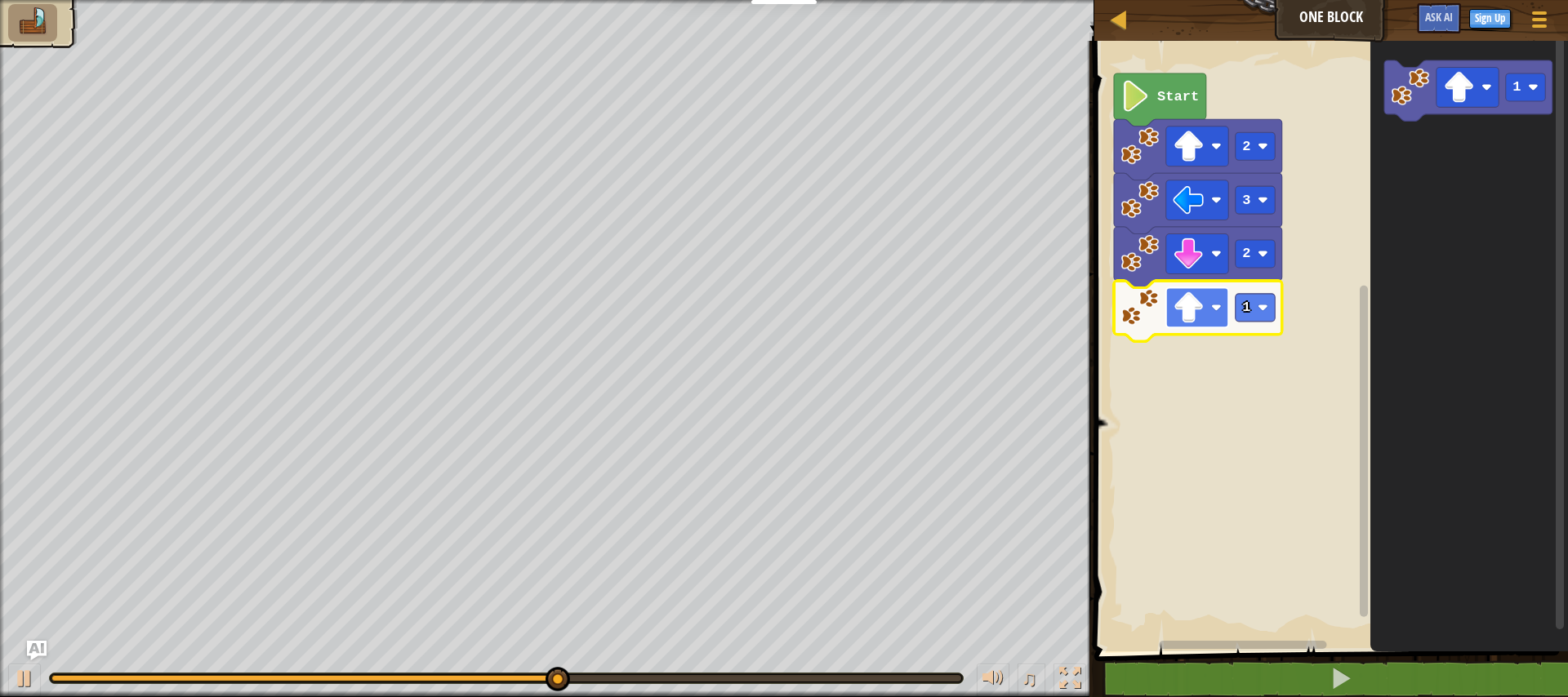
click at [1214, 316] on rect "Blockly Workspace" at bounding box center [1197, 307] width 62 height 40
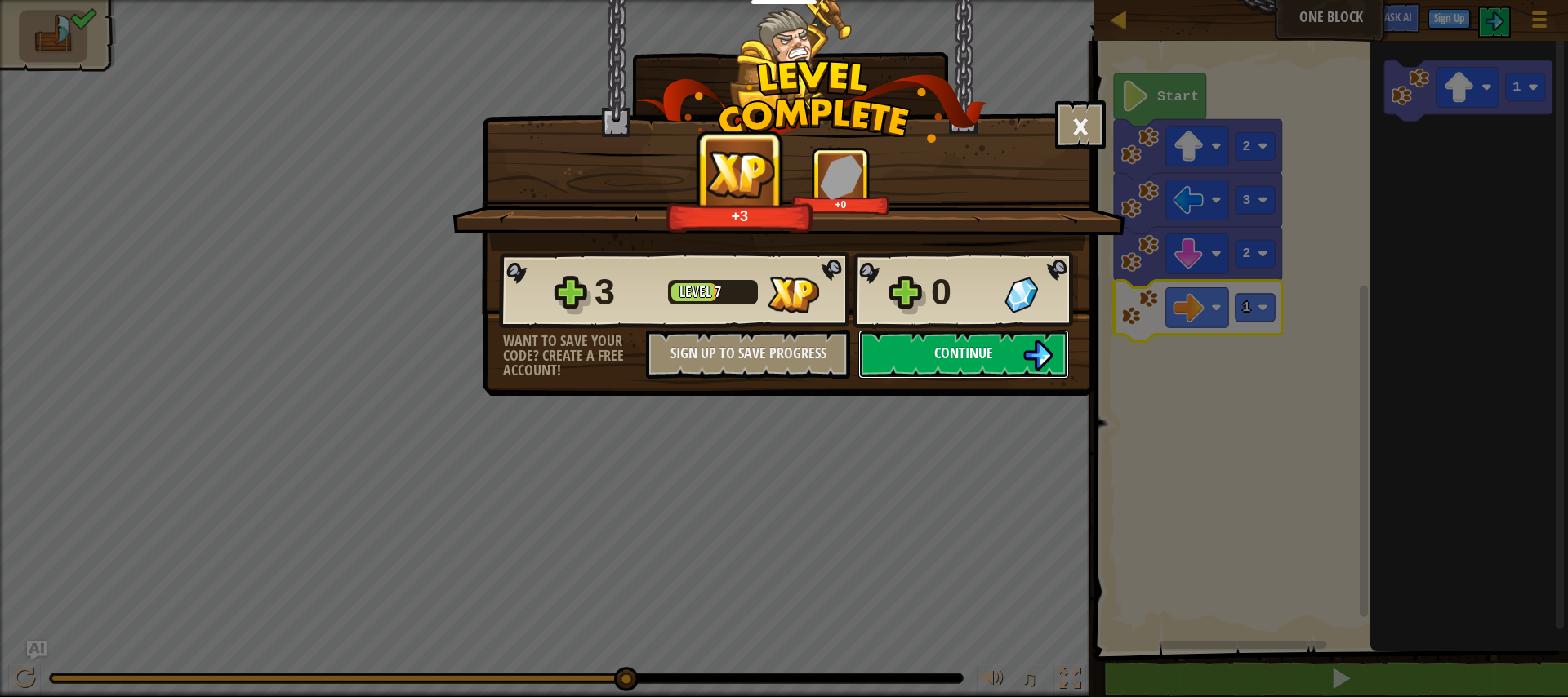
click at [1010, 347] on button "Continue" at bounding box center [964, 354] width 211 height 49
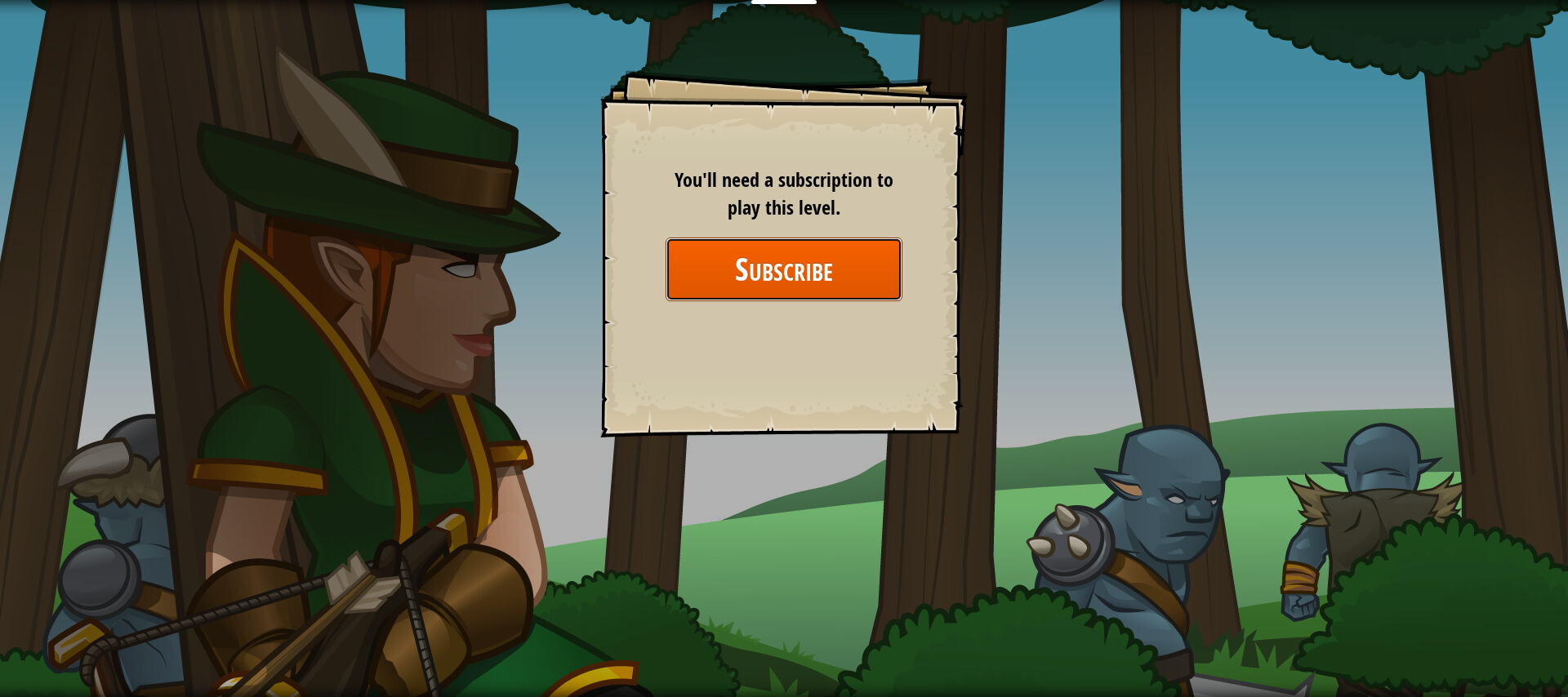
click at [865, 279] on button "Subscribe" at bounding box center [784, 268] width 237 height 63
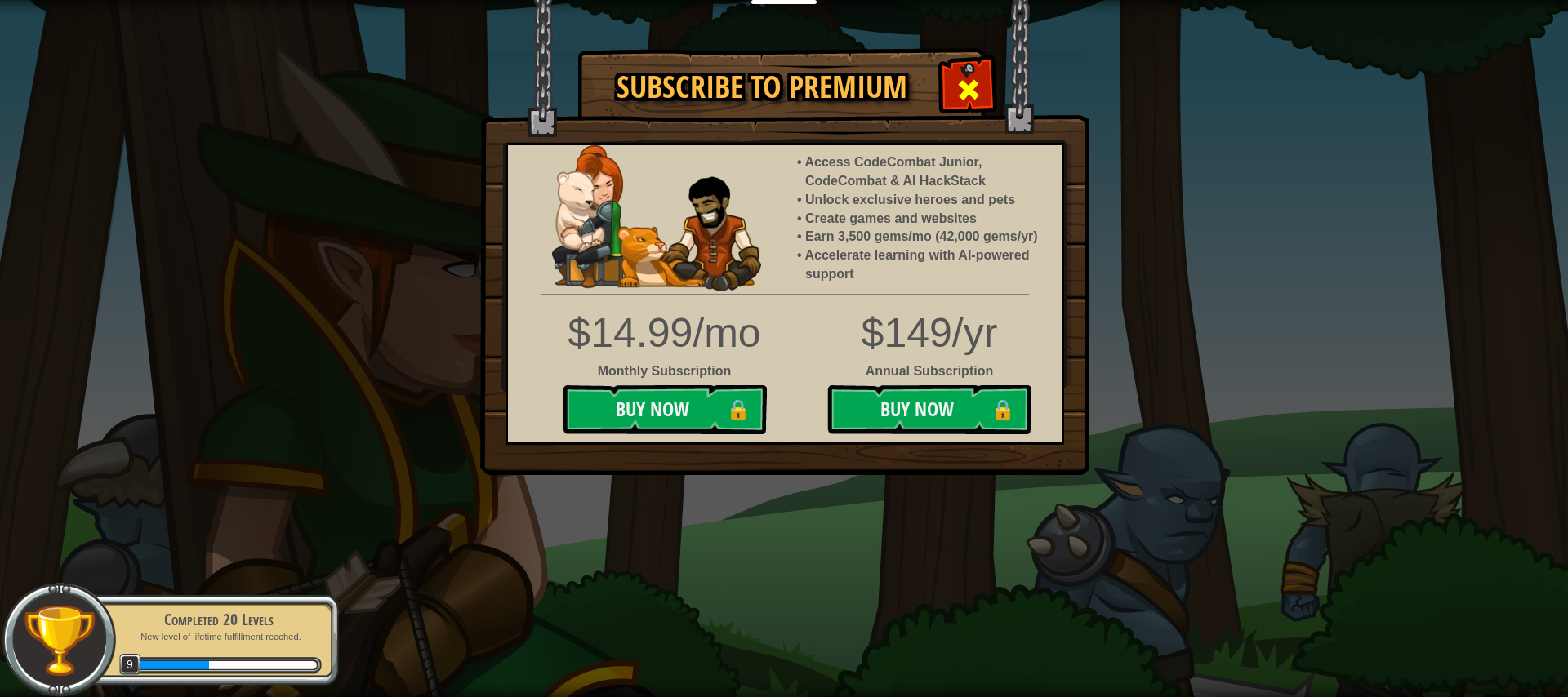
click at [972, 77] on span at bounding box center [968, 90] width 26 height 26
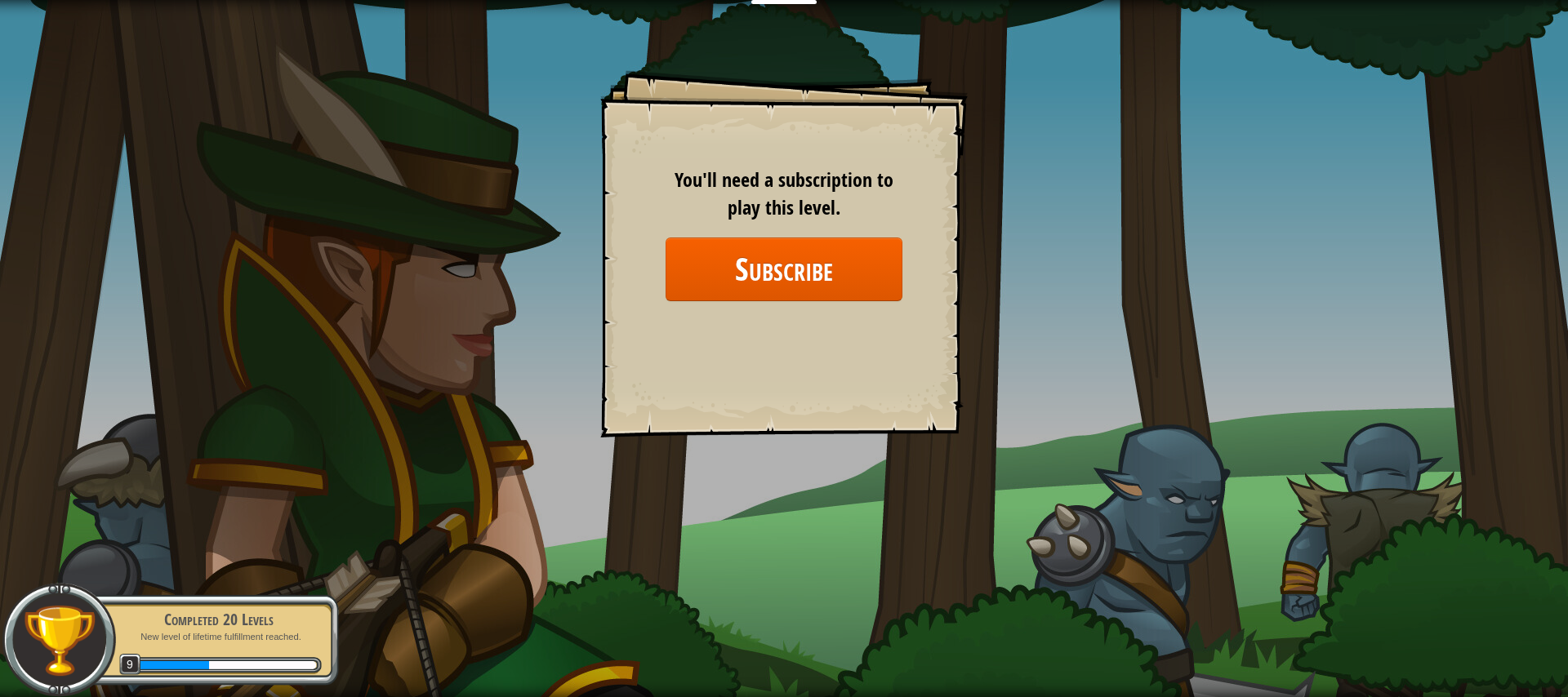
click at [1049, 249] on div "Goals Start Level Error loading from server. Try refreshing the page. You'll ne…" at bounding box center [784, 348] width 1568 height 697
click at [1030, 256] on div "Goals Start Level Error loading from server. Try refreshing the page. You'll ne…" at bounding box center [784, 348] width 1568 height 697
